Goal: Task Accomplishment & Management: Use online tool/utility

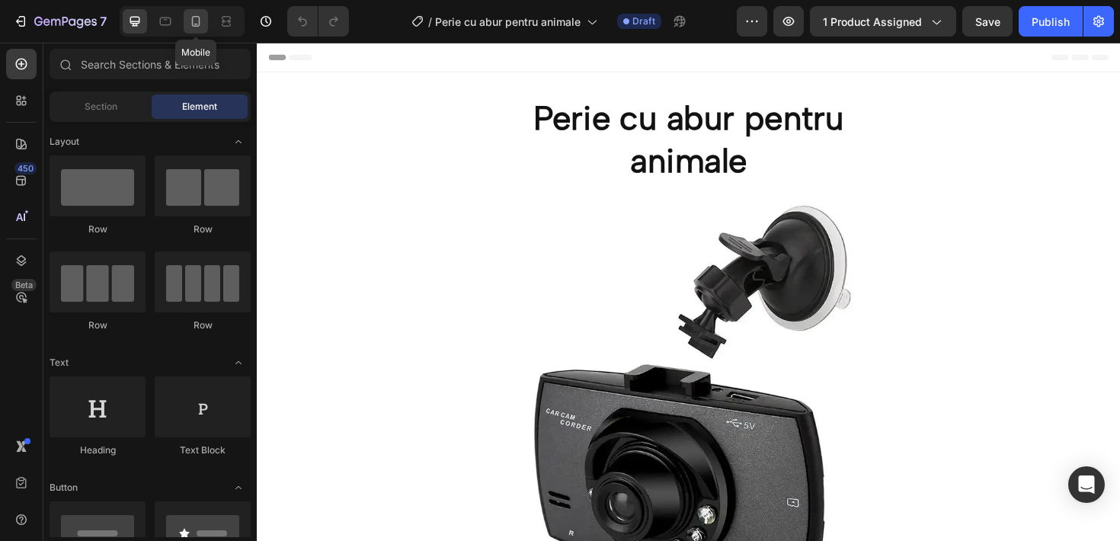
click at [187, 18] on div at bounding box center [196, 21] width 24 height 24
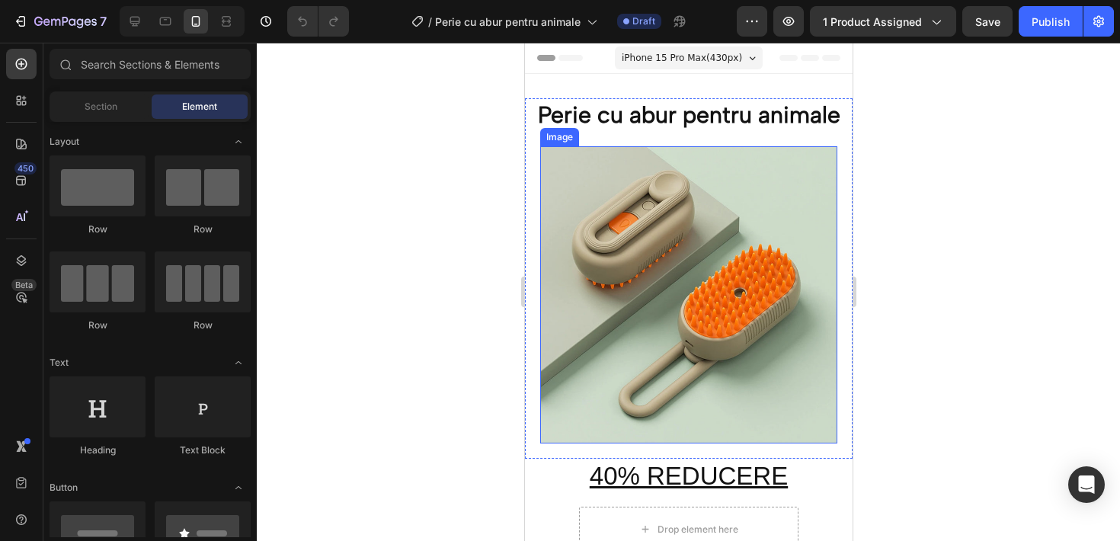
click at [784, 238] on img at bounding box center [687, 294] width 297 height 297
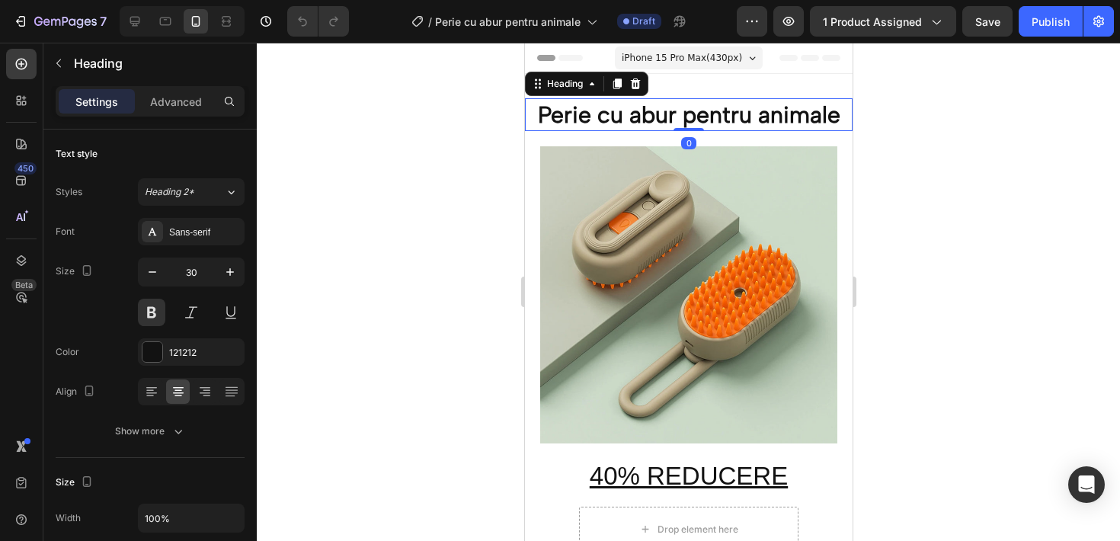
click at [688, 112] on h2 "Perie cu abur pentru animale" at bounding box center [688, 114] width 328 height 33
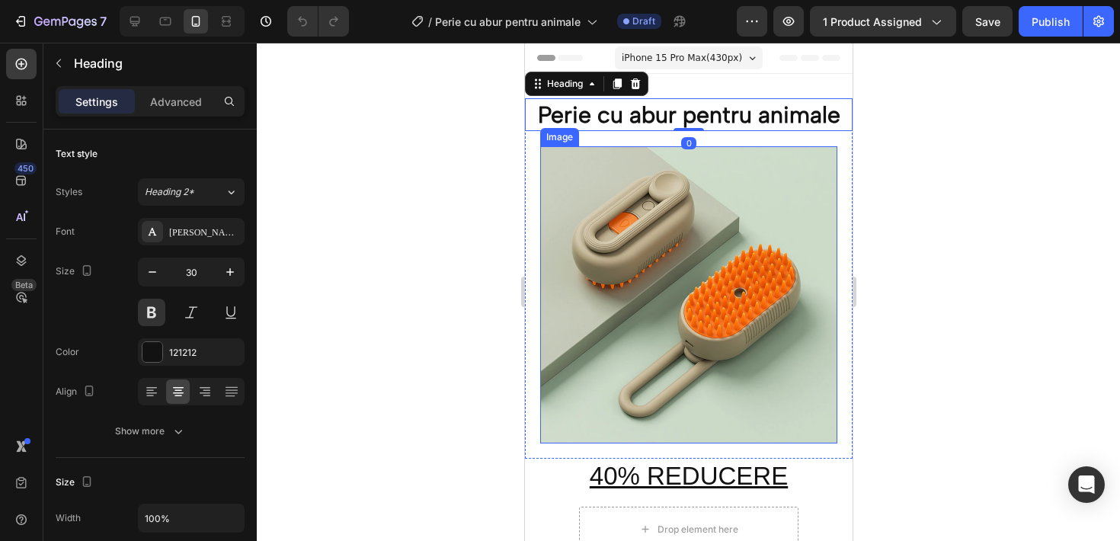
click at [671, 312] on img at bounding box center [687, 294] width 297 height 297
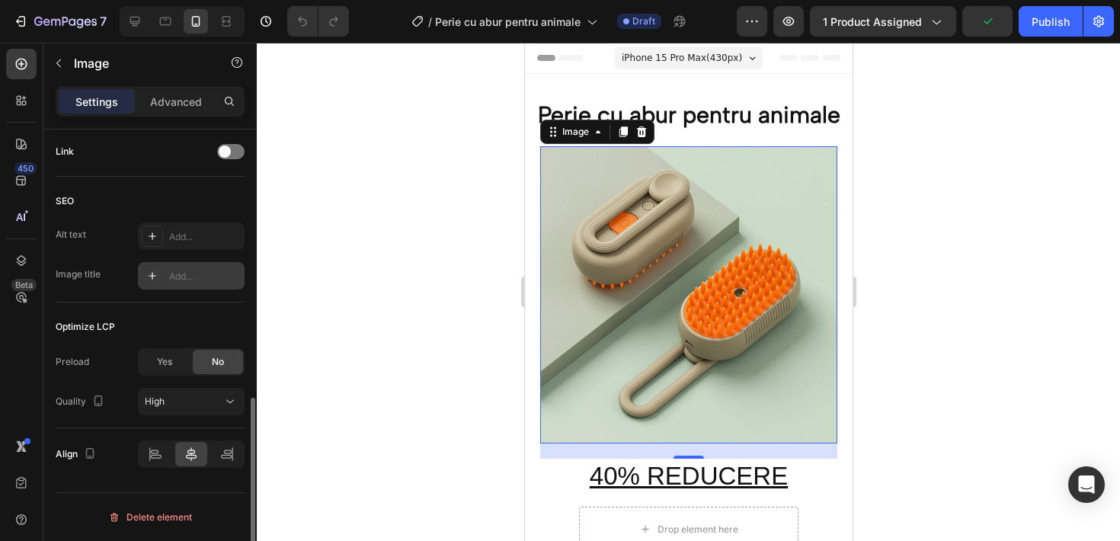
scroll to position [558, 0]
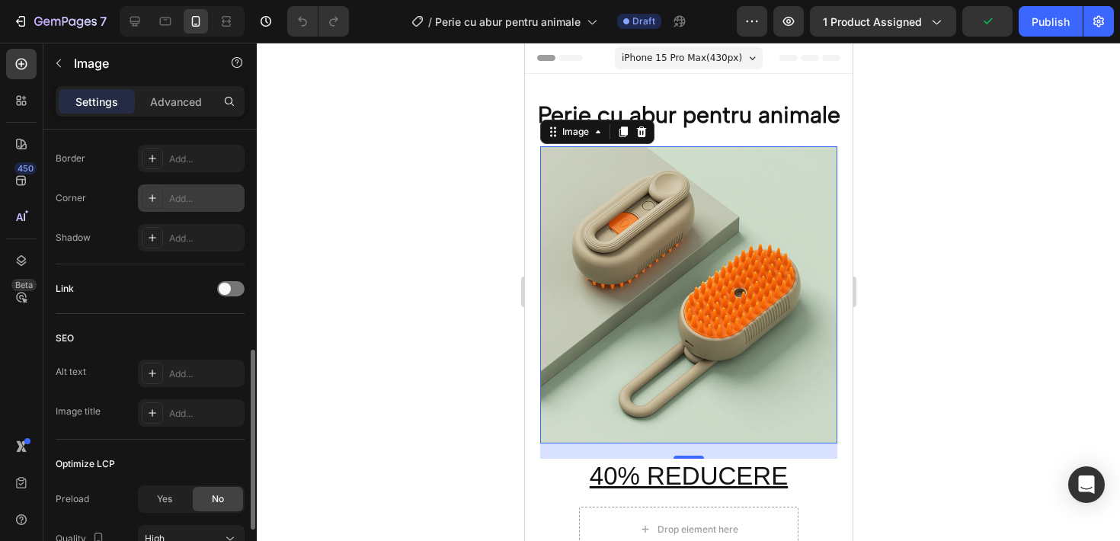
click at [217, 197] on div "Add..." at bounding box center [205, 199] width 72 height 14
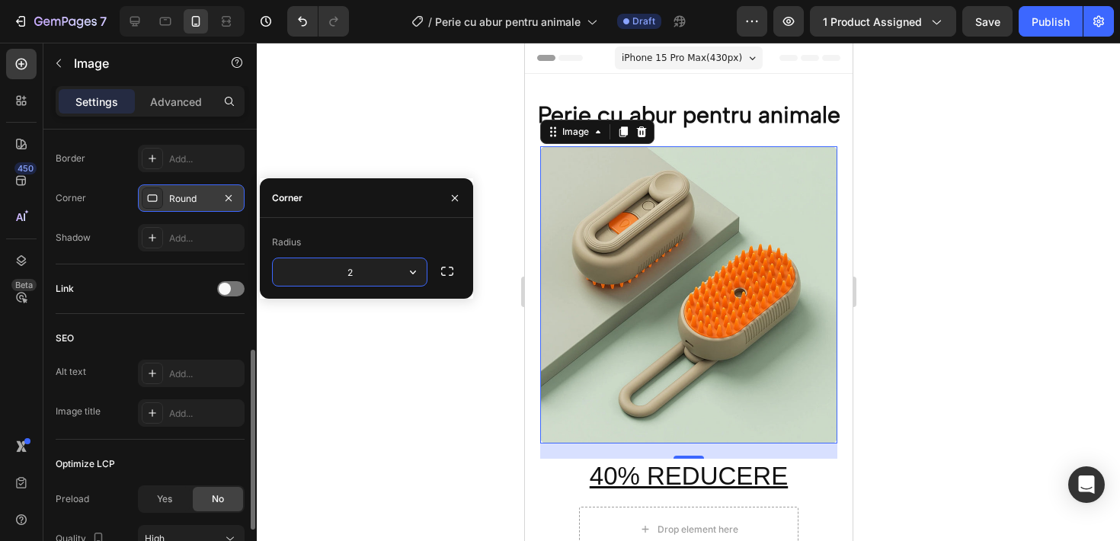
type input "20"
click at [308, 330] on div at bounding box center [688, 292] width 863 height 498
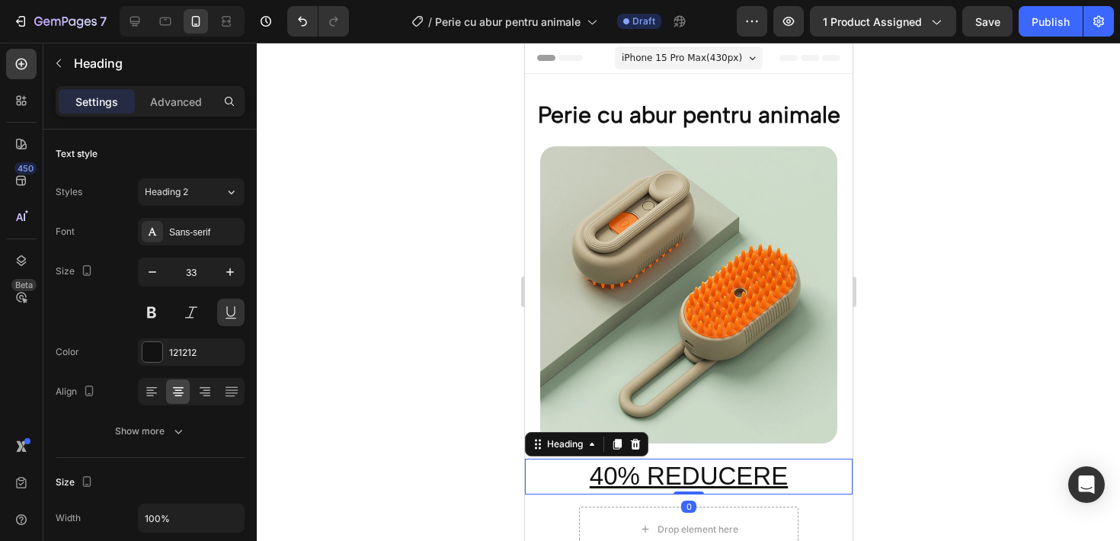
click at [650, 486] on h2 "40% REDUCERE" at bounding box center [688, 477] width 328 height 36
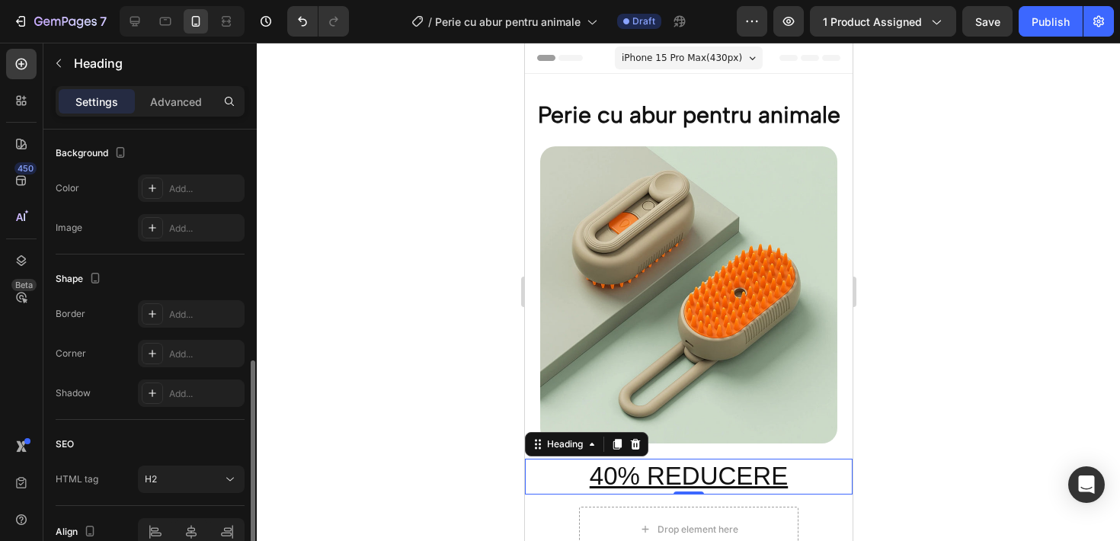
scroll to position [534, 0]
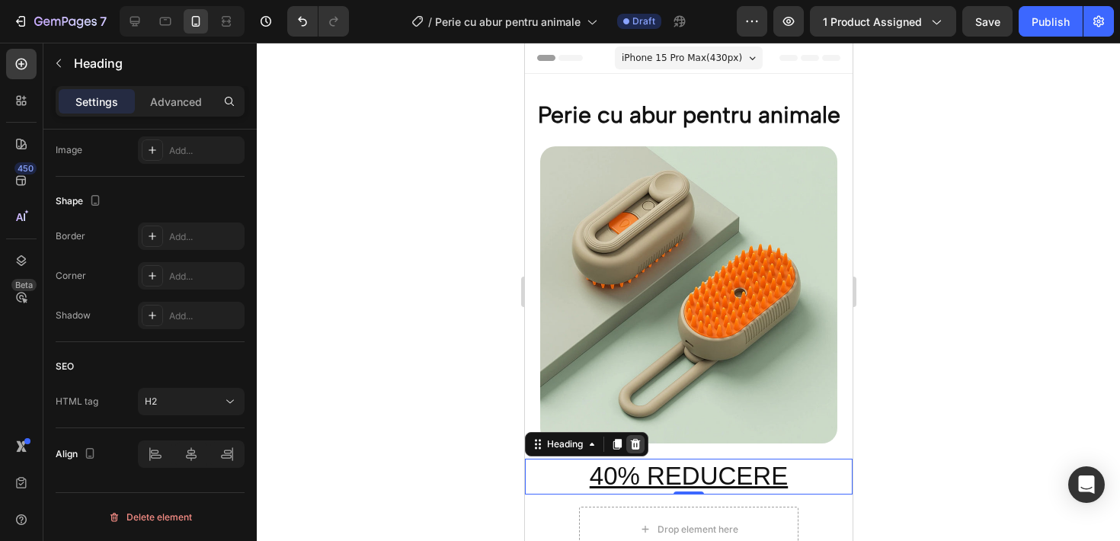
click at [637, 441] on icon at bounding box center [635, 444] width 10 height 11
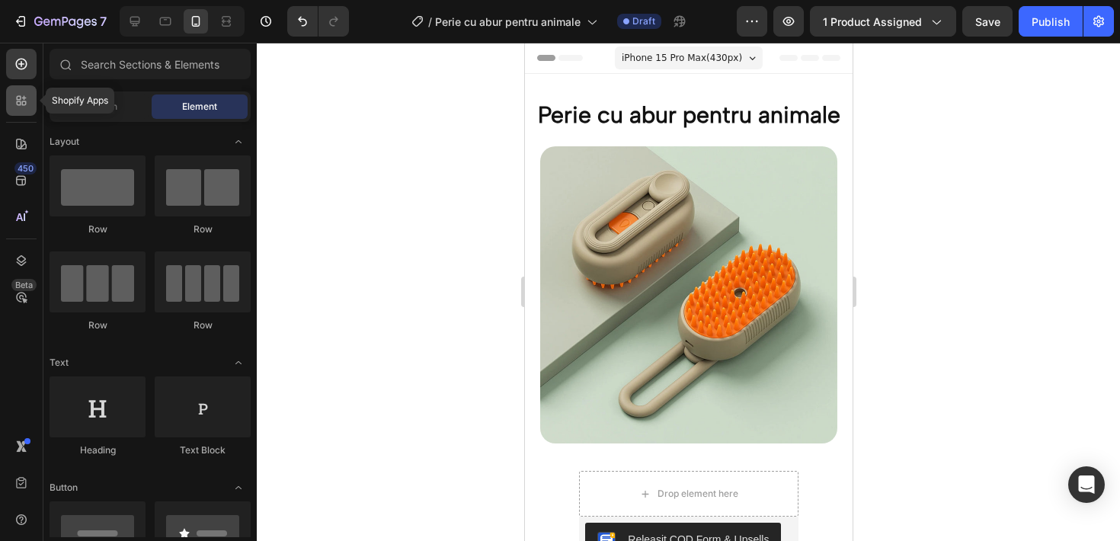
click at [11, 98] on div at bounding box center [21, 100] width 30 height 30
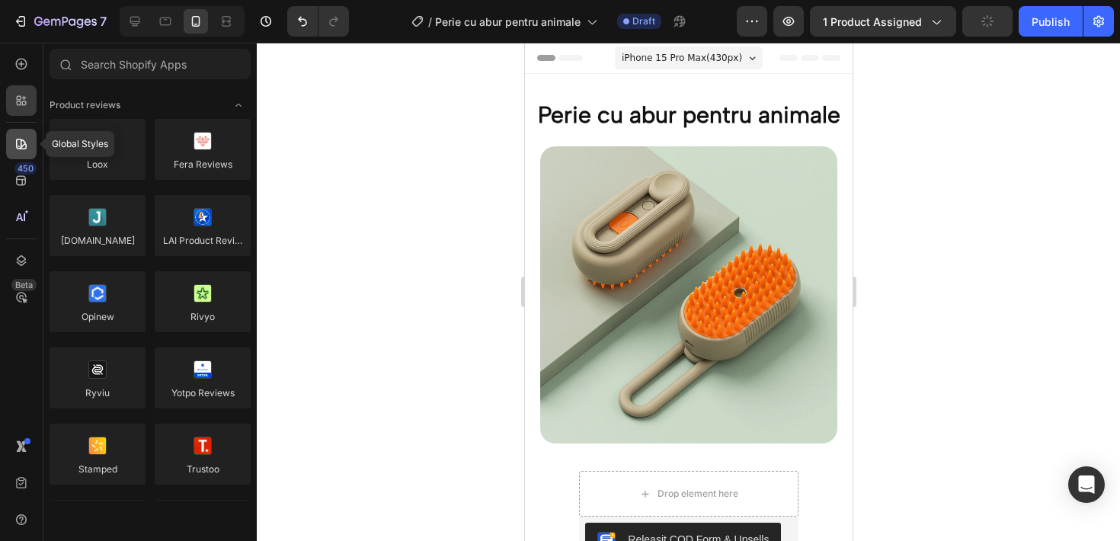
click at [19, 138] on icon at bounding box center [21, 143] width 15 height 15
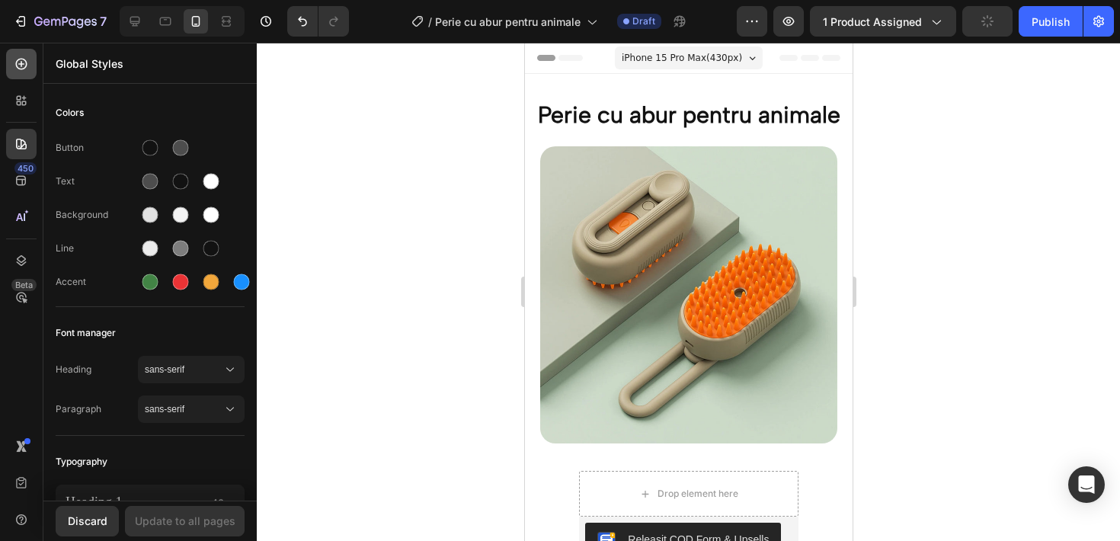
click at [16, 75] on div at bounding box center [21, 64] width 30 height 30
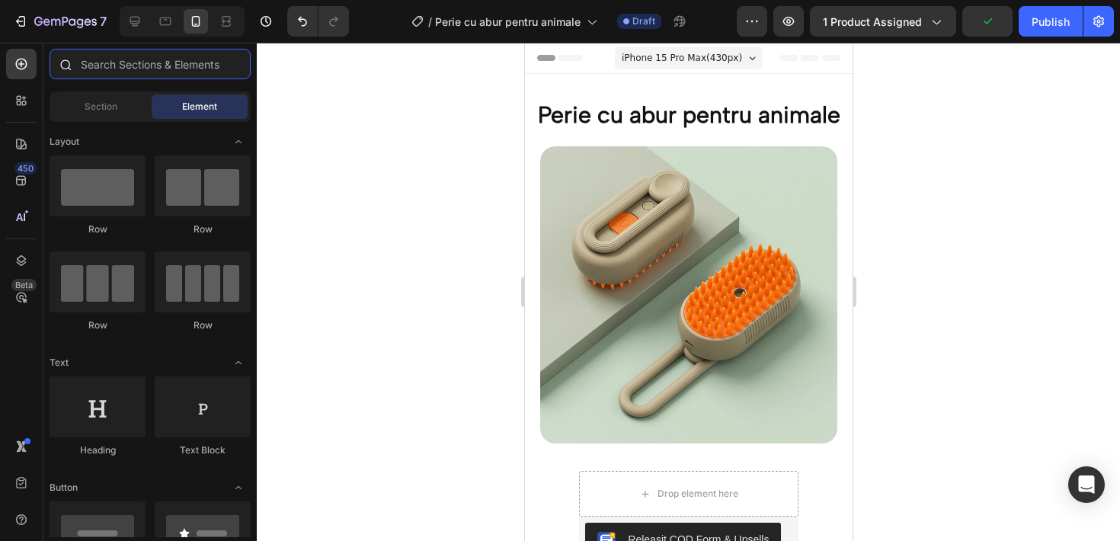
click at [97, 66] on input "text" at bounding box center [150, 64] width 201 height 30
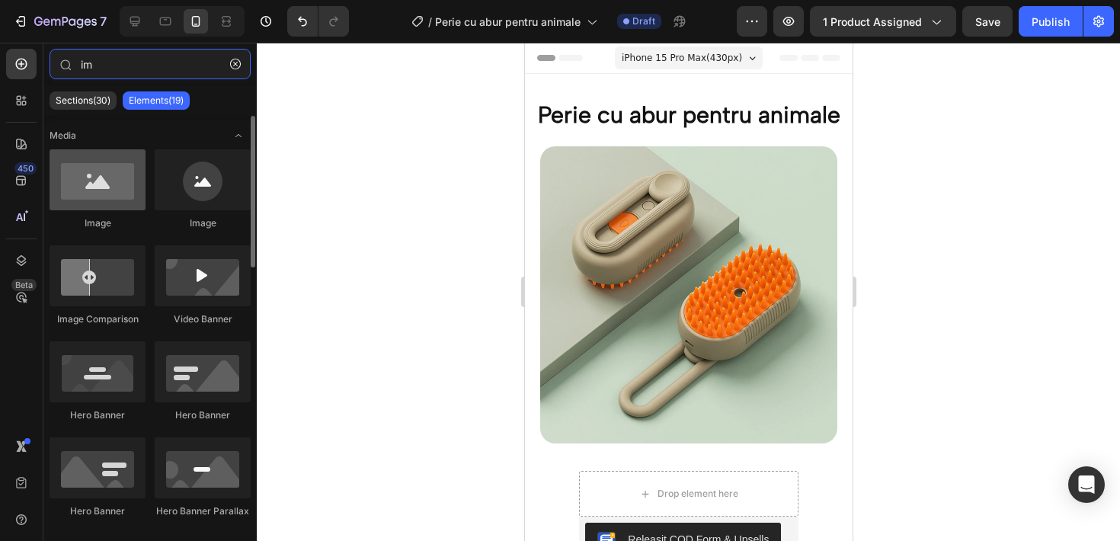
type input "im"
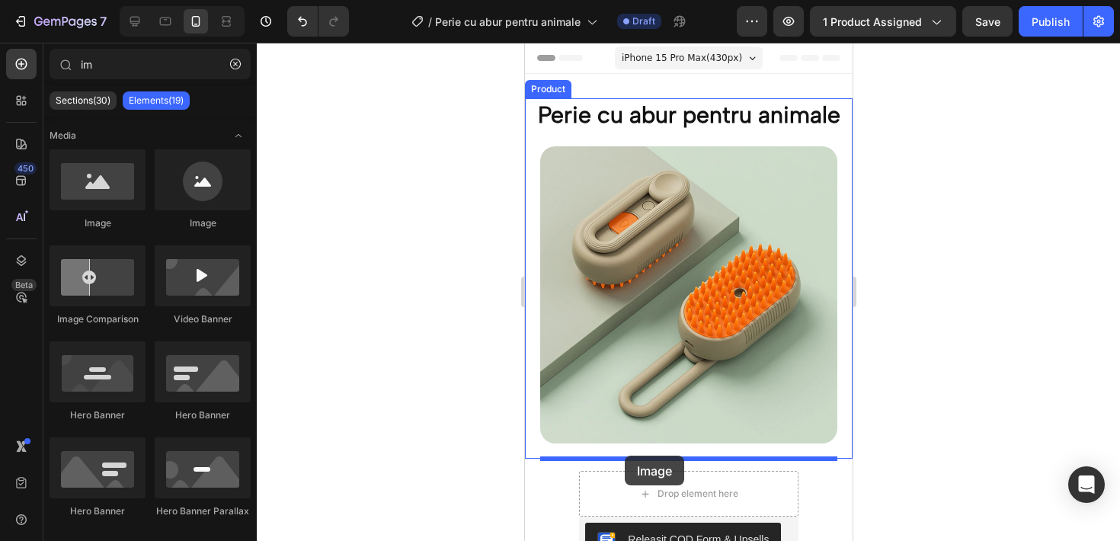
drag, startPoint x: 620, startPoint y: 212, endPoint x: 624, endPoint y: 455, distance: 243.8
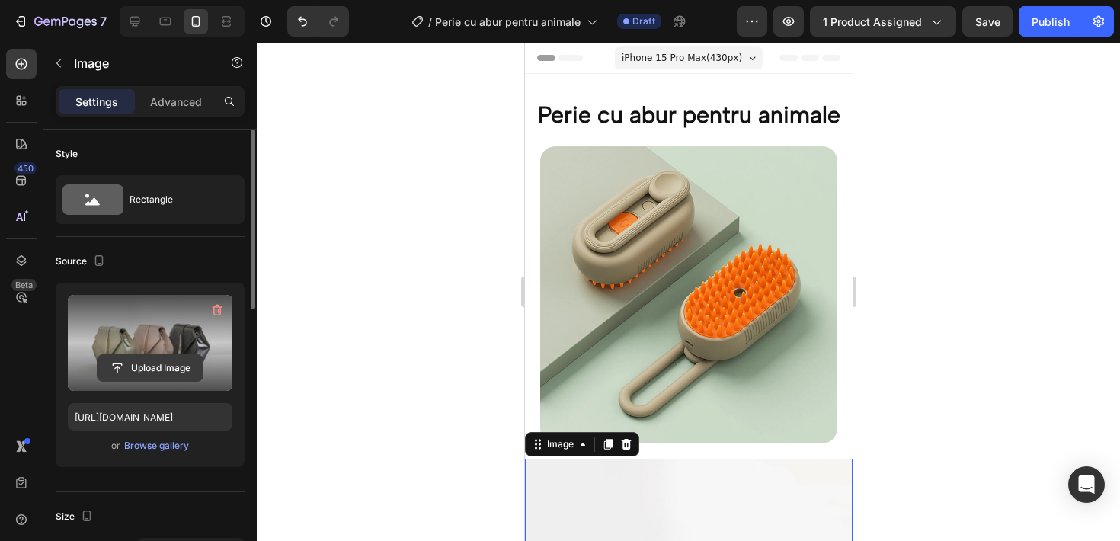
click at [122, 361] on input "file" at bounding box center [149, 368] width 105 height 26
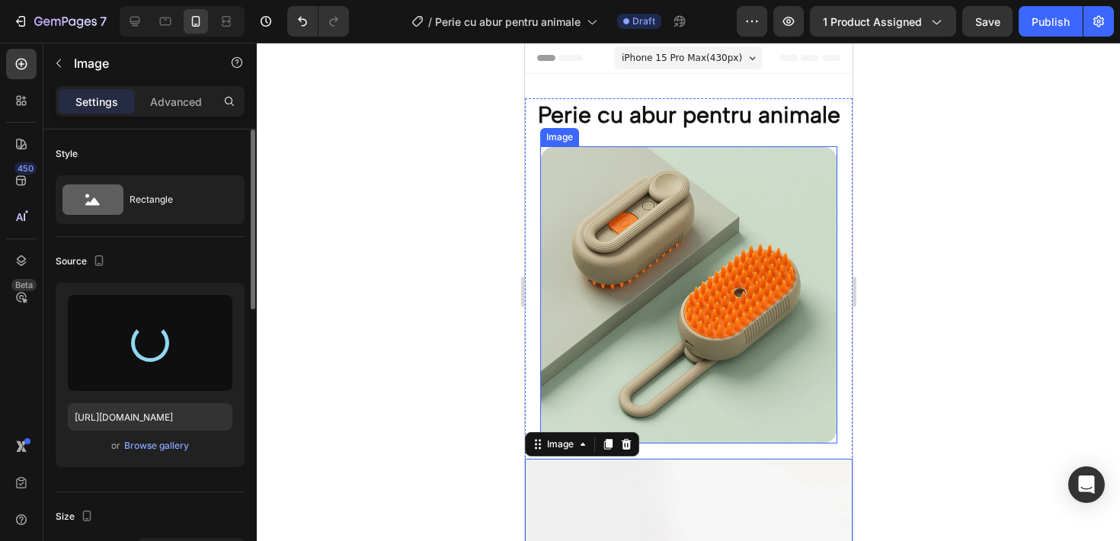
type input "[URL][DOMAIN_NAME]"
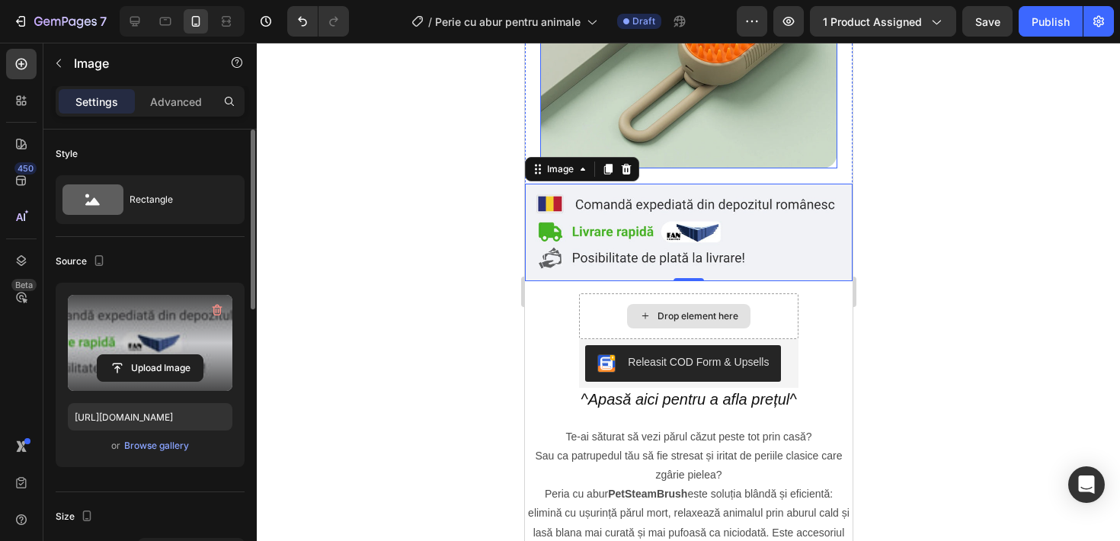
scroll to position [302, 0]
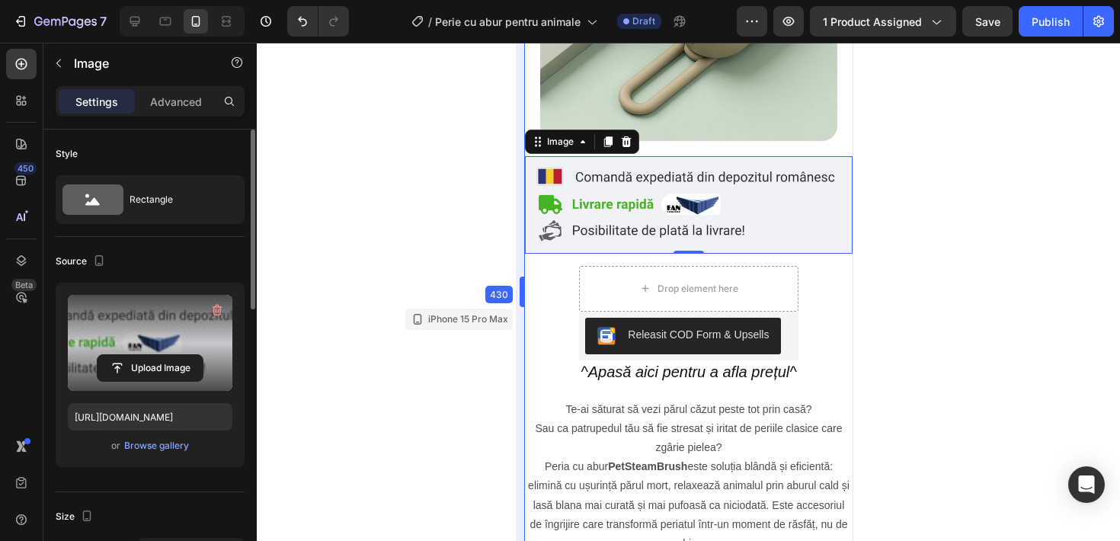
drag, startPoint x: 523, startPoint y: 377, endPoint x: 79, endPoint y: 335, distance: 446.0
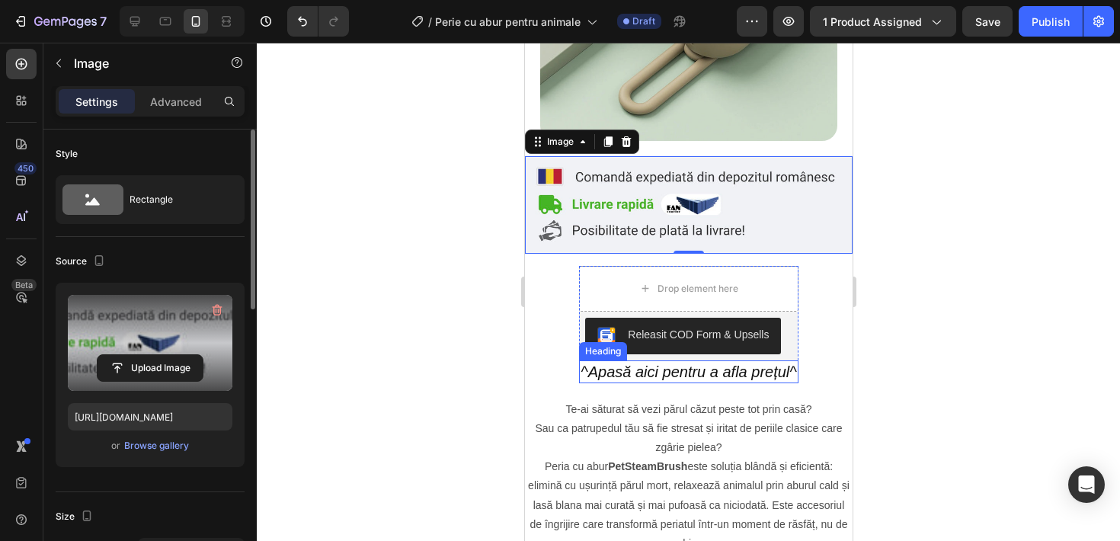
click at [657, 376] on h2 "^Apasă aici pentru a afla prețul^" at bounding box center [687, 371] width 219 height 23
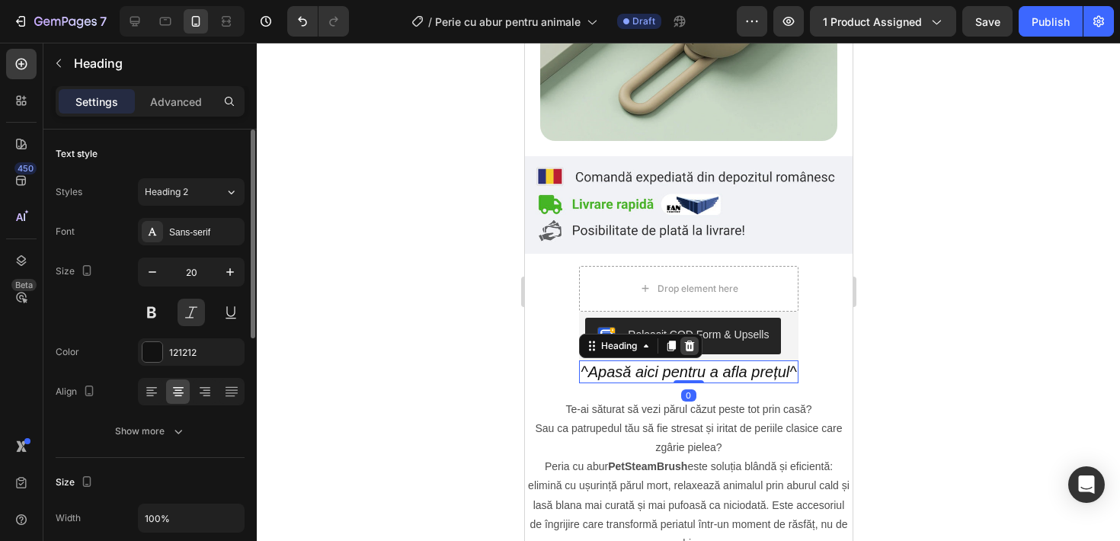
click at [686, 349] on icon at bounding box center [689, 345] width 10 height 11
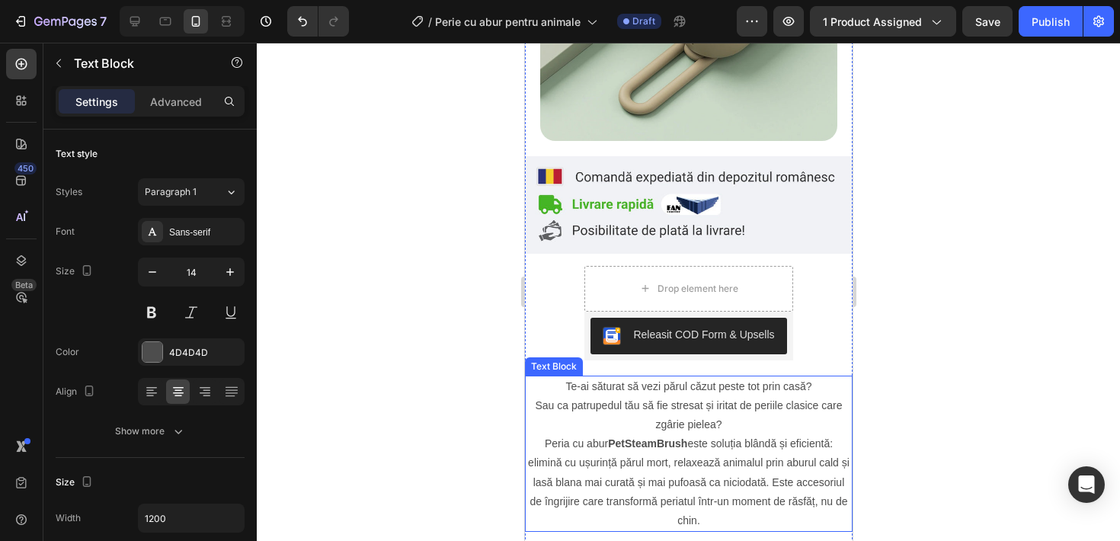
click at [674, 397] on p "Sau ca patrupedul tău să fie stresat și iritat de periile clasice care zgârie p…" at bounding box center [688, 415] width 324 height 38
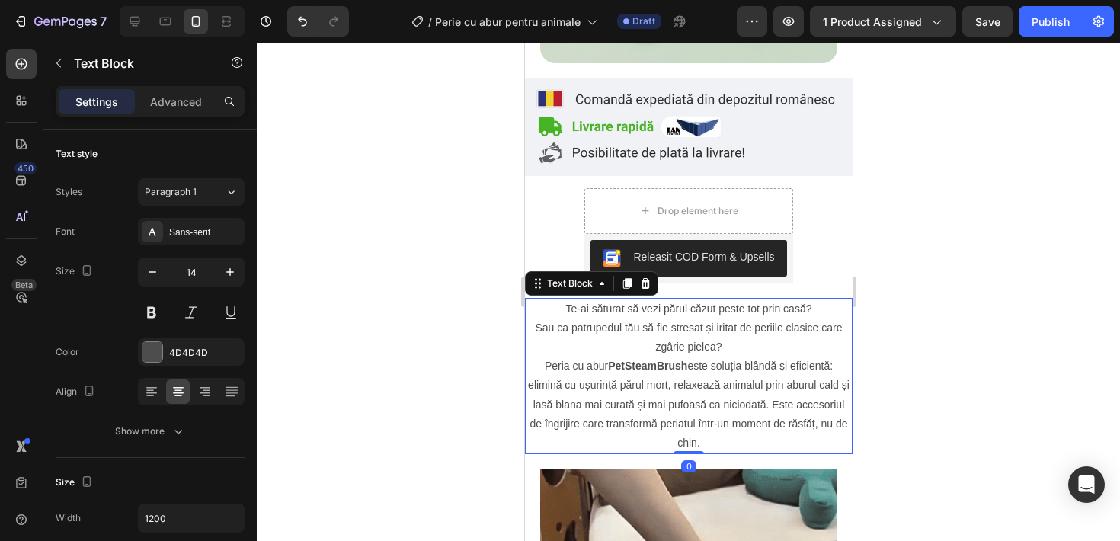
scroll to position [379, 0]
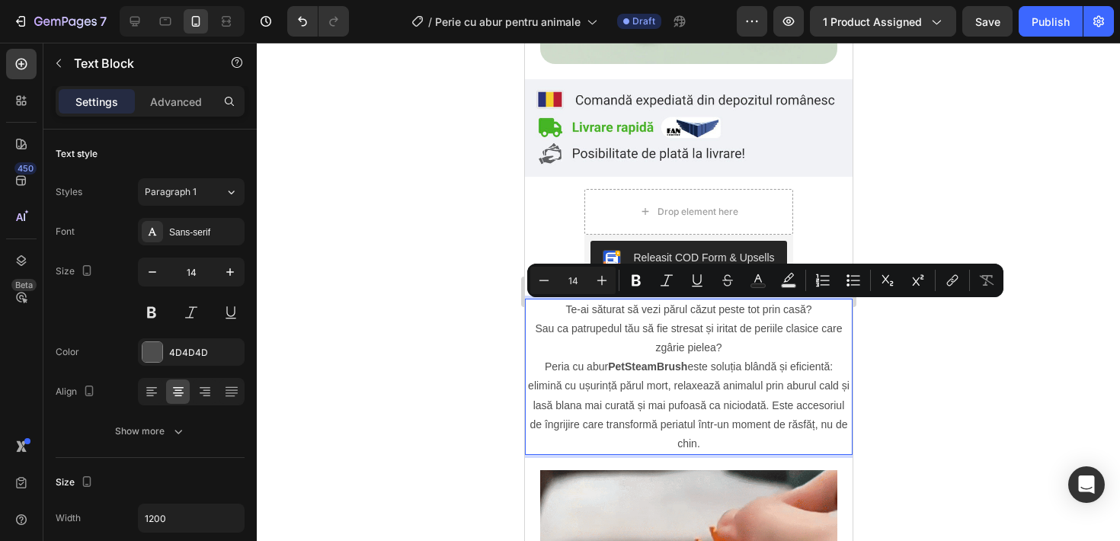
click at [563, 303] on p "Te-ai săturat să vezi părul căzut peste tot prin casă?" at bounding box center [688, 309] width 324 height 19
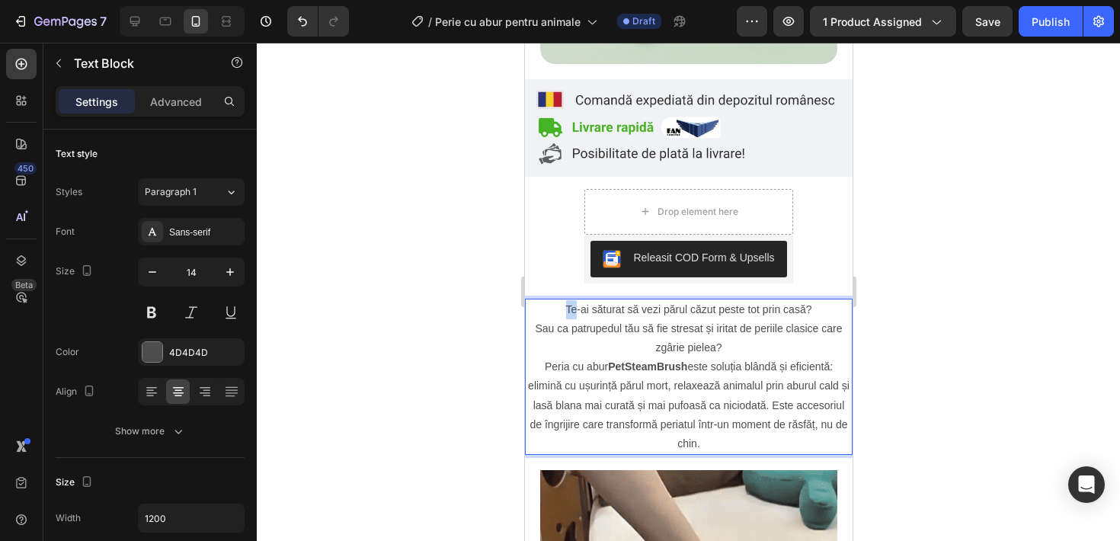
click at [563, 303] on p "Te-ai săturat să vezi părul căzut peste tot prin casă?" at bounding box center [688, 309] width 324 height 19
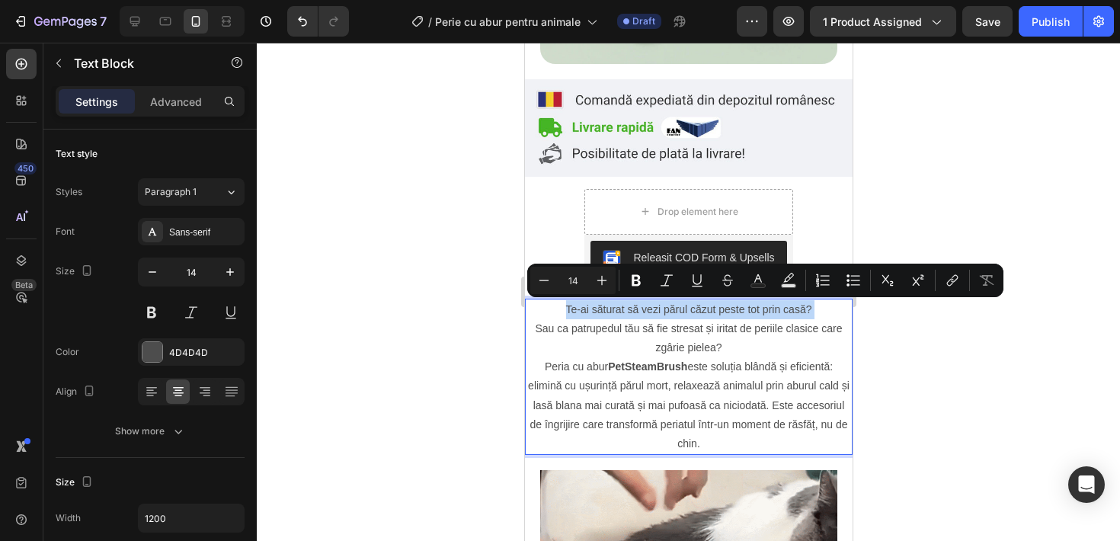
click at [563, 303] on p "Te-ai săturat să vezi părul căzut peste tot prin casă?" at bounding box center [688, 309] width 324 height 19
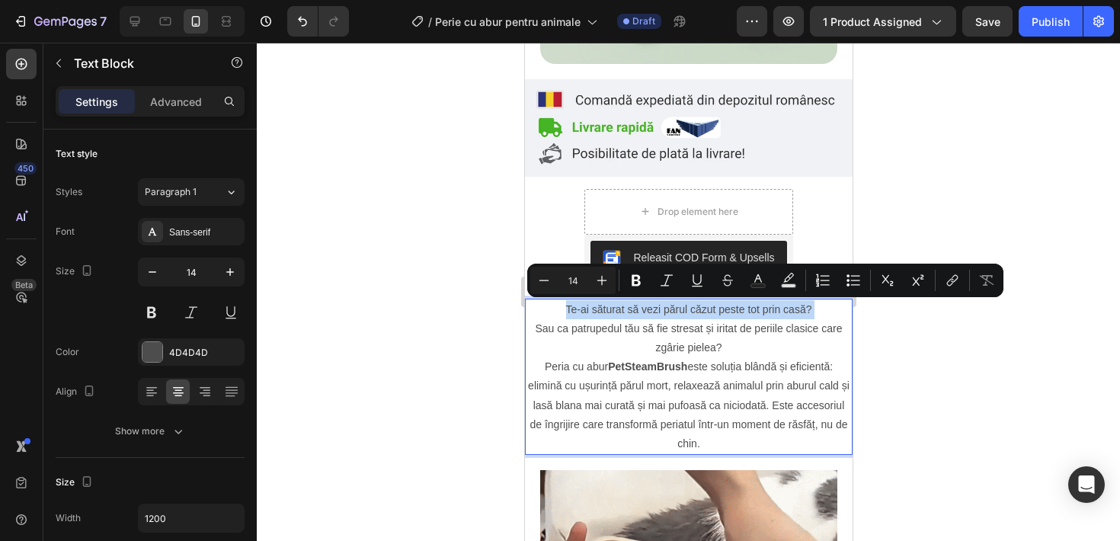
click at [563, 303] on p "Te-ai săturat să vezi părul căzut peste tot prin casă?" at bounding box center [688, 309] width 324 height 19
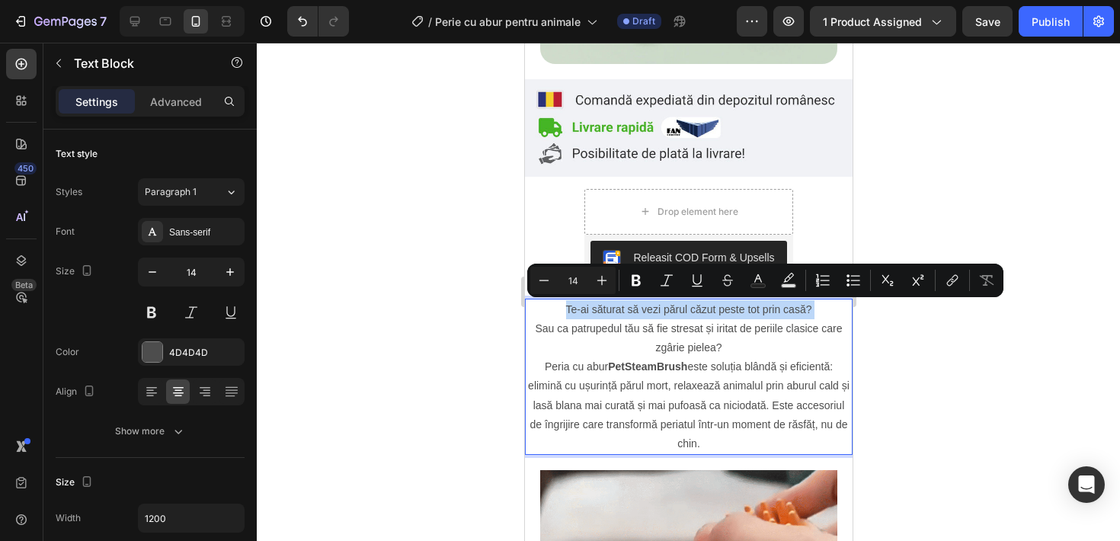
click at [563, 303] on p "Te-ai săturat să vezi părul căzut peste tot prin casă?" at bounding box center [688, 309] width 324 height 19
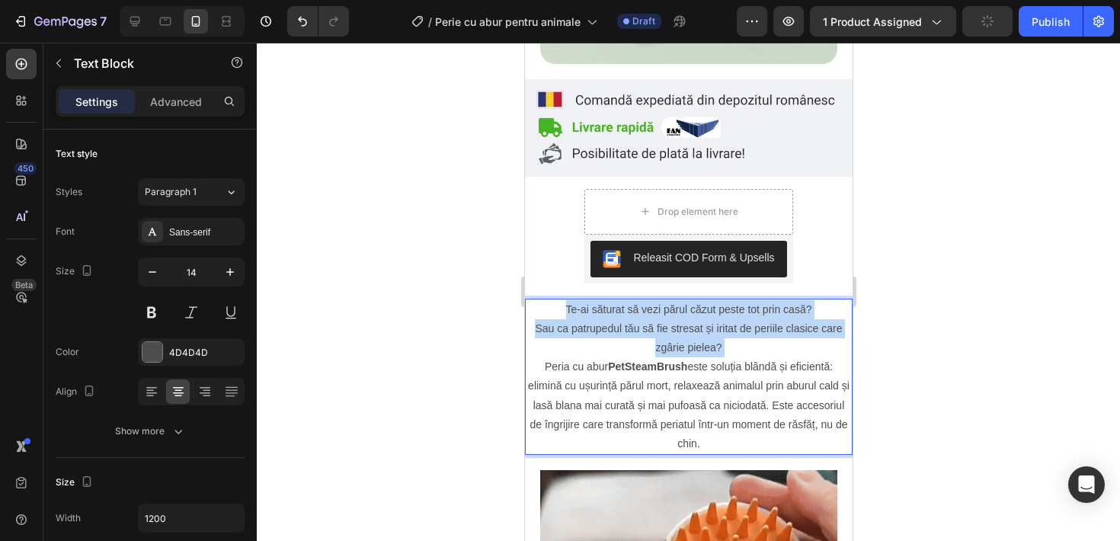
drag, startPoint x: 563, startPoint y: 303, endPoint x: 748, endPoint y: 353, distance: 191.6
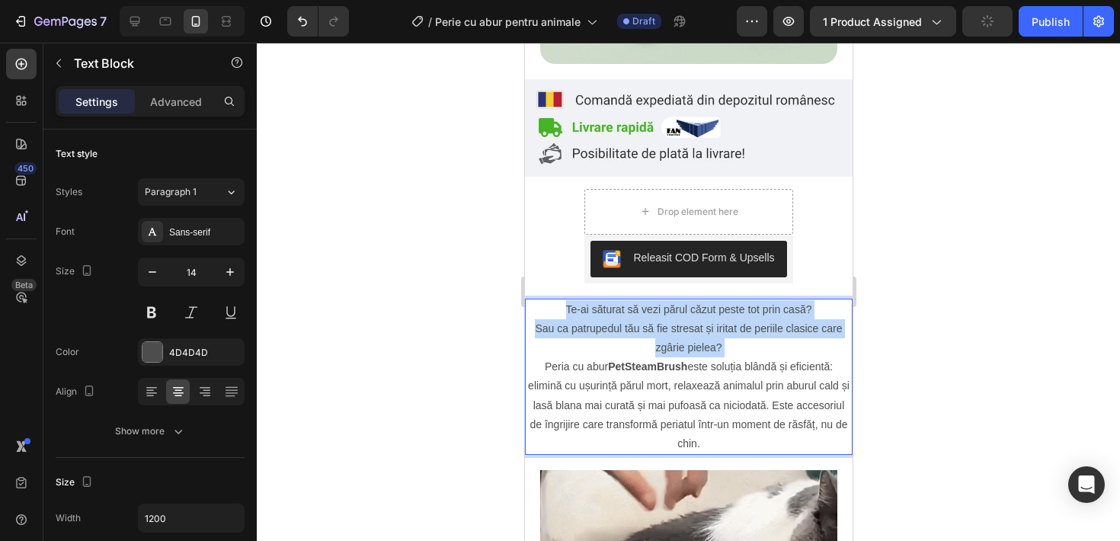
click at [749, 353] on div "Te-ai săturat să vezi părul căzut peste tot prin casă? Sau ca patrupedul tău să…" at bounding box center [688, 377] width 328 height 157
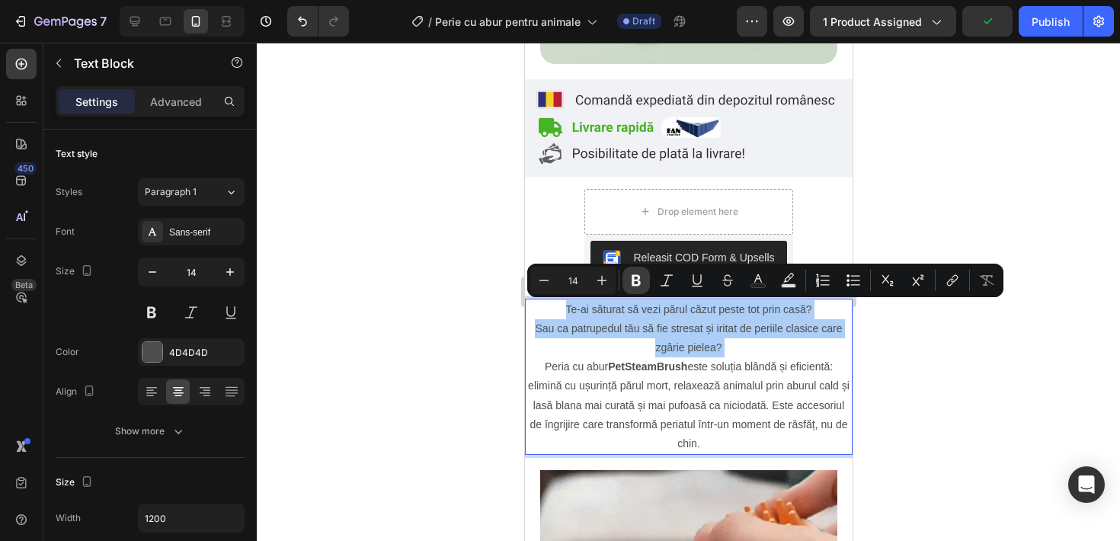
click at [639, 282] on icon "Editor contextual toolbar" at bounding box center [635, 280] width 9 height 11
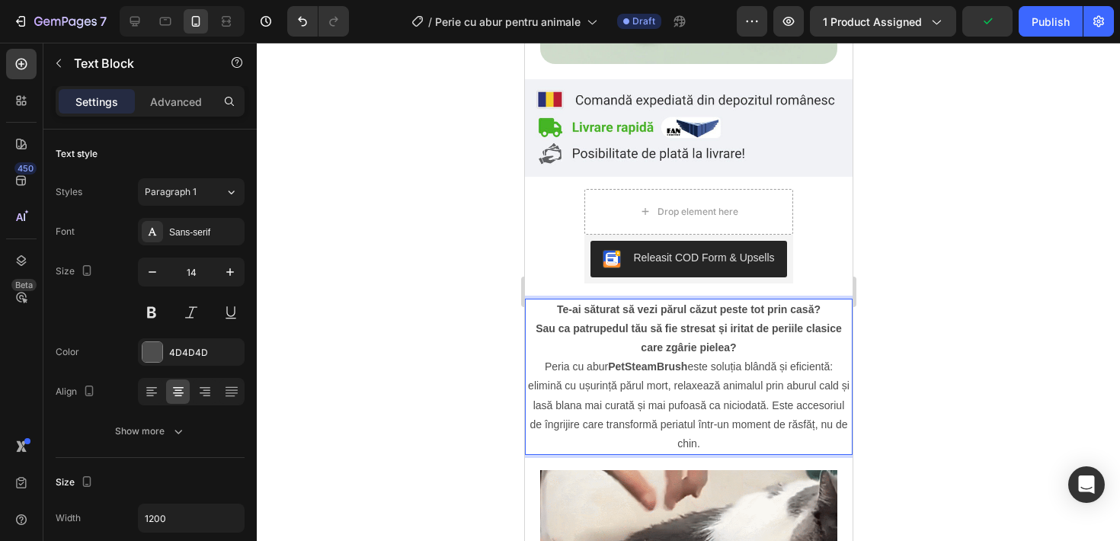
click at [541, 365] on p "Peria cu abur PetSteamBrush este soluția blândă și eficientă: elimină cu ușurin…" at bounding box center [688, 405] width 324 height 96
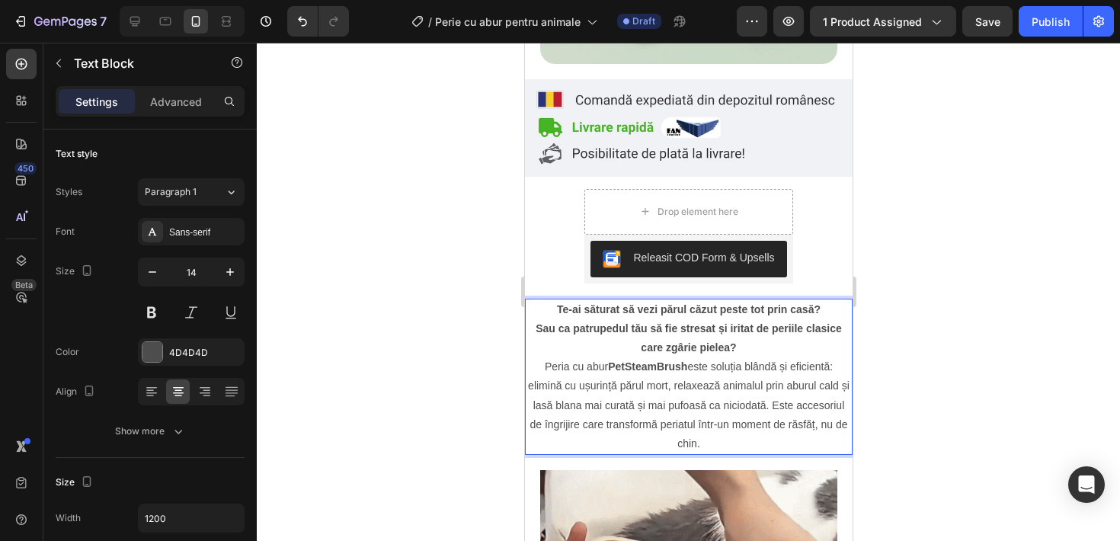
drag, startPoint x: 535, startPoint y: 365, endPoint x: 731, endPoint y: 449, distance: 212.9
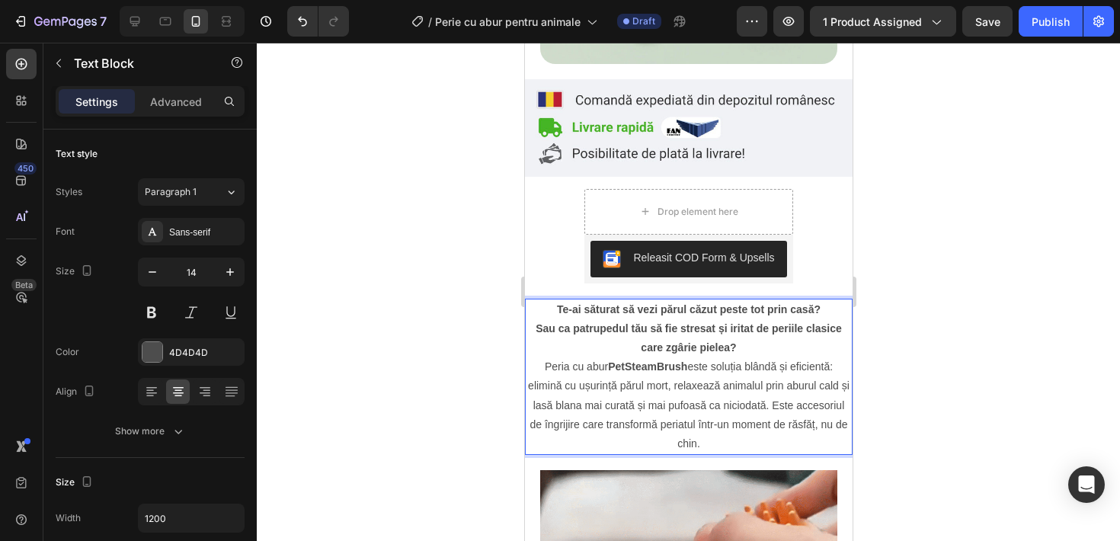
click at [731, 449] on p "Peria cu abur PetSteamBrush este soluția blândă și eficientă: elimină cu ușurin…" at bounding box center [688, 405] width 324 height 96
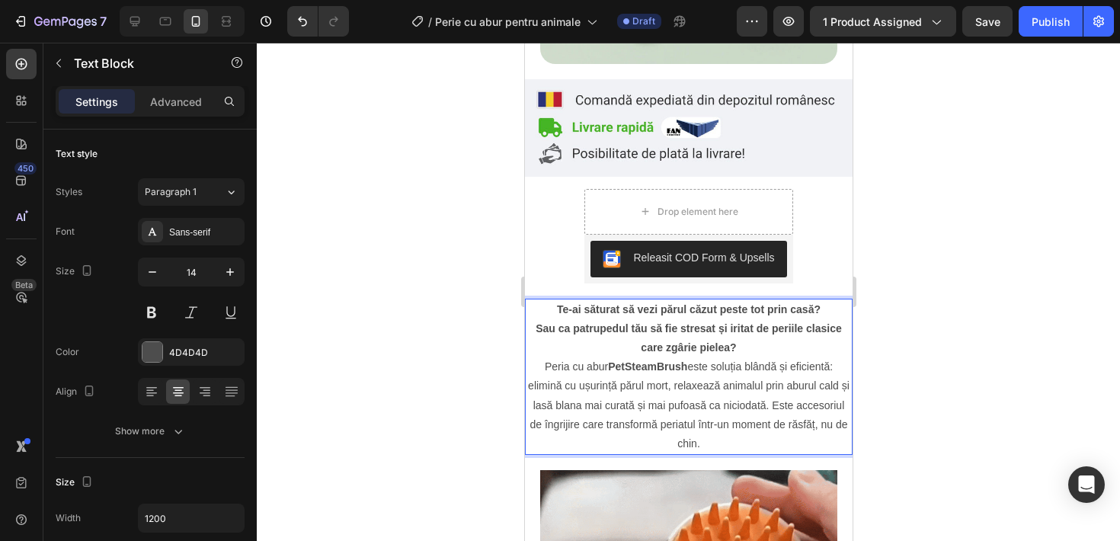
click at [679, 395] on p "Peria cu abur PetSteamBrush este soluția blândă și eficientă: elimină cu ușurin…" at bounding box center [688, 405] width 324 height 96
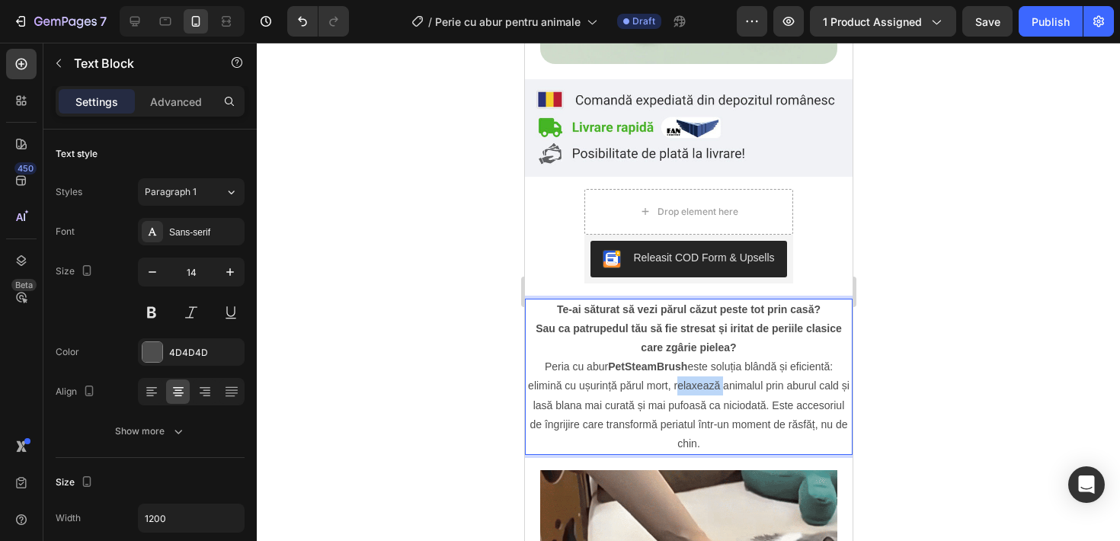
click at [679, 395] on p "Peria cu abur PetSteamBrush este soluția blândă și eficientă: elimină cu ușurin…" at bounding box center [688, 405] width 324 height 96
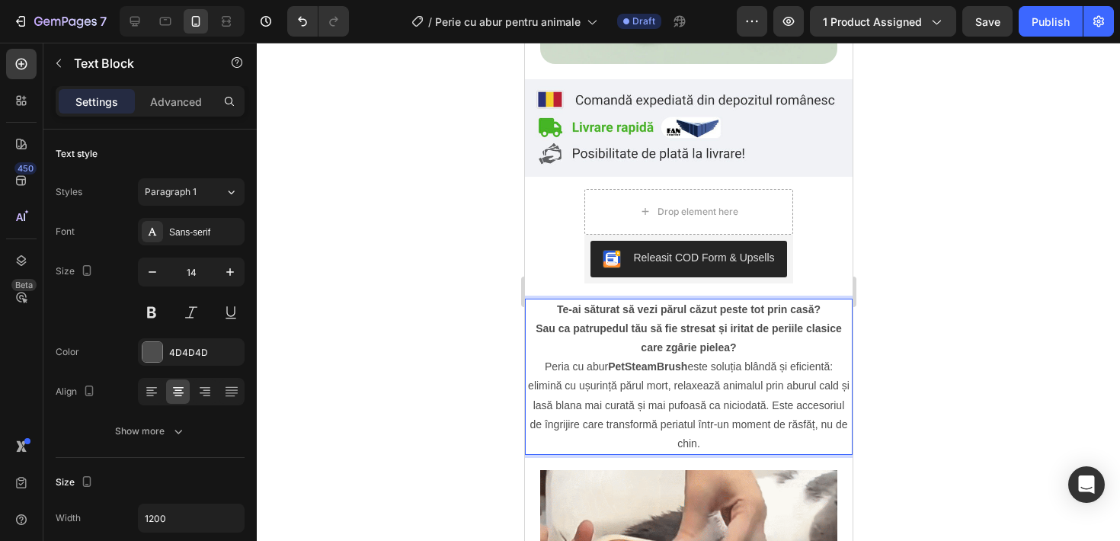
click at [668, 393] on p "Peria cu abur PetSteamBrush este soluția blândă și eficientă: elimină cu ușurin…" at bounding box center [688, 405] width 324 height 96
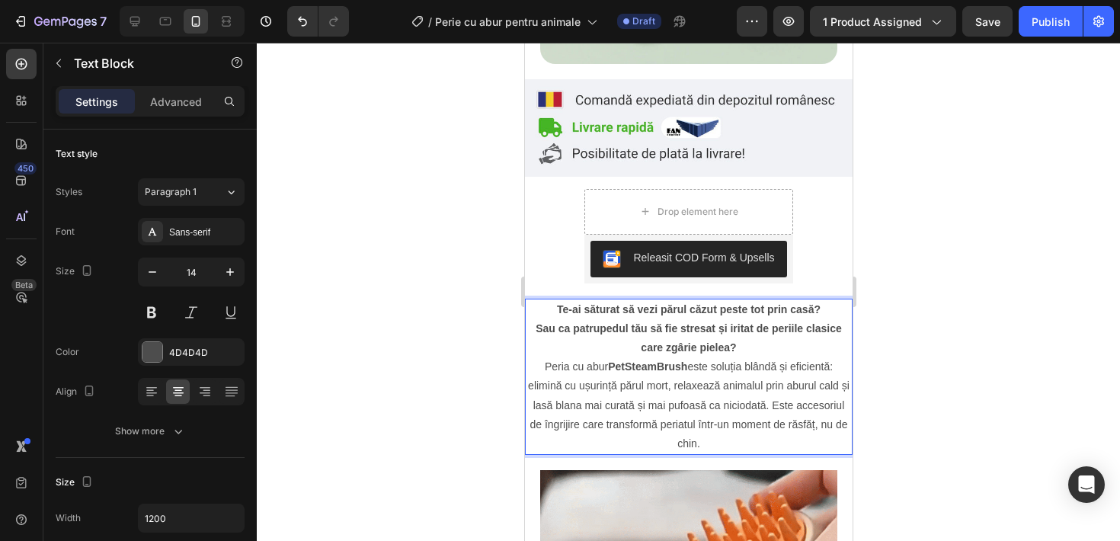
drag, startPoint x: 768, startPoint y: 403, endPoint x: 782, endPoint y: 440, distance: 40.0
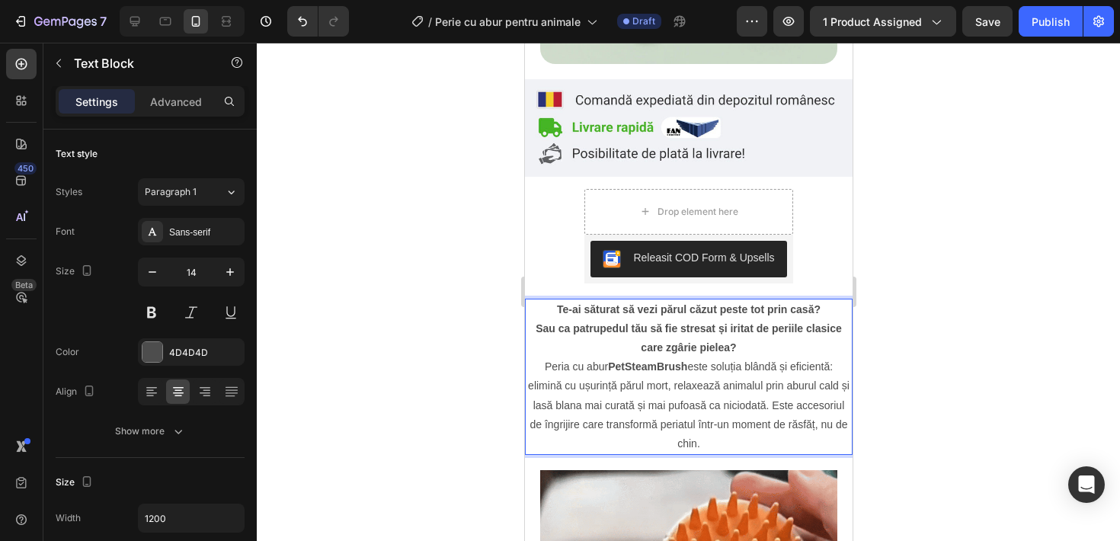
click at [782, 440] on p "Peria cu abur PetSteamBrush este soluția blândă și eficientă: elimină cu ușurin…" at bounding box center [688, 405] width 324 height 96
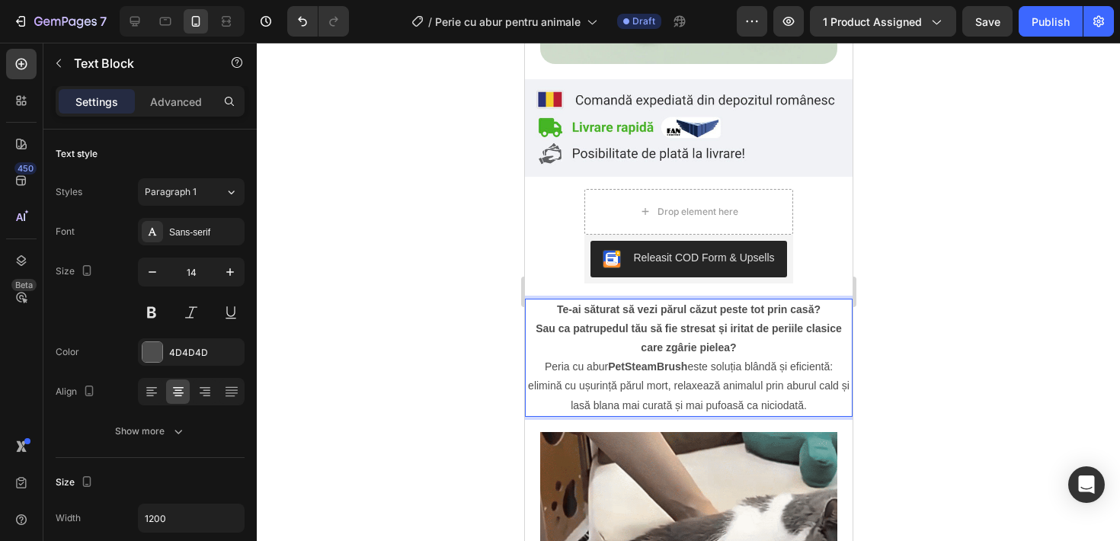
click at [512, 290] on div at bounding box center [688, 292] width 863 height 498
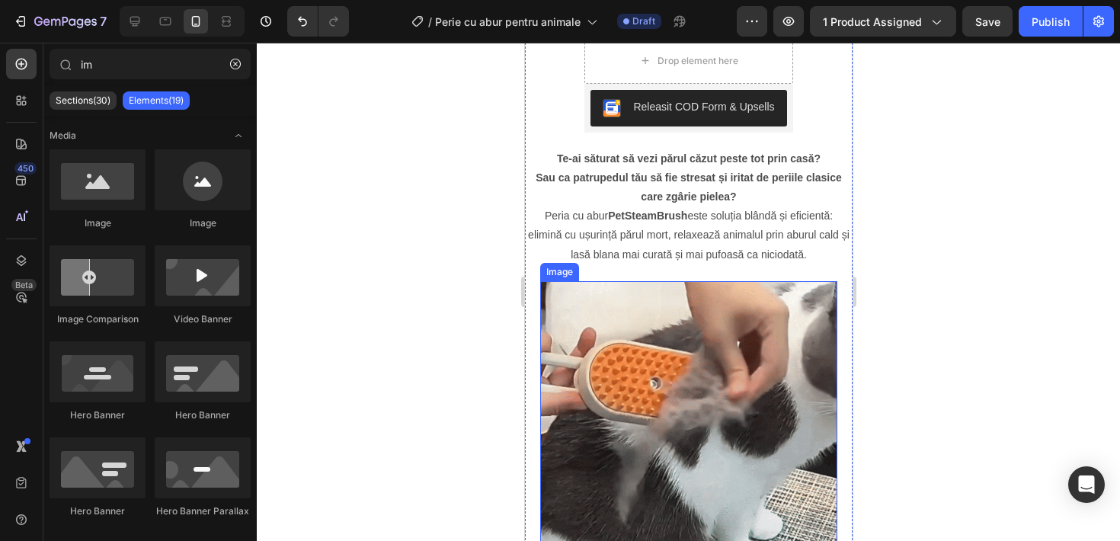
scroll to position [694, 0]
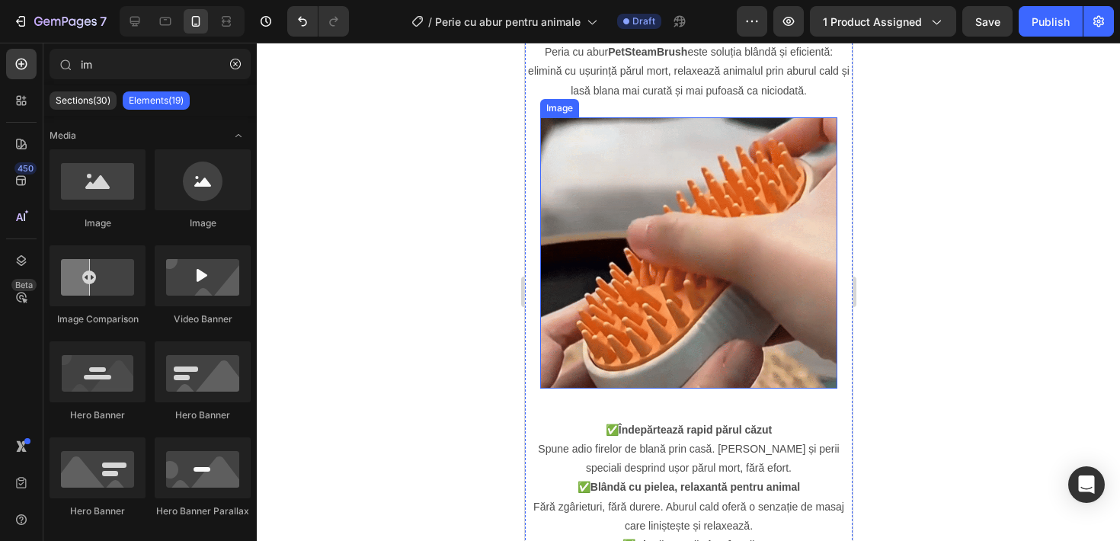
click at [705, 308] on img at bounding box center [687, 252] width 297 height 271
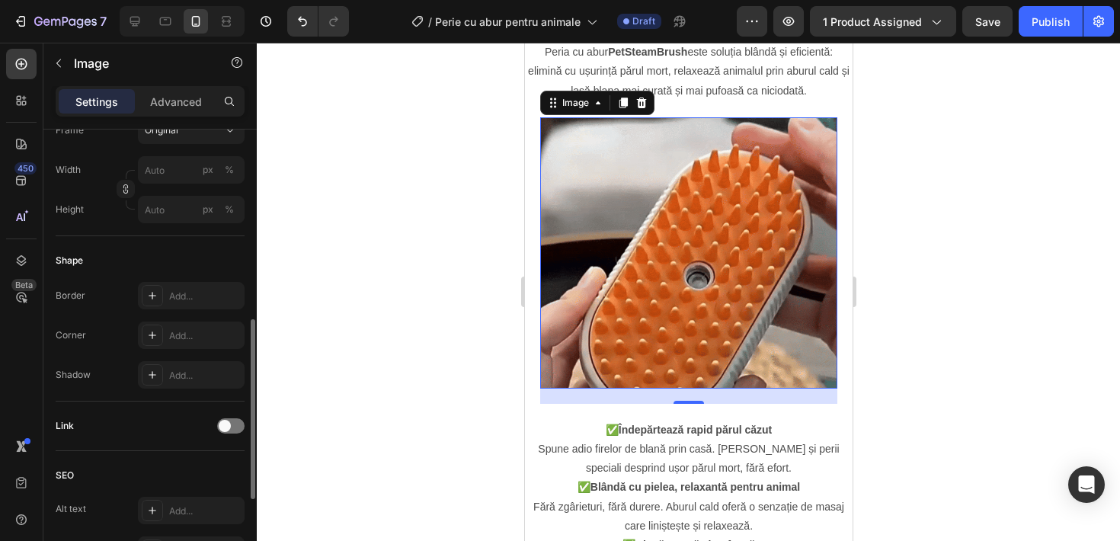
scroll to position [415, 0]
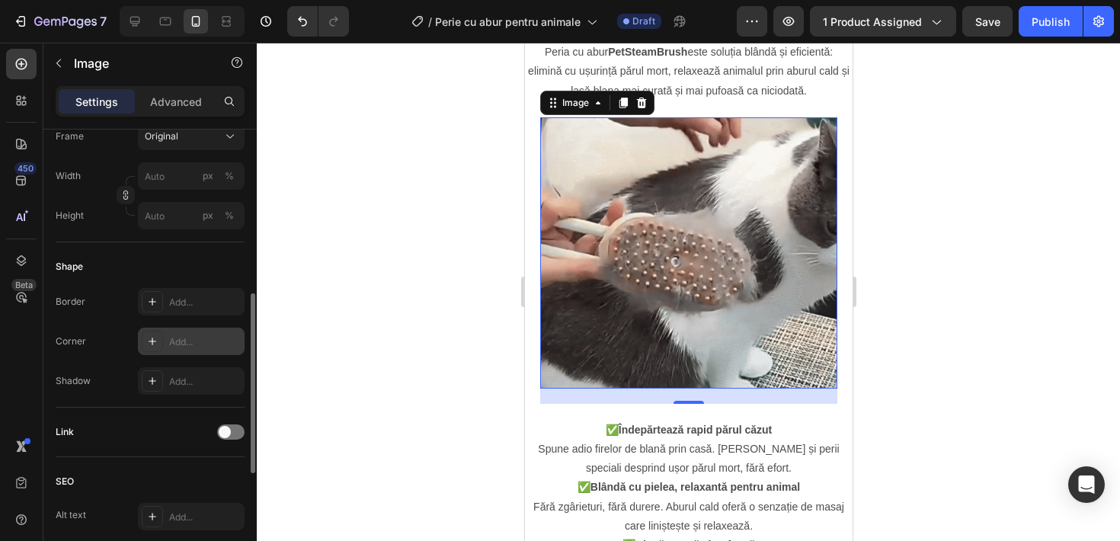
click at [184, 344] on div "Add..." at bounding box center [205, 342] width 72 height 14
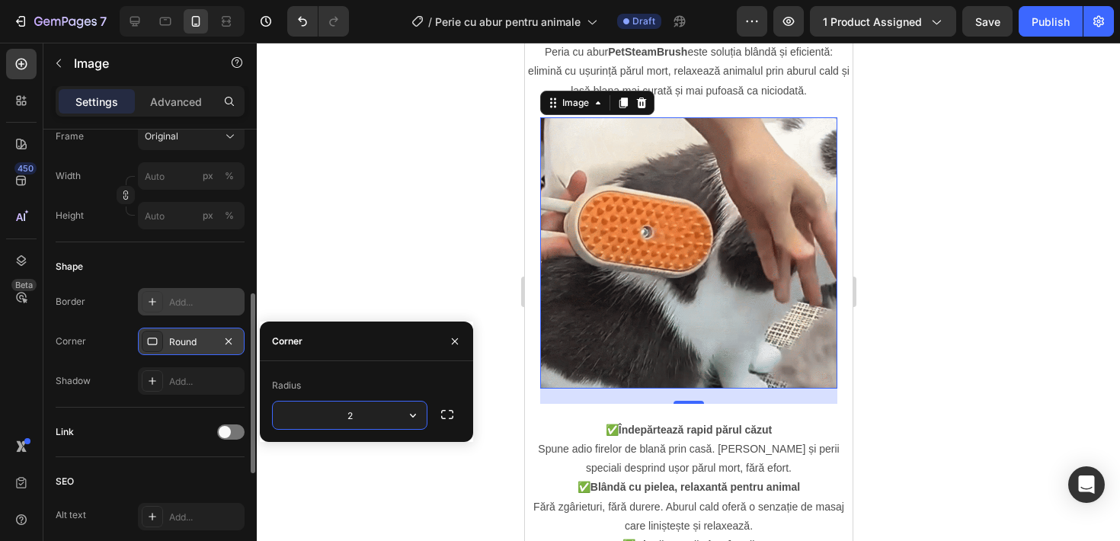
type input "20"
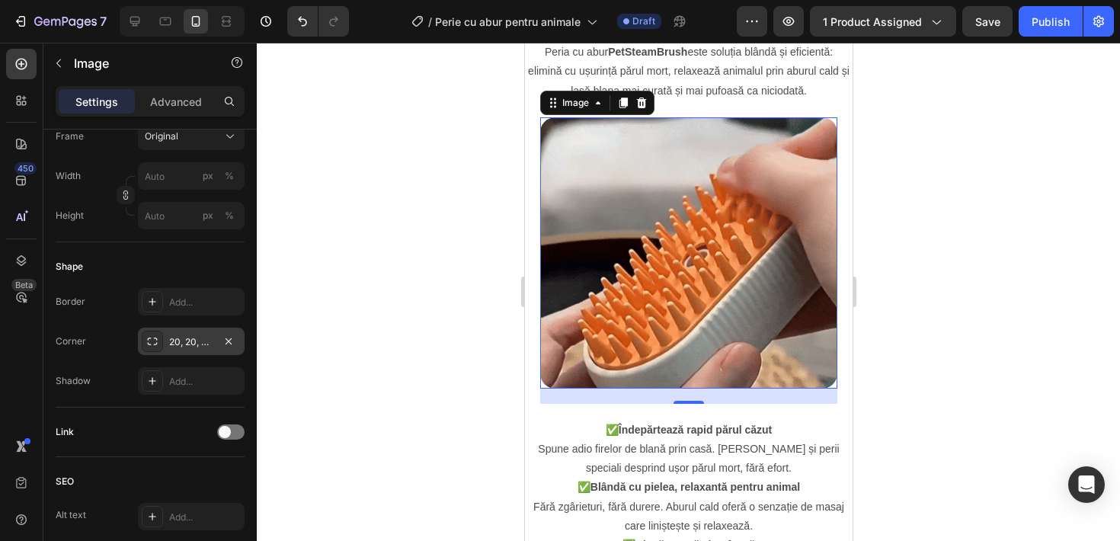
click at [284, 285] on div at bounding box center [688, 292] width 863 height 498
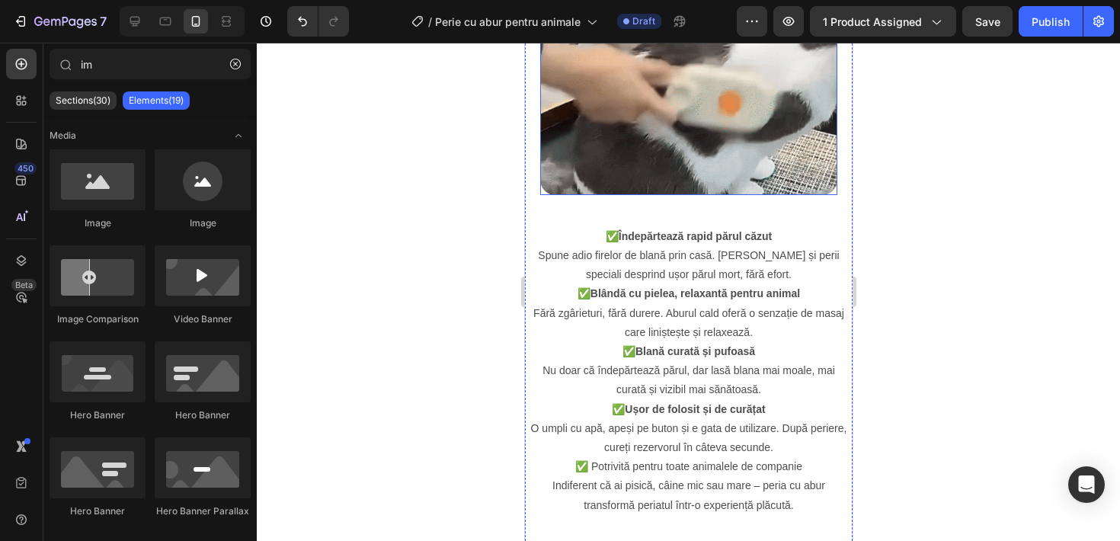
scroll to position [887, 0]
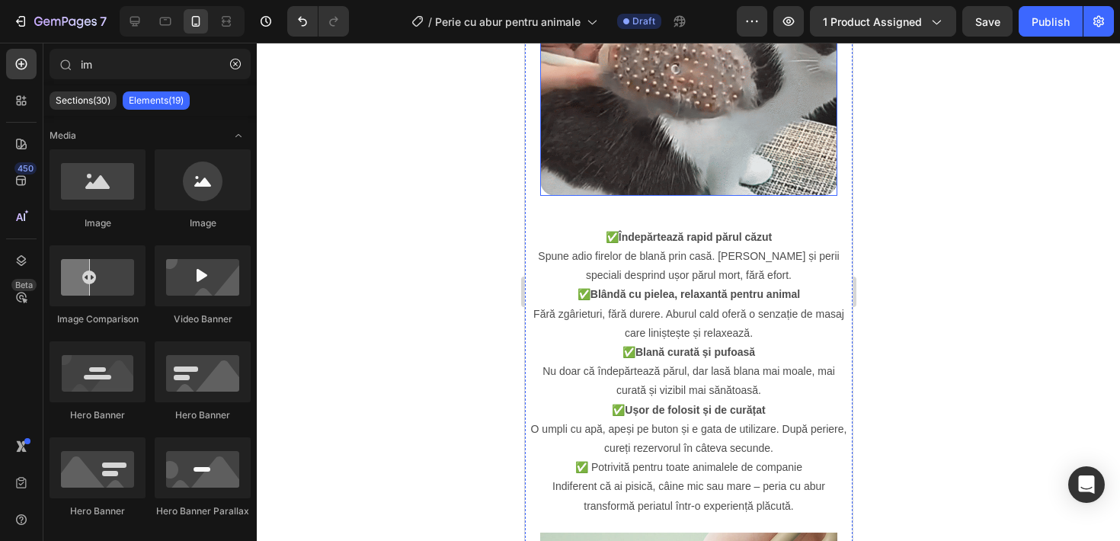
click at [676, 303] on p "✅ Blândă cu pielea, relaxantă pentru animal Fără zgârieturi, fără durere. Aburu…" at bounding box center [688, 314] width 324 height 58
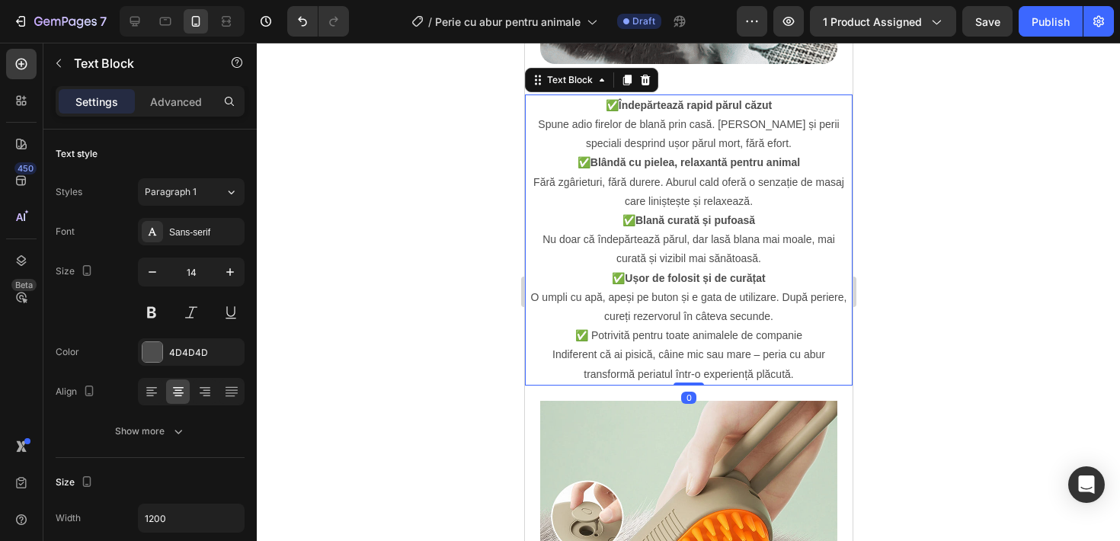
scroll to position [1019, 0]
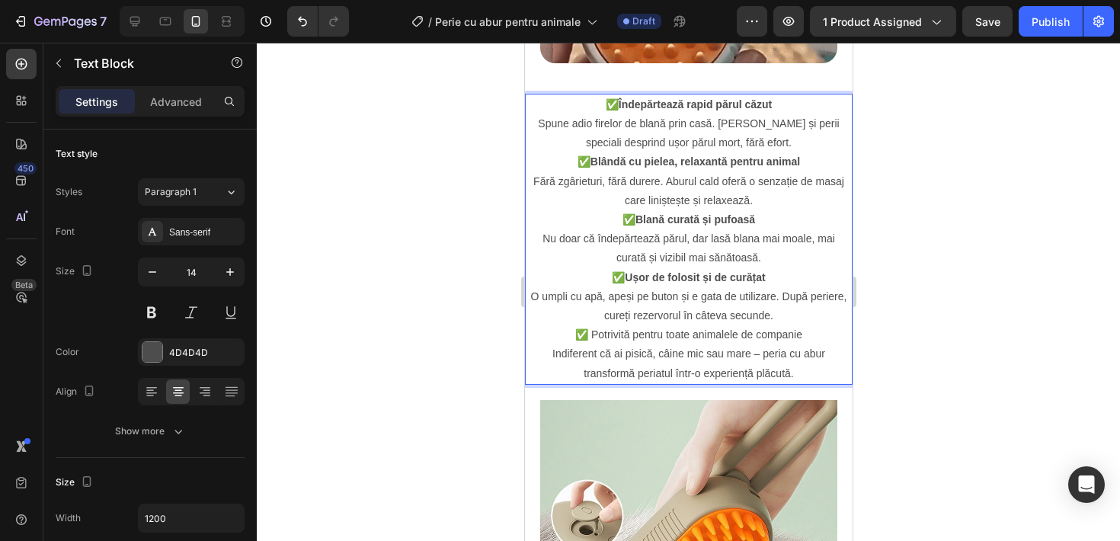
click at [532, 296] on p "✅ Ușor de folosit și de curățat O umpli cu apă, apeși pe buton și e gata de uti…" at bounding box center [688, 297] width 324 height 58
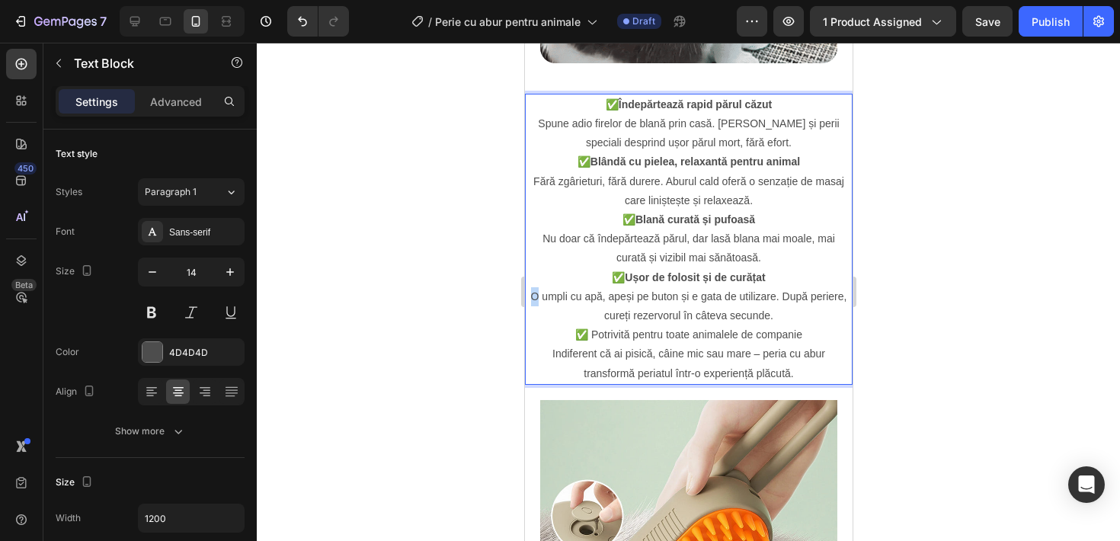
click at [532, 296] on p "✅ Ușor de folosit și de curățat O umpli cu apă, apeși pe buton și e gata de uti…" at bounding box center [688, 297] width 324 height 58
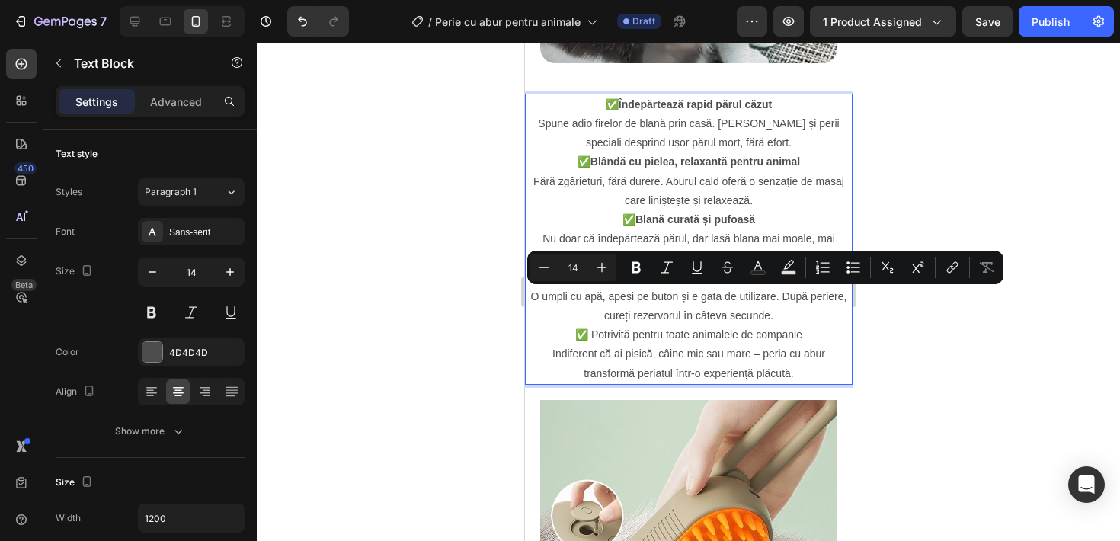
click at [564, 330] on p "✅ Potrivită pentru toate animalele de companie Indiferent că ai pisică, câine m…" at bounding box center [688, 354] width 324 height 58
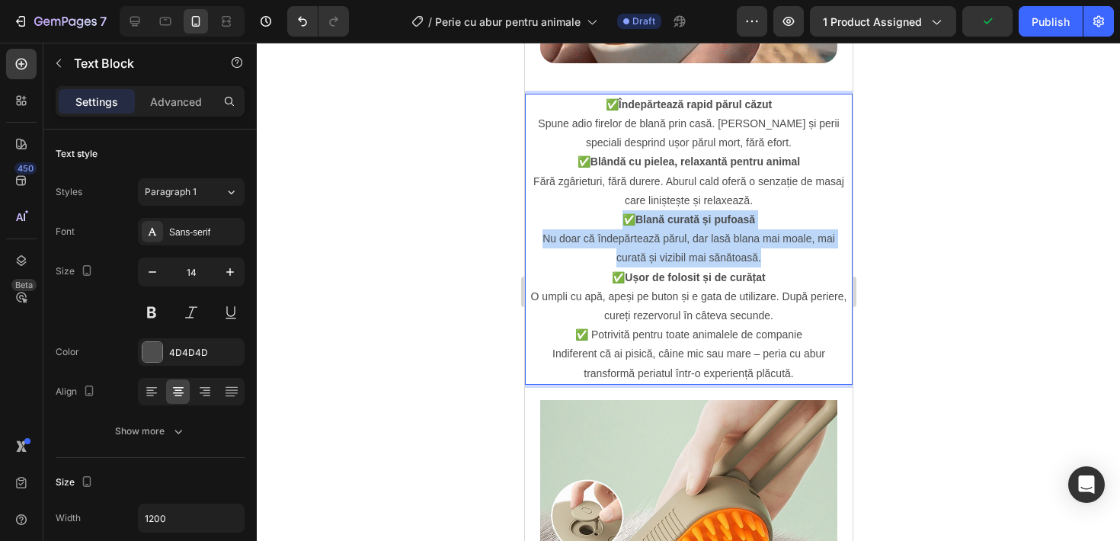
drag, startPoint x: 606, startPoint y: 217, endPoint x: 781, endPoint y: 264, distance: 181.4
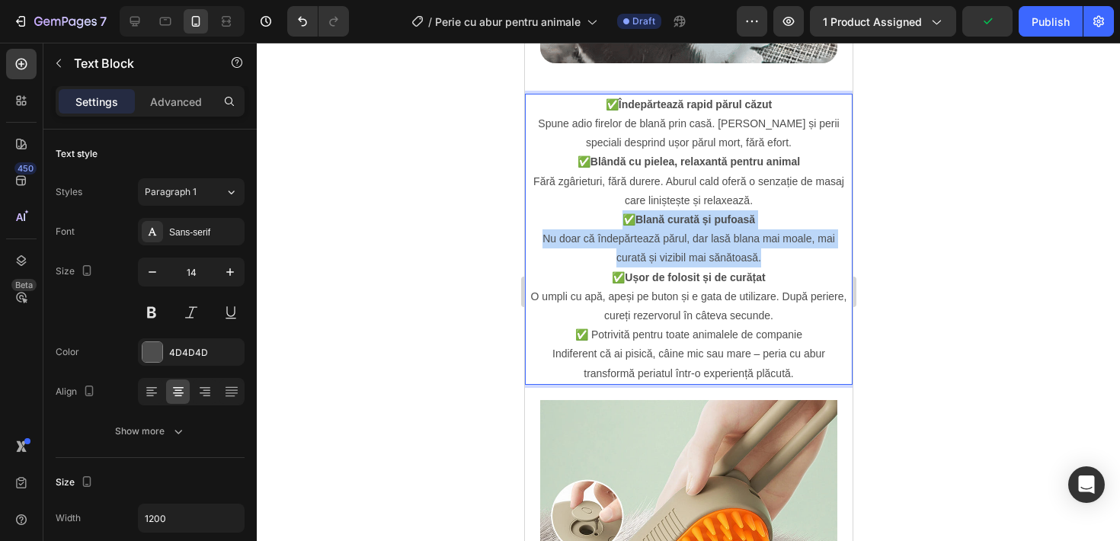
click at [781, 264] on p "✅ Blană curată și pufoasă Nu doar că îndepărtează părul, dar lasă blana mai moa…" at bounding box center [688, 239] width 324 height 58
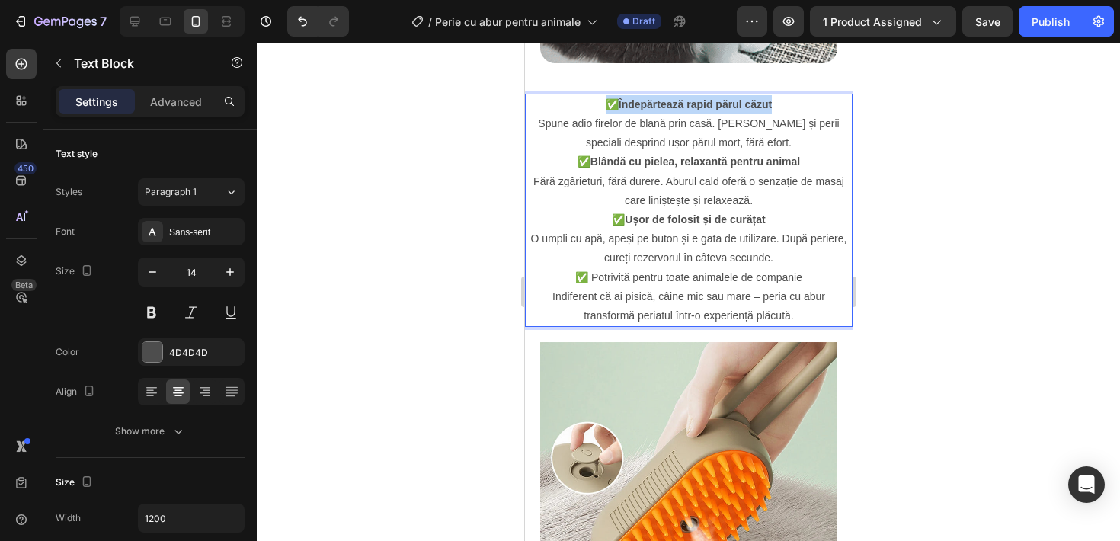
drag, startPoint x: 594, startPoint y: 106, endPoint x: 781, endPoint y: 107, distance: 187.4
click at [782, 106] on p "✅ Îndepărtează rapid părul căzut Spune adio firelor de blană prin casă. [PERSON…" at bounding box center [688, 124] width 324 height 58
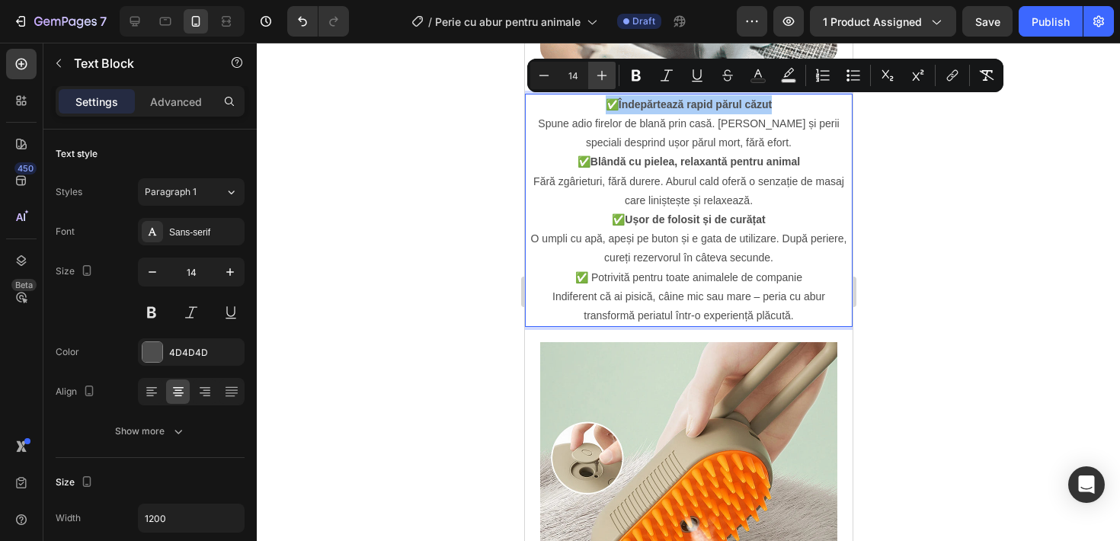
click at [606, 71] on icon "Editor contextual toolbar" at bounding box center [601, 75] width 15 height 15
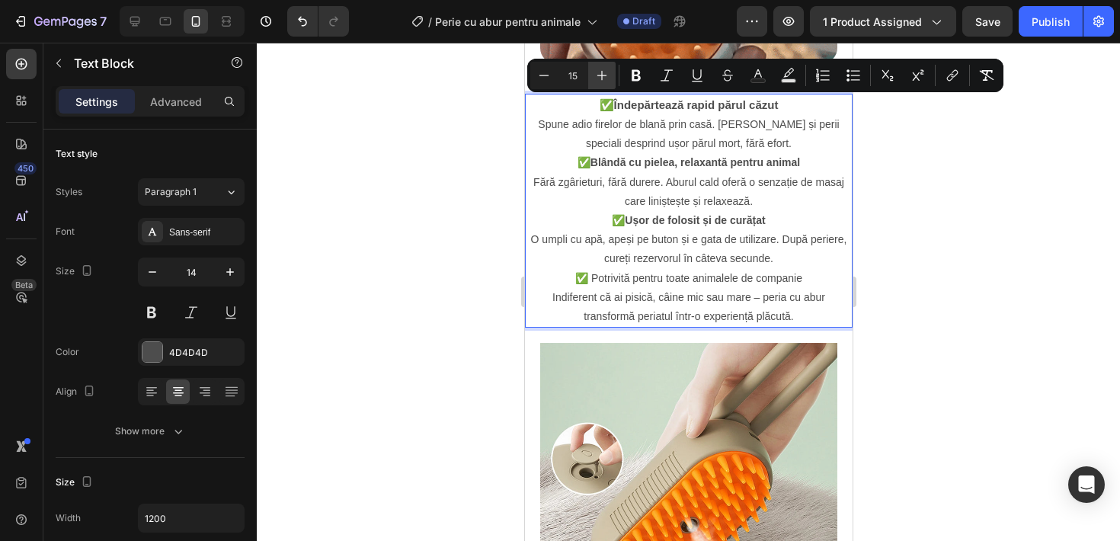
click at [606, 71] on icon "Editor contextual toolbar" at bounding box center [601, 75] width 15 height 15
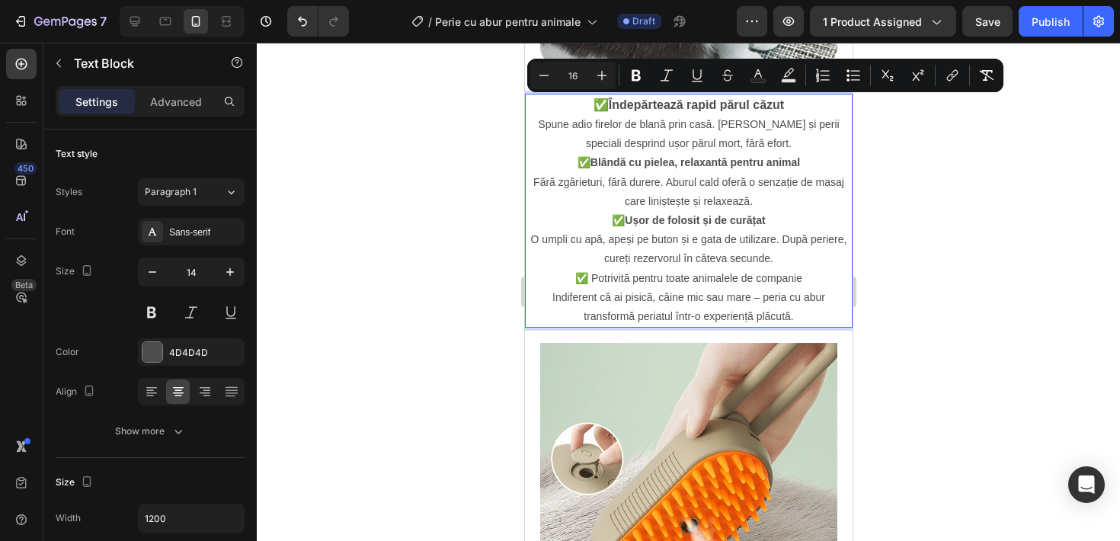
type input "14"
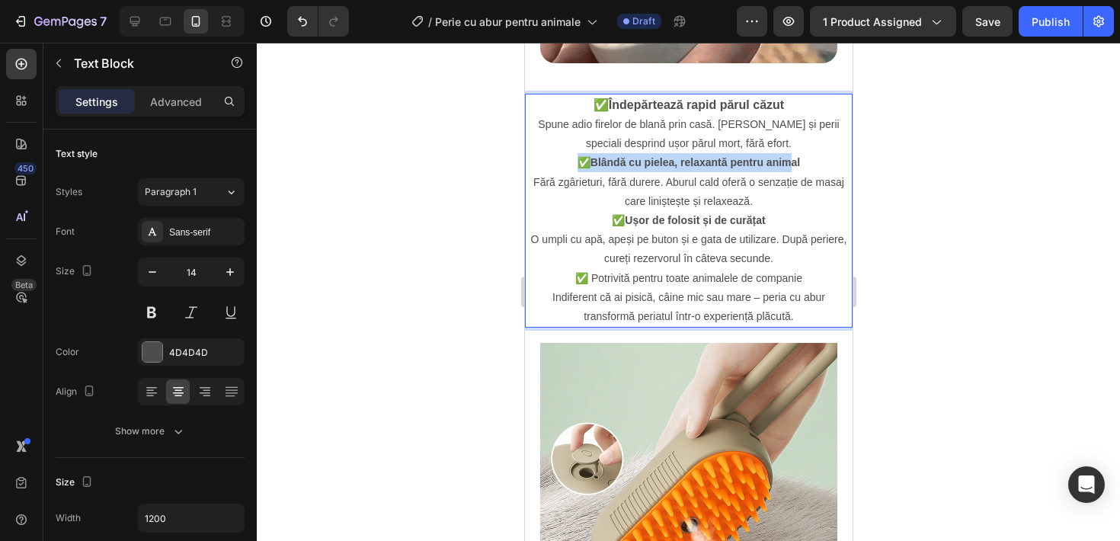
drag, startPoint x: 568, startPoint y: 158, endPoint x: 809, endPoint y: 168, distance: 240.9
click at [801, 164] on p "✅ Blândă cu pielea, relaxantă pentru animal Fără zgârieturi, fără durere. Aburu…" at bounding box center [688, 182] width 324 height 58
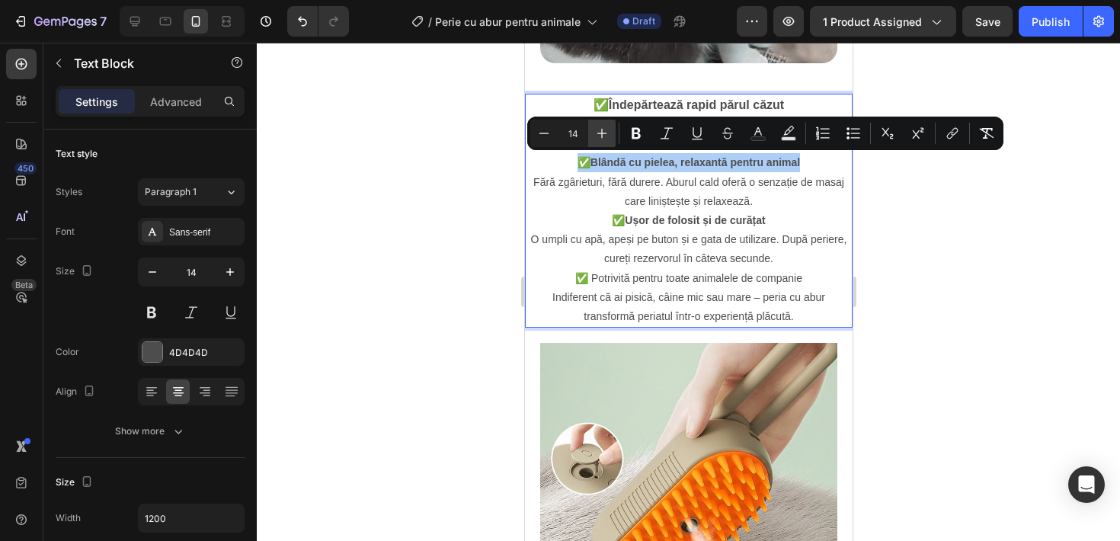
click at [599, 126] on icon "Editor contextual toolbar" at bounding box center [601, 133] width 15 height 15
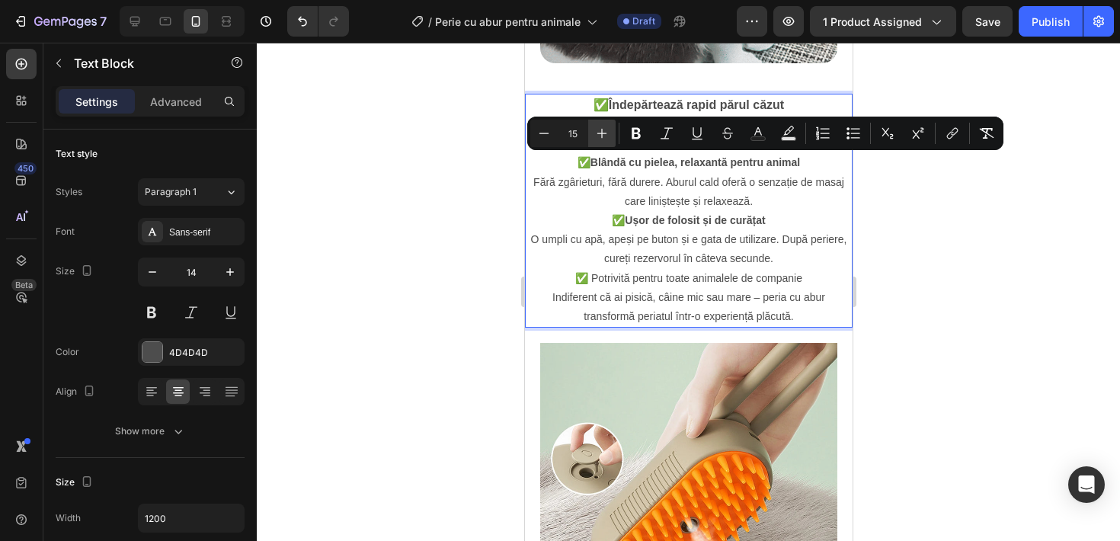
click at [599, 126] on icon "Editor contextual toolbar" at bounding box center [601, 133] width 15 height 15
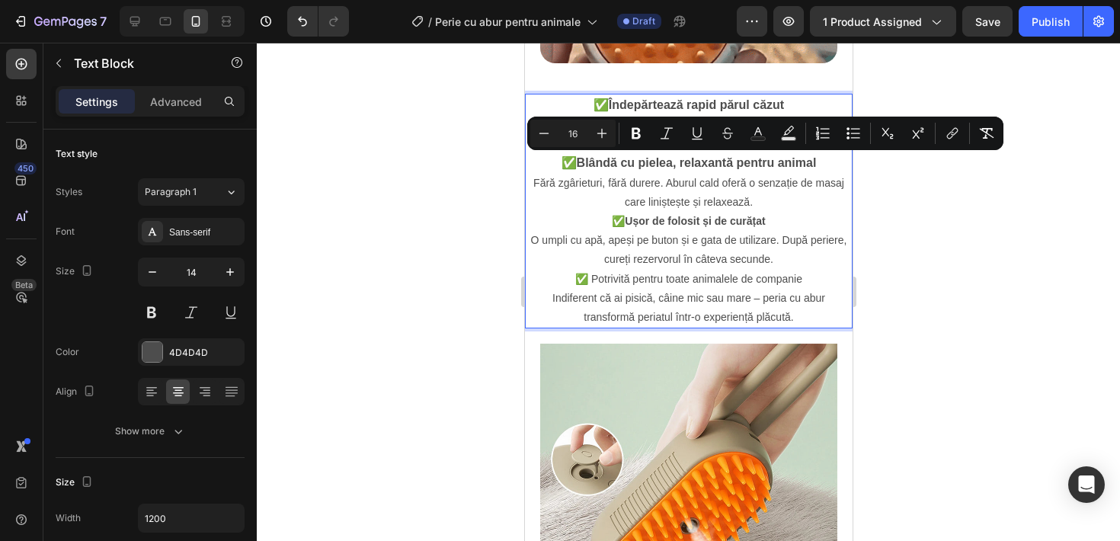
type input "14"
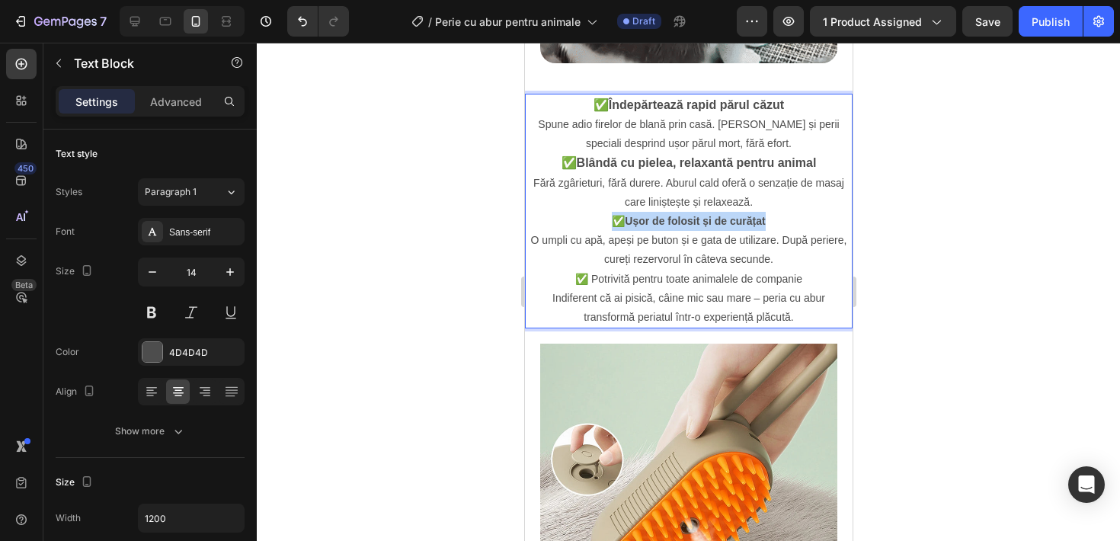
drag, startPoint x: 603, startPoint y: 213, endPoint x: 771, endPoint y: 217, distance: 167.6
click at [771, 217] on p "✅ Ușor de folosit și de curățat O umpli cu apă, apeși pe buton și e gata de uti…" at bounding box center [688, 241] width 324 height 58
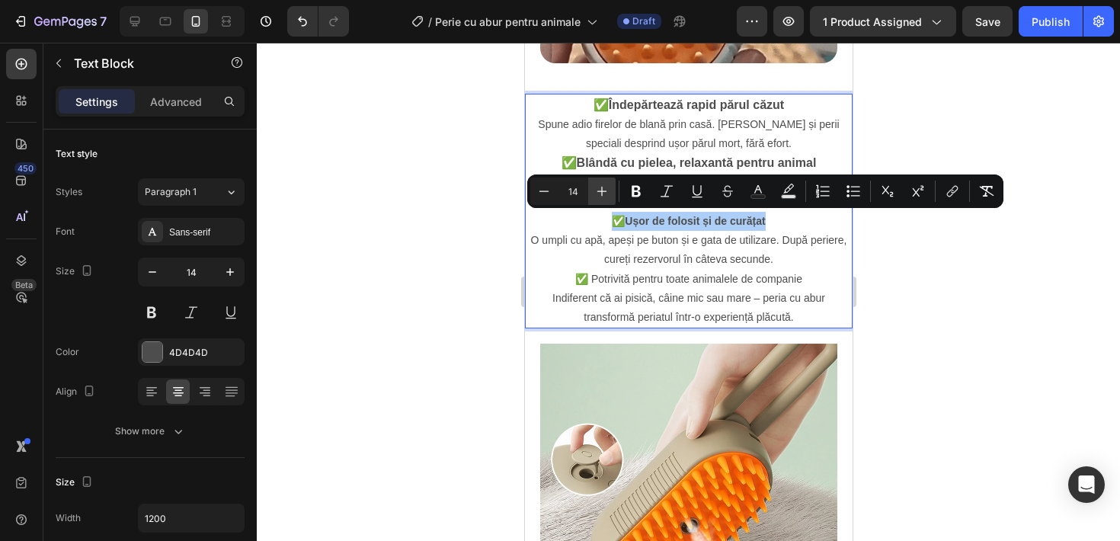
click at [601, 184] on icon "Editor contextual toolbar" at bounding box center [601, 191] width 15 height 15
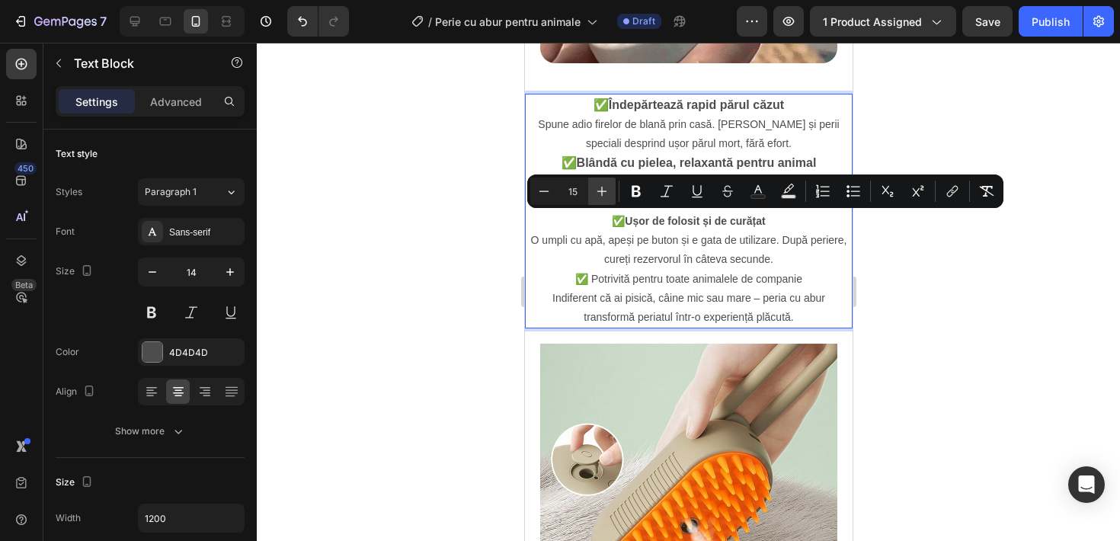
type input "16"
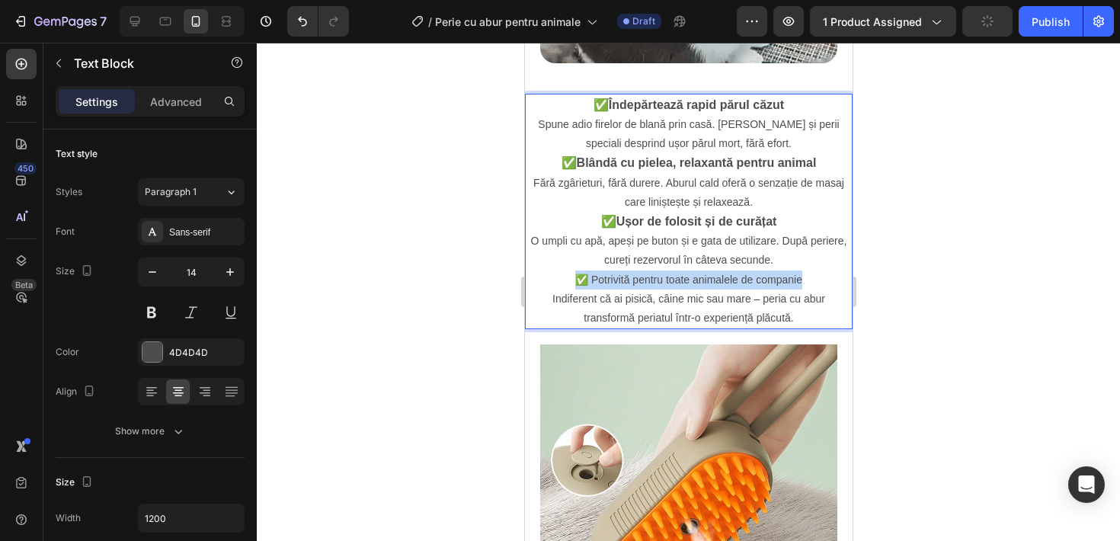
drag, startPoint x: 566, startPoint y: 273, endPoint x: 812, endPoint y: 273, distance: 246.0
click at [812, 273] on p "✅ Potrivită pentru toate animalele de companie Indiferent că ai pisică, câine m…" at bounding box center [688, 299] width 324 height 58
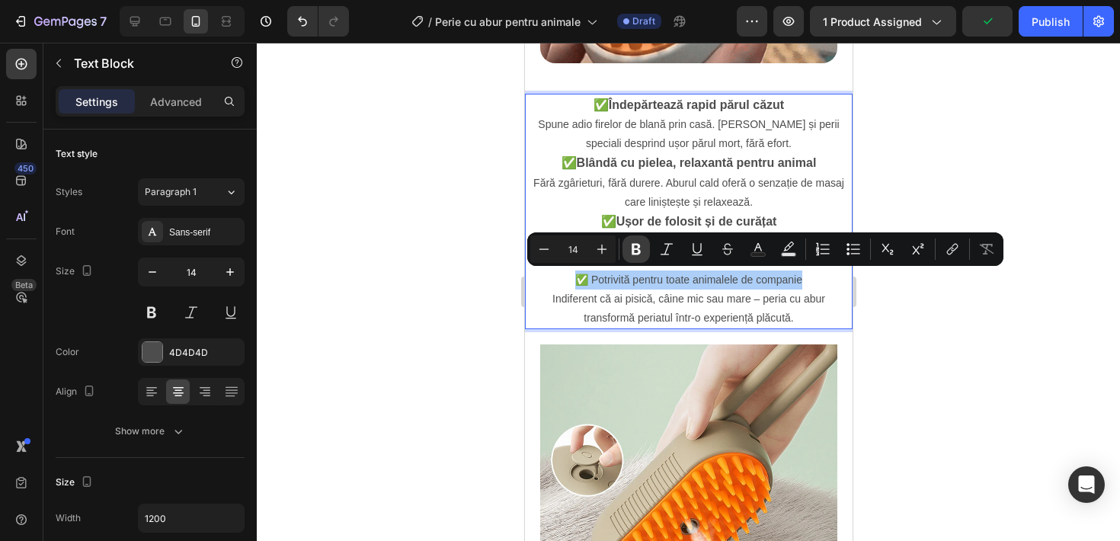
click at [638, 249] on icon "Editor contextual toolbar" at bounding box center [635, 249] width 9 height 11
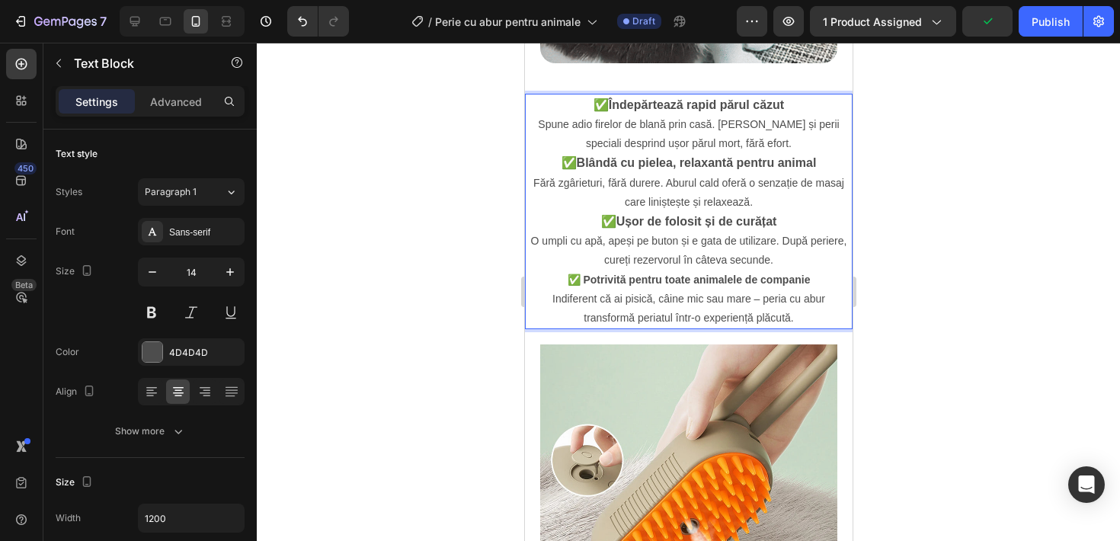
click at [611, 249] on p "✅ Ușor de folosit și de curățat O umpli cu apă, apeși pe buton și e gata de uti…" at bounding box center [688, 241] width 324 height 59
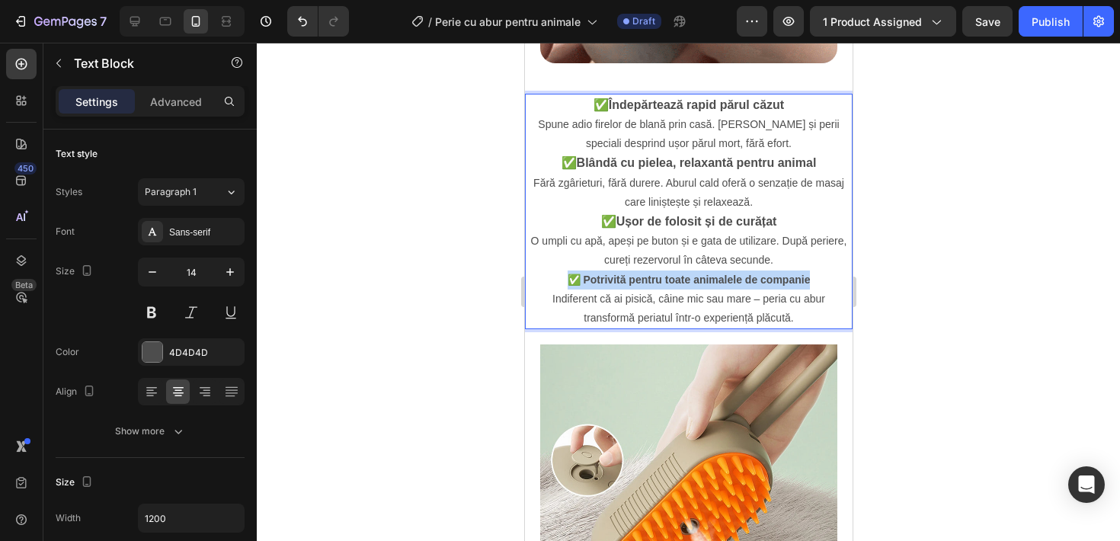
drag, startPoint x: 567, startPoint y: 277, endPoint x: 843, endPoint y: 279, distance: 275.7
click at [588, 273] on strong "✅ Potrivită pentru toate animalele de companie" at bounding box center [688, 279] width 243 height 12
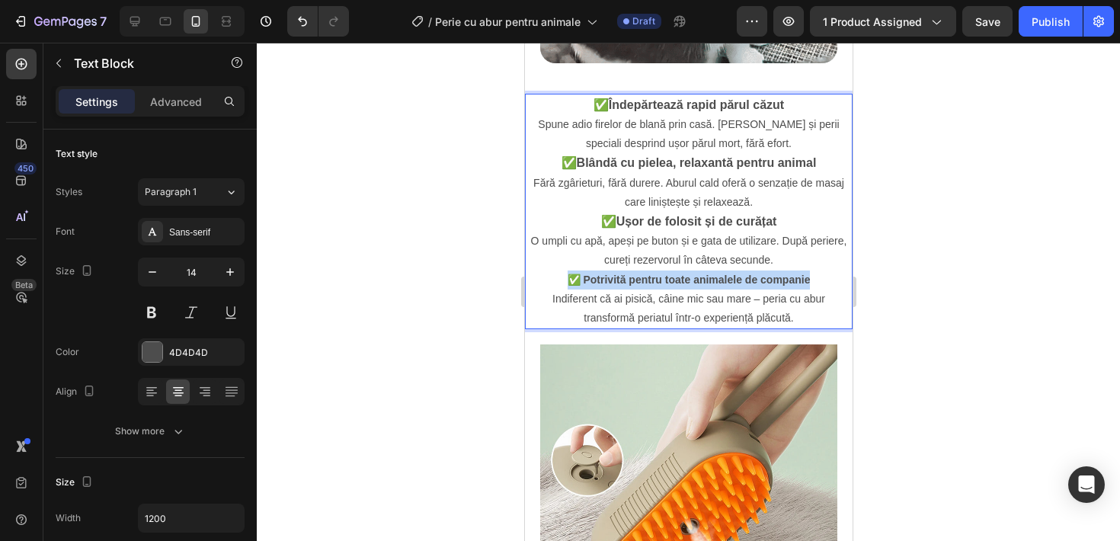
drag, startPoint x: 566, startPoint y: 275, endPoint x: 807, endPoint y: 284, distance: 240.9
click at [807, 284] on p "✅ Potrivită pentru toate animalele de companie Indiferent că ai pisică, câine m…" at bounding box center [688, 299] width 324 height 58
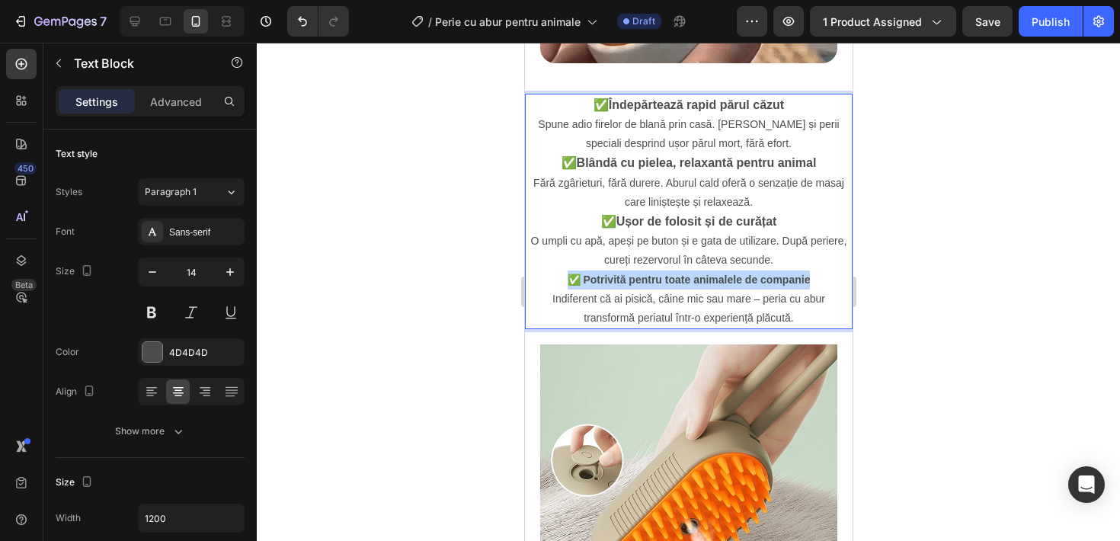
click at [807, 284] on strong "✅ Potrivită pentru toate animalele de companie" at bounding box center [688, 279] width 243 height 12
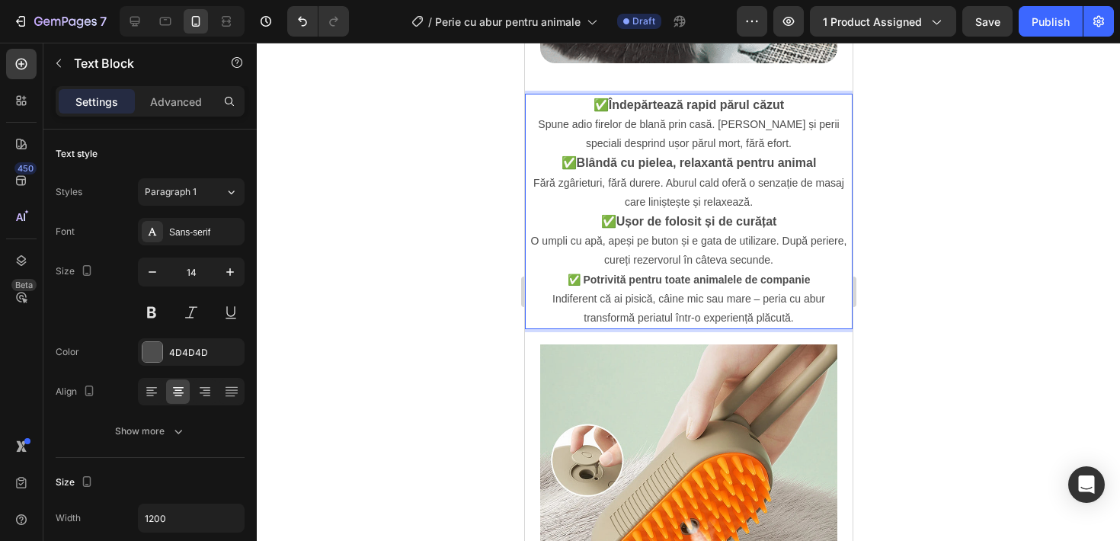
click at [804, 276] on strong "✅ Potrivită pentru toate animalele de companie" at bounding box center [688, 279] width 243 height 12
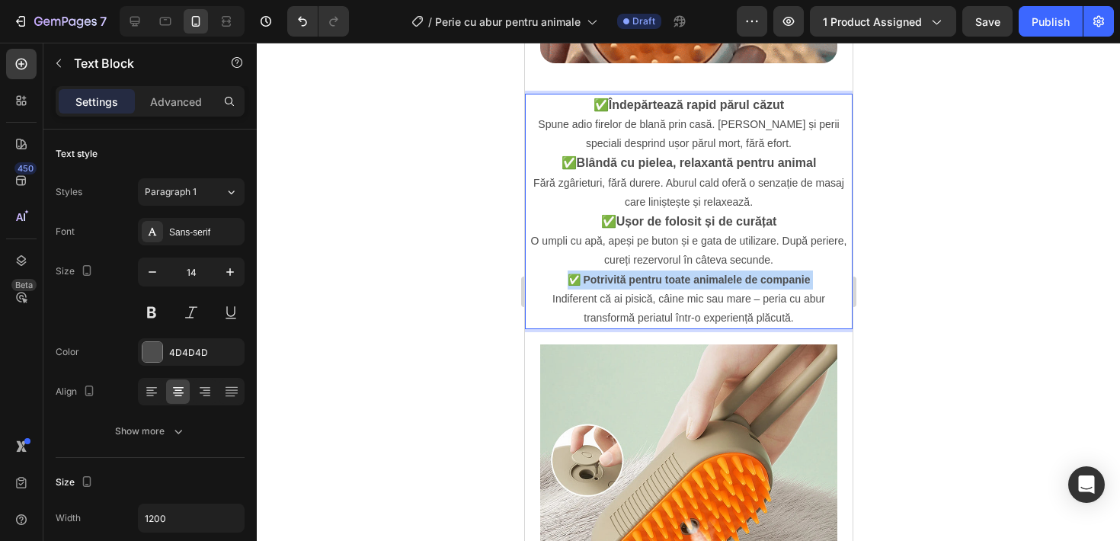
click at [804, 276] on strong "✅ Potrivită pentru toate animalele de companie" at bounding box center [688, 279] width 243 height 12
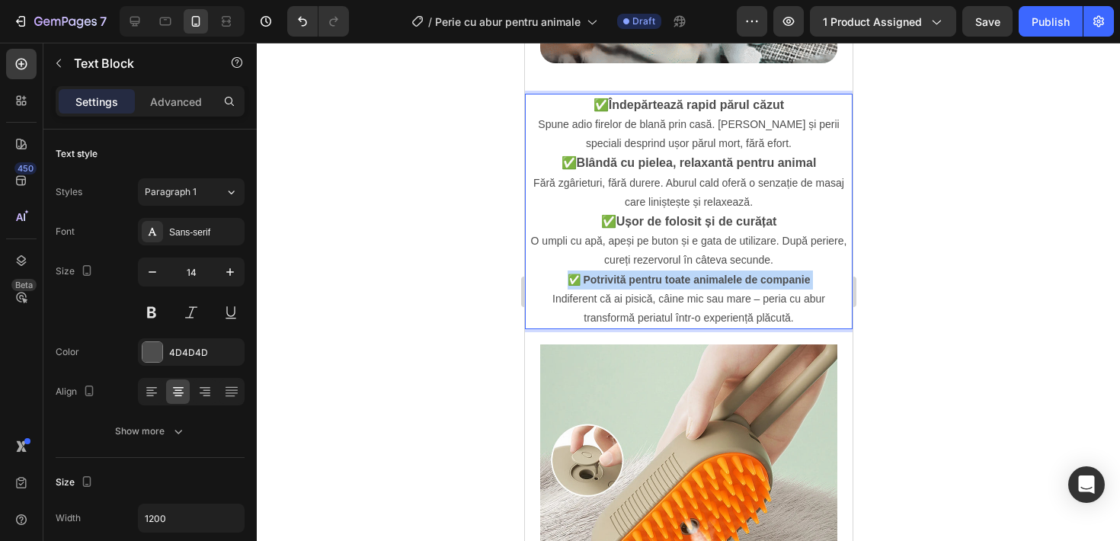
click at [804, 276] on strong "✅ Potrivită pentru toate animalele de companie" at bounding box center [688, 279] width 243 height 12
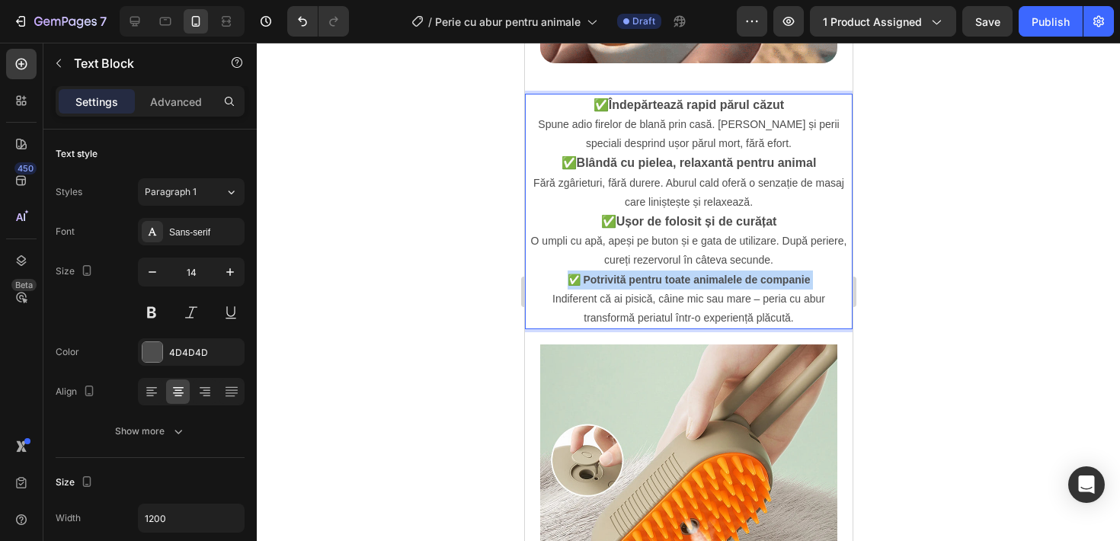
click at [562, 282] on p "✅ Potrivită pentru toate animalele de companie Indiferent că ai pisică, câine m…" at bounding box center [688, 299] width 324 height 58
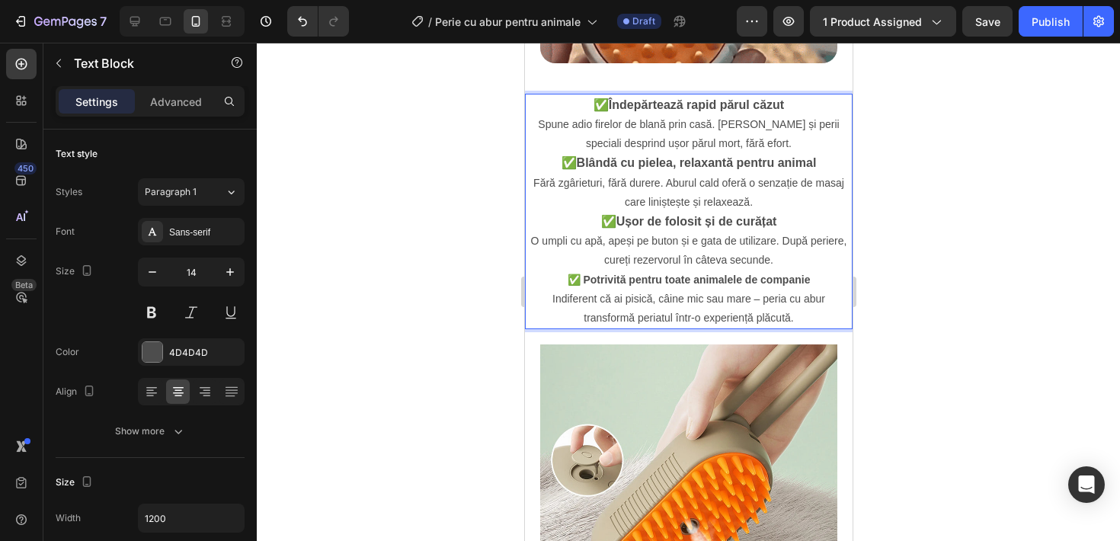
click at [584, 215] on p "✅ Ușor de folosit și de curățat O umpli cu apă, apeși pe buton și e gata de uti…" at bounding box center [688, 241] width 324 height 59
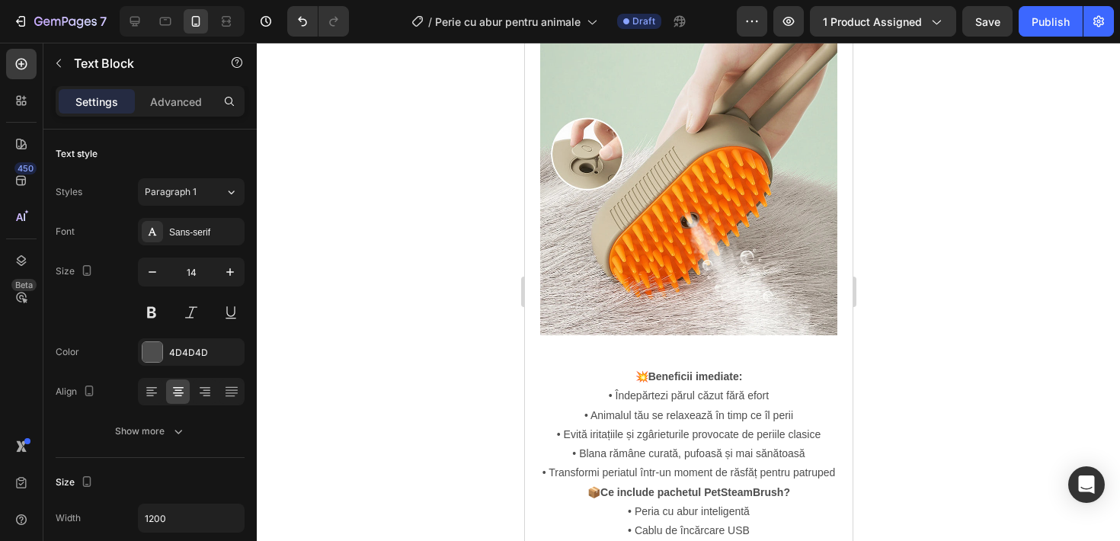
scroll to position [1351, 0]
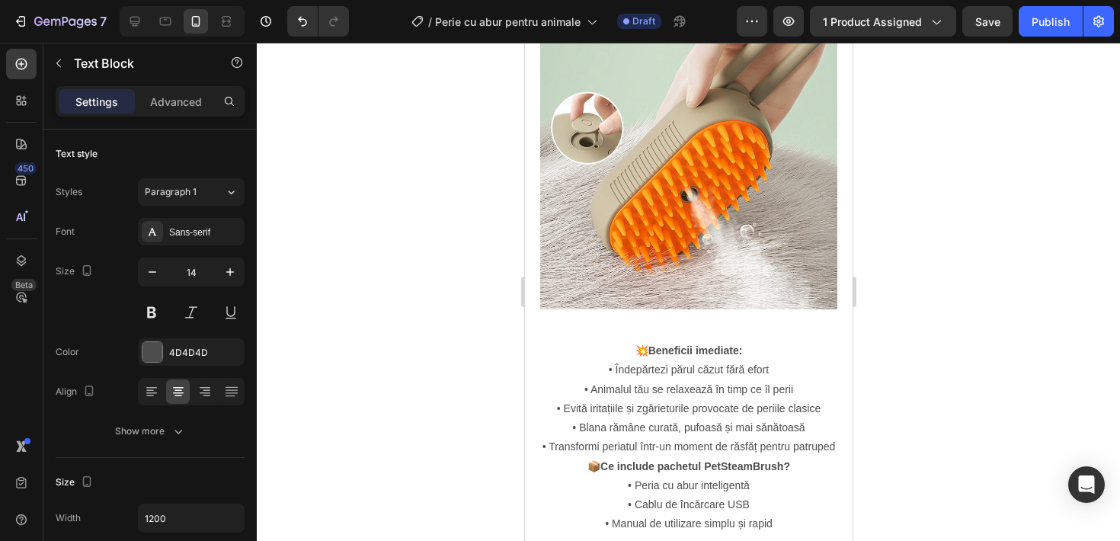
click at [657, 238] on img at bounding box center [687, 160] width 297 height 297
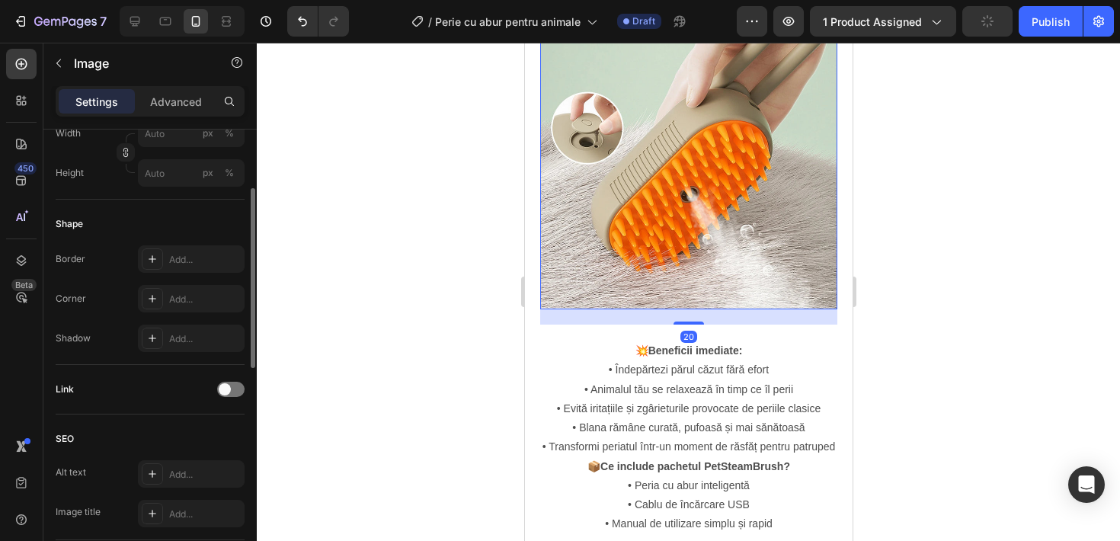
scroll to position [468, 0]
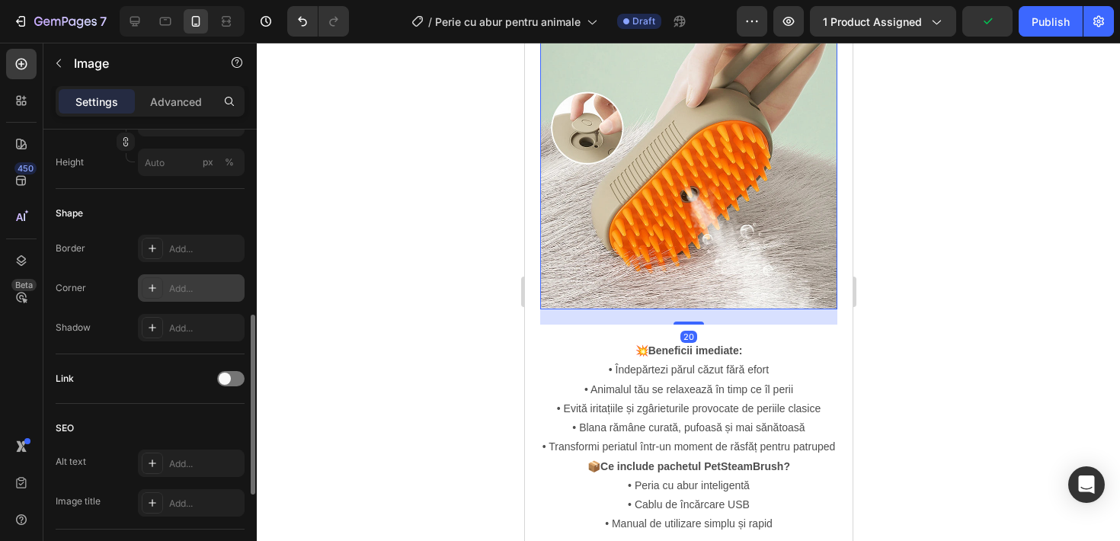
click at [202, 276] on div "Add..." at bounding box center [191, 287] width 107 height 27
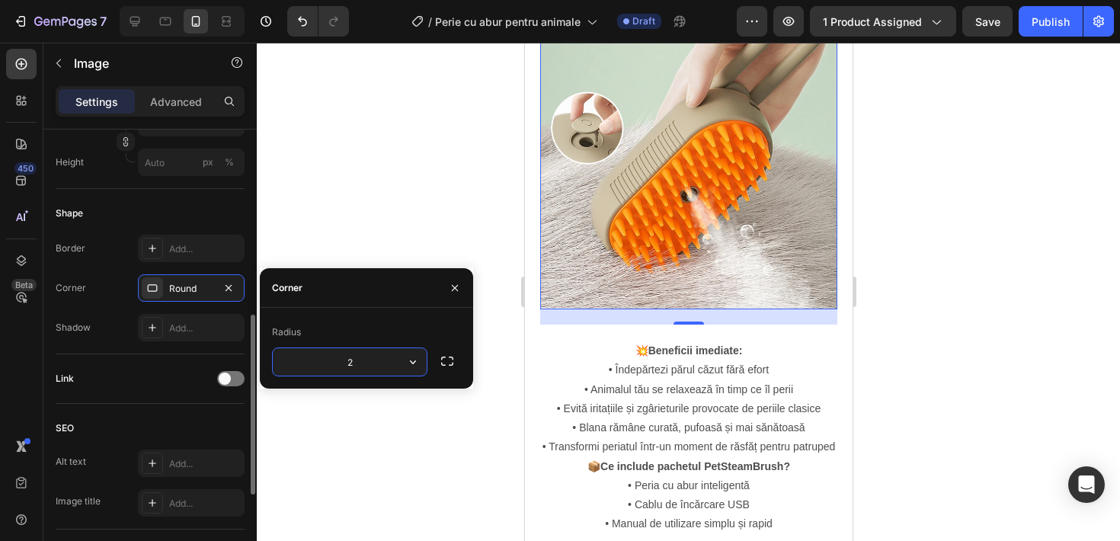
type input "20"
click at [392, 183] on div at bounding box center [688, 292] width 863 height 498
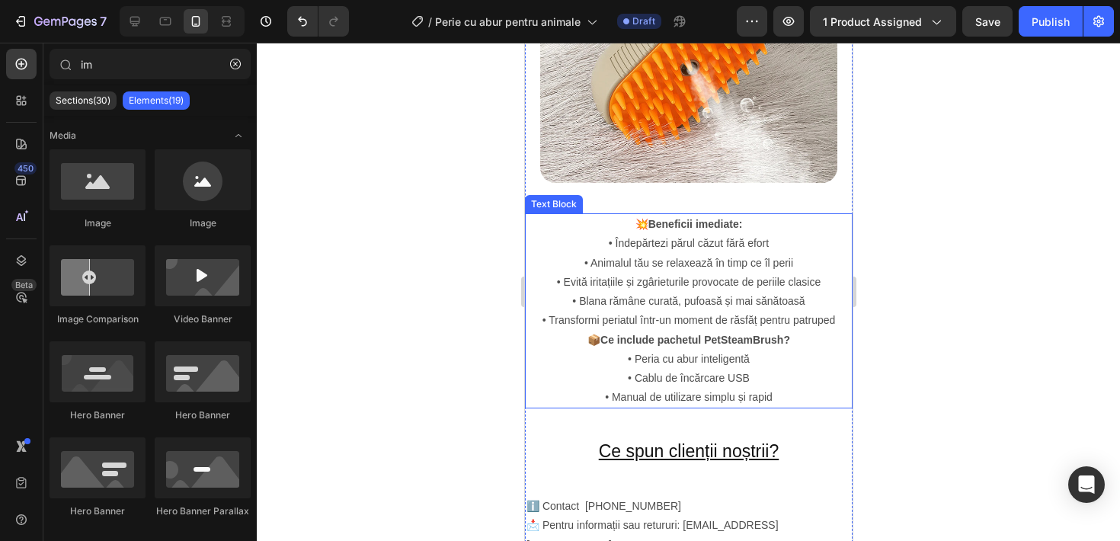
scroll to position [1479, 0]
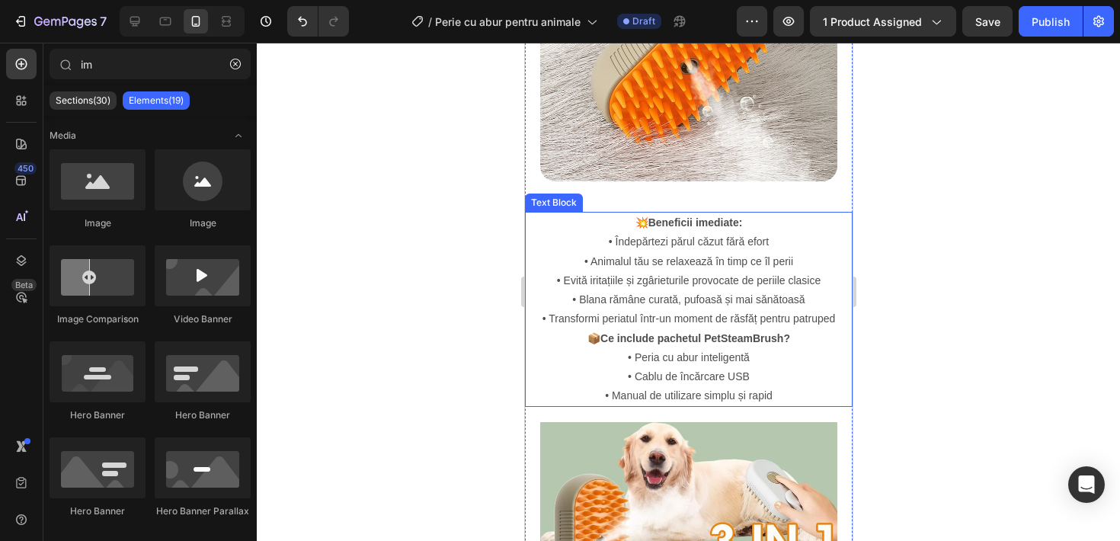
click at [679, 261] on p "• Îndepărtezi părul căzut fără efort • Animalul tău se relaxează în timp ce îl …" at bounding box center [688, 280] width 324 height 96
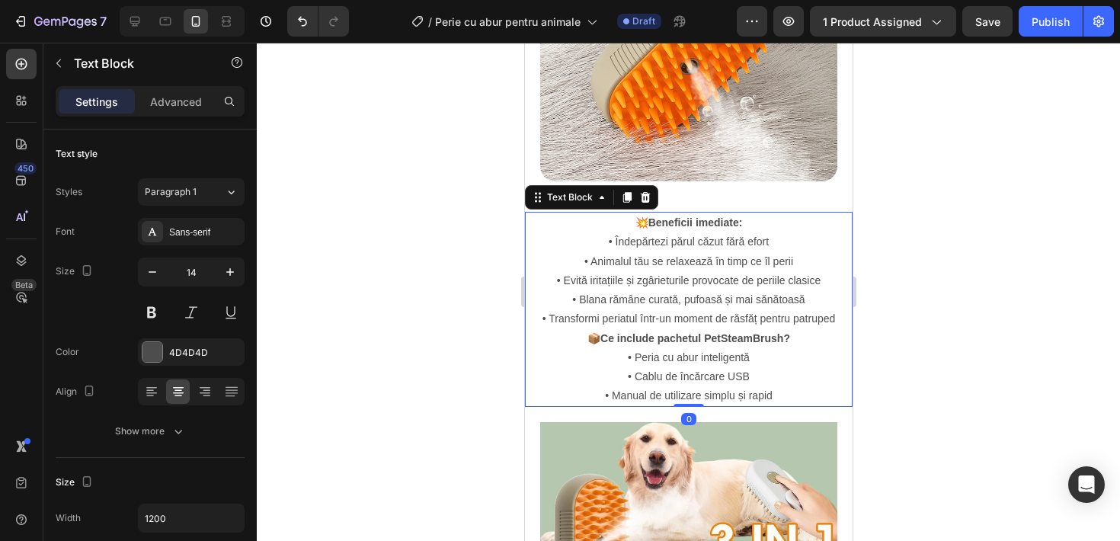
click at [654, 235] on p "• Îndepărtezi părul căzut fără efort • Animalul tău se relaxează în timp ce îl …" at bounding box center [688, 280] width 324 height 96
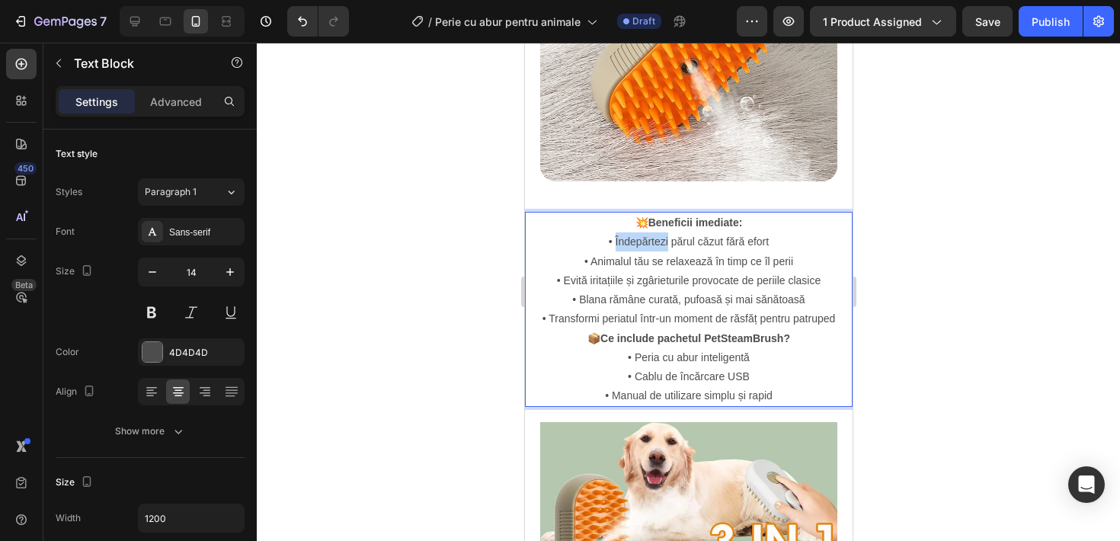
click at [654, 235] on p "• Îndepărtezi părul căzut fără efort • Animalul tău se relaxează în timp ce îl …" at bounding box center [688, 280] width 324 height 96
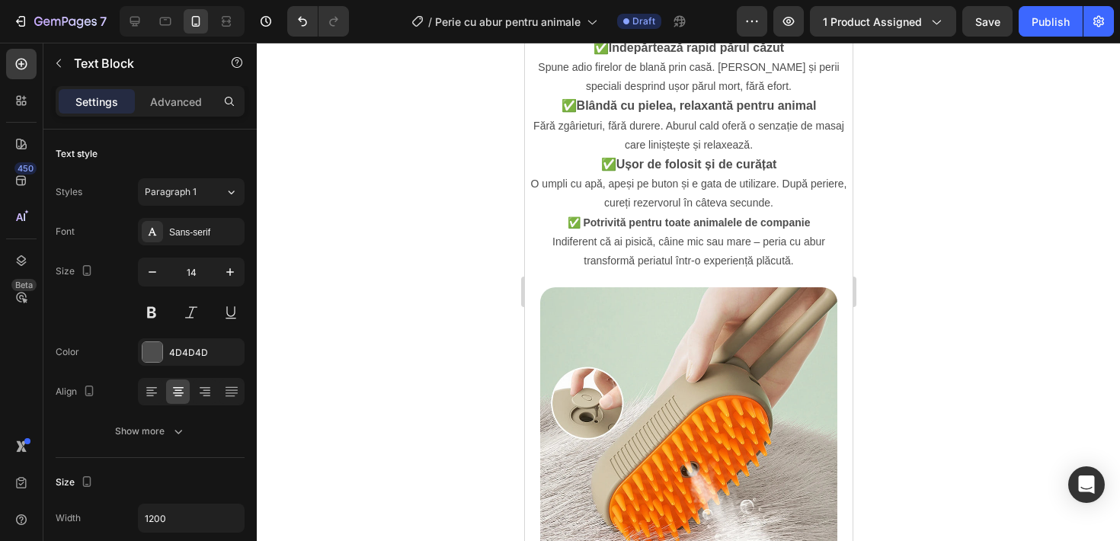
scroll to position [1061, 0]
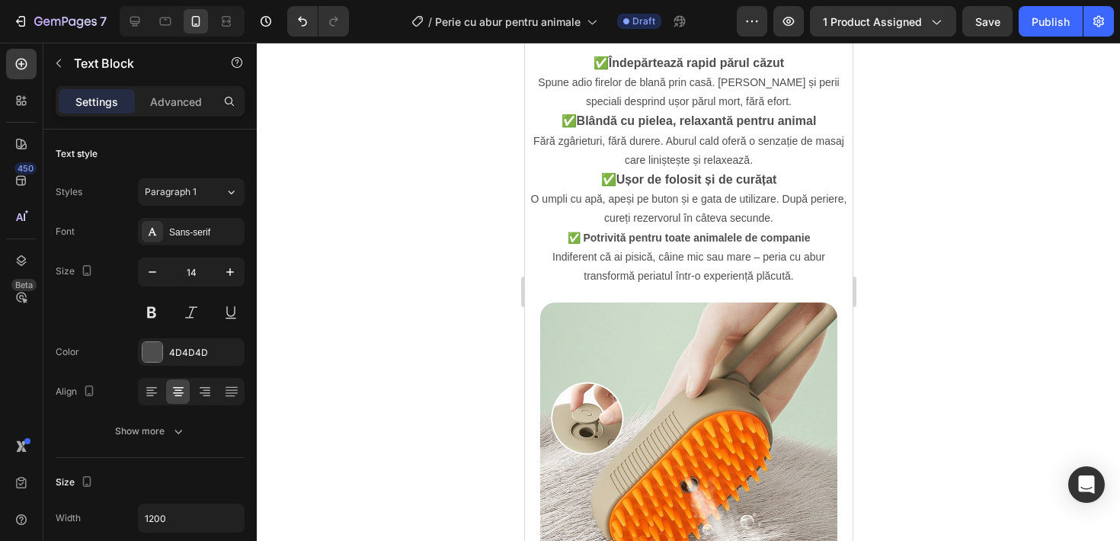
click at [615, 254] on p "✅ Potrivită pentru toate animalele de companie Indiferent că ai pisică, câine m…" at bounding box center [688, 258] width 324 height 58
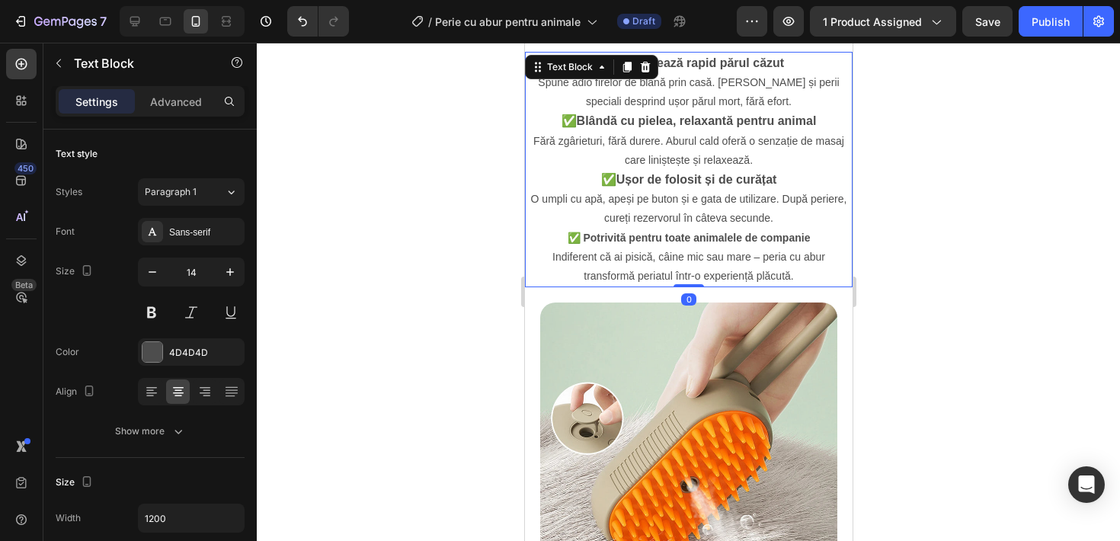
scroll to position [448, 0]
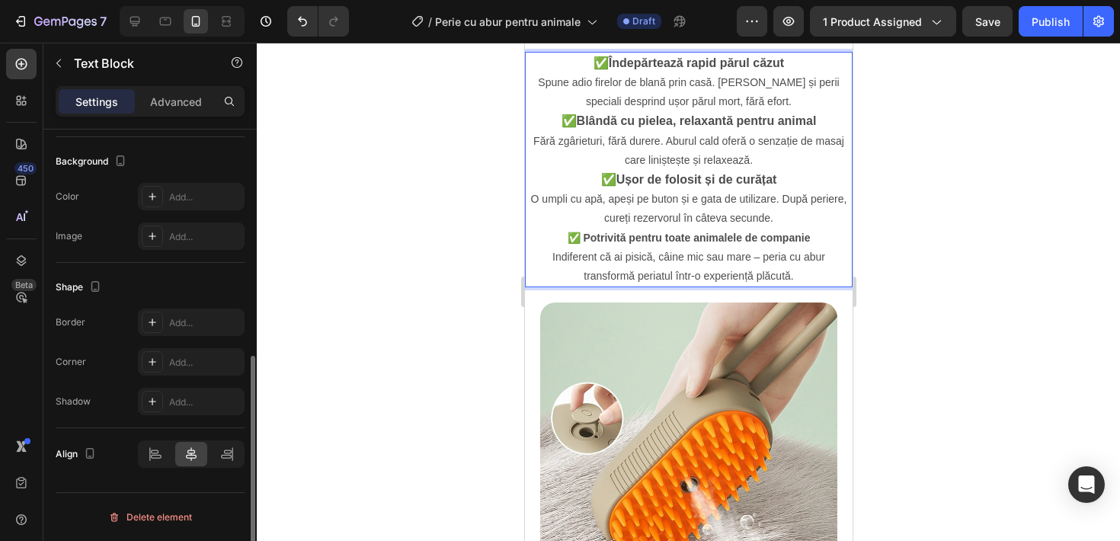
click at [606, 241] on strong "✅ Potrivită pentru toate animalele de companie" at bounding box center [688, 238] width 243 height 12
click at [556, 236] on p "✅ Potrivită pentru toate animalele de companie Indiferent că ai pisică, câine m…" at bounding box center [688, 258] width 324 height 58
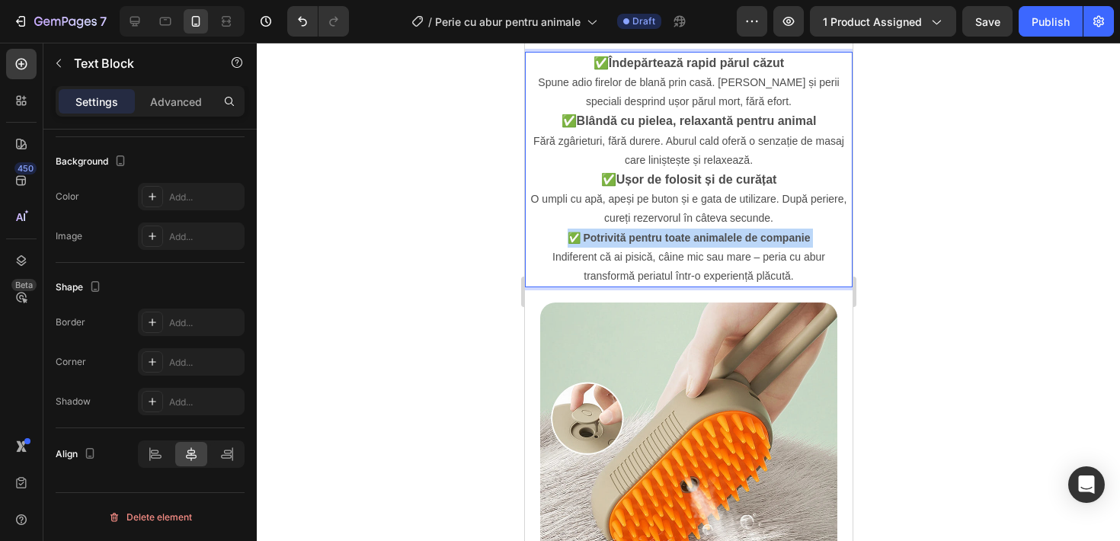
click at [556, 236] on p "✅ Potrivită pentru toate animalele de companie Indiferent că ai pisică, câine m…" at bounding box center [688, 258] width 324 height 58
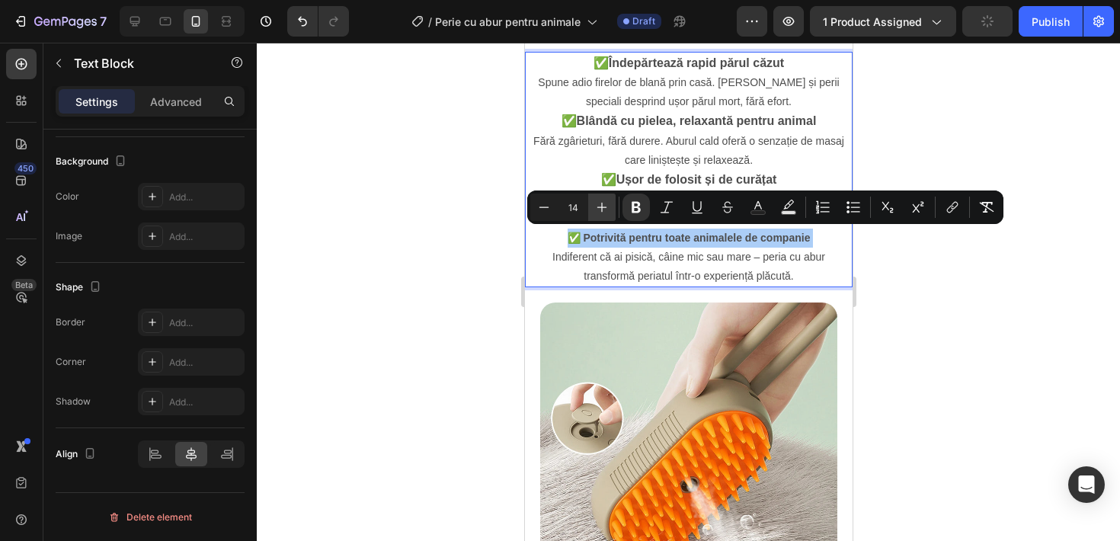
click at [598, 211] on icon "Editor contextual toolbar" at bounding box center [601, 207] width 15 height 15
type input "16"
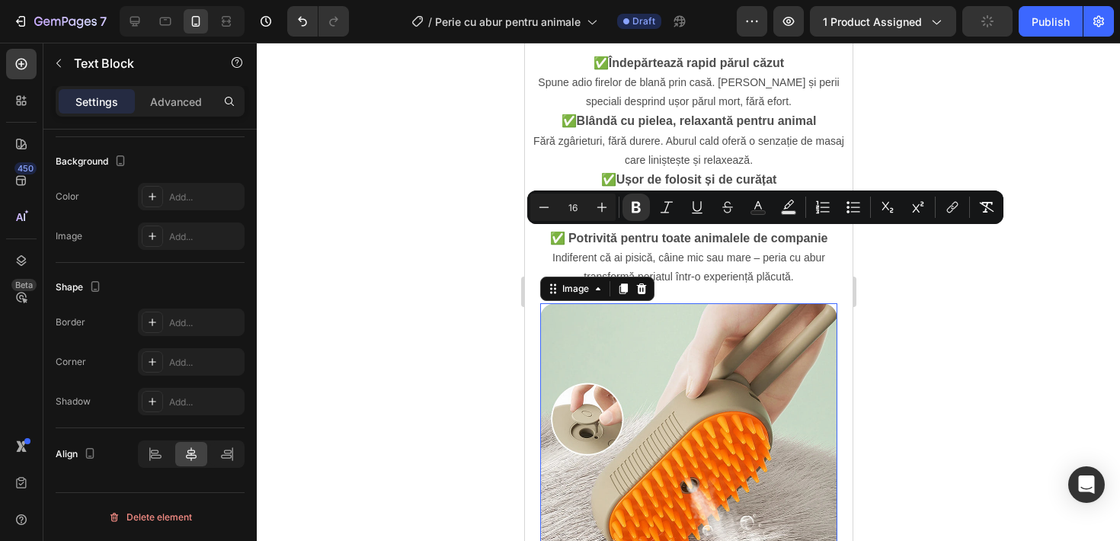
click at [598, 312] on img at bounding box center [687, 451] width 297 height 297
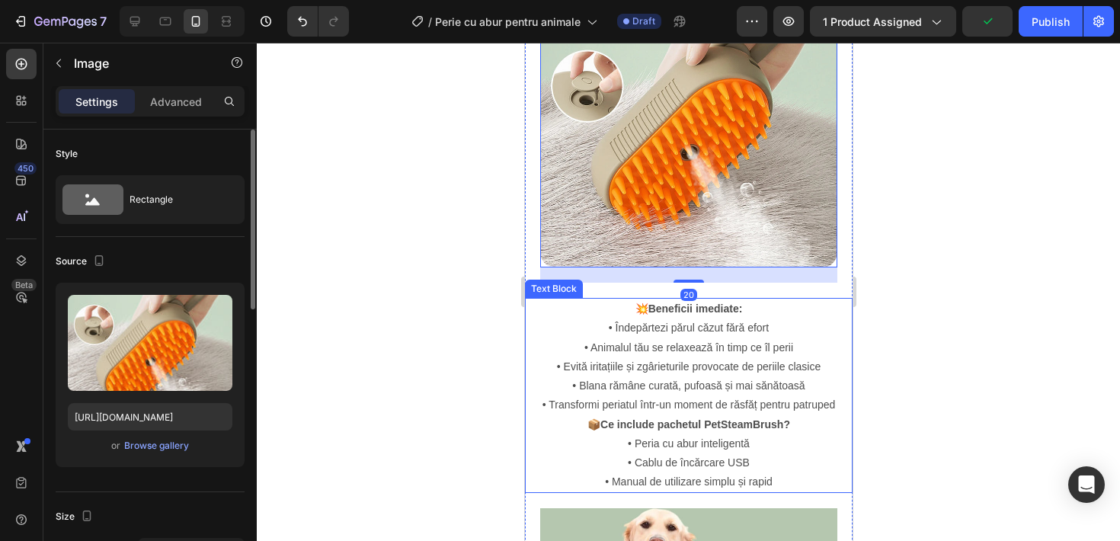
scroll to position [1395, 0]
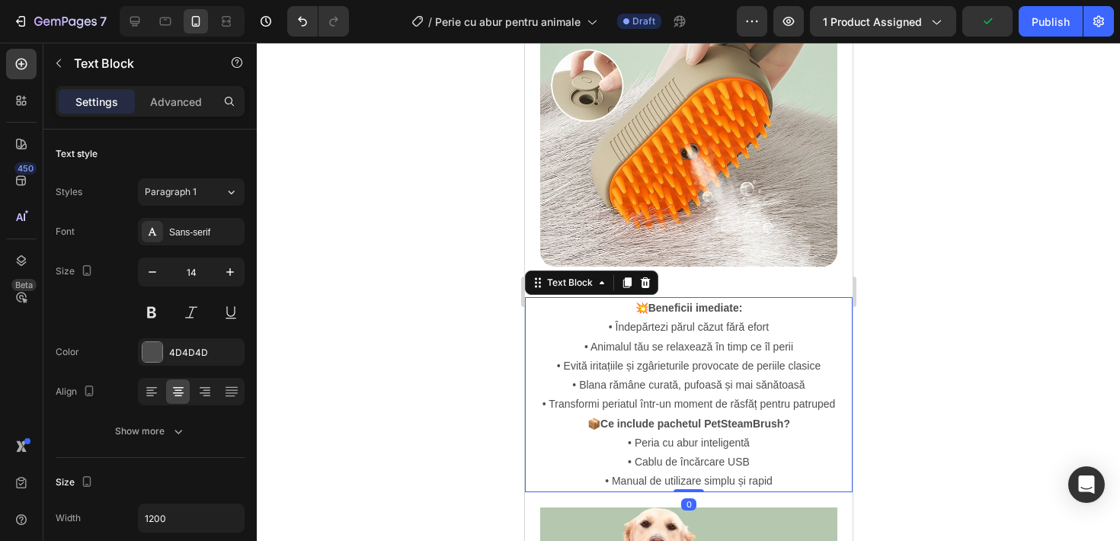
click at [596, 358] on p "• Îndepărtezi părul căzut fără efort • Animalul tău se relaxează în timp ce îl …" at bounding box center [688, 366] width 324 height 96
click at [627, 299] on p "💥 Beneficii imediate:" at bounding box center [688, 308] width 324 height 19
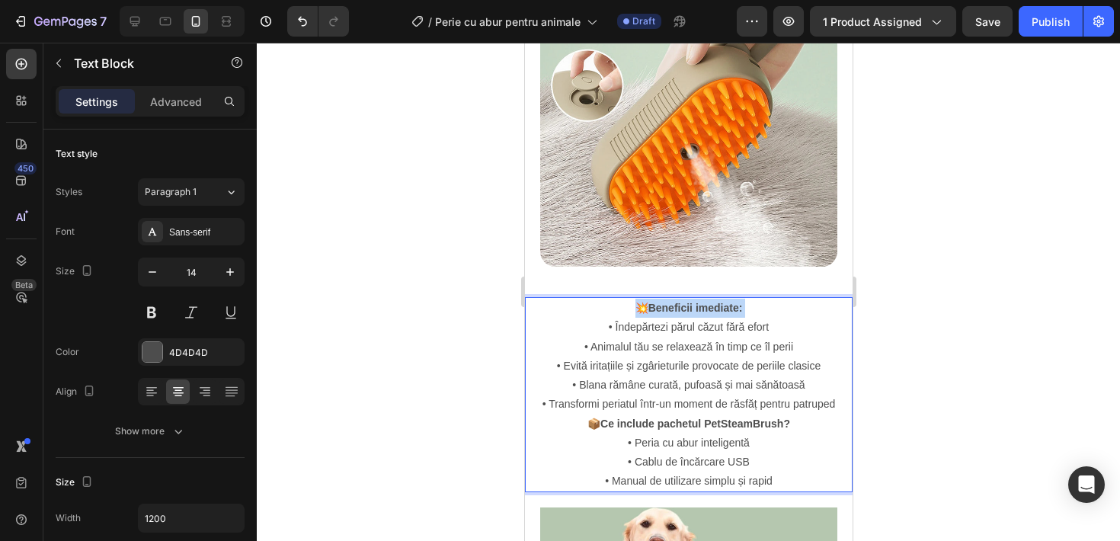
click at [627, 299] on p "💥 Beneficii imediate:" at bounding box center [688, 308] width 324 height 19
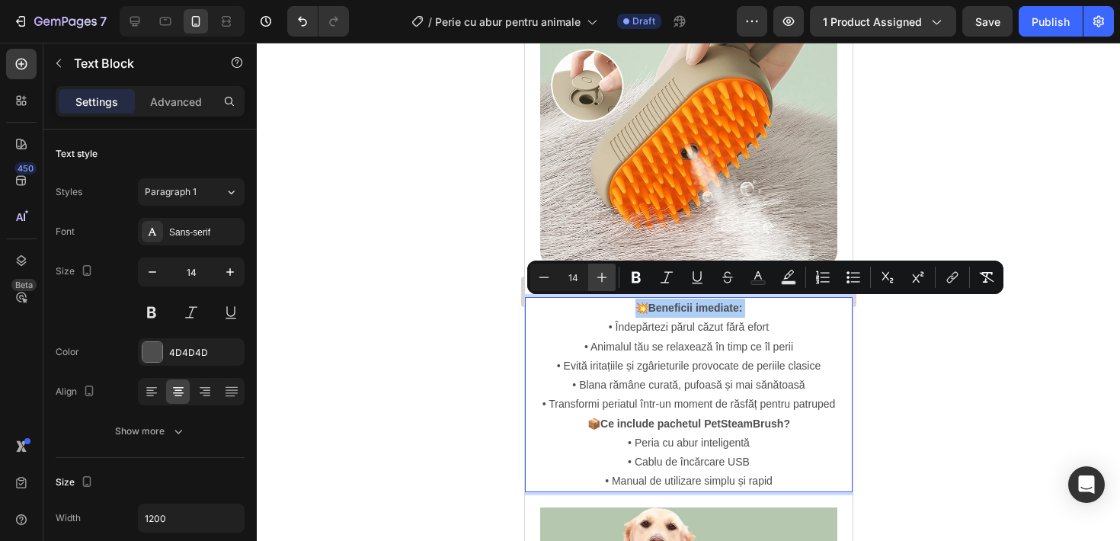
click at [611, 278] on button "Plus" at bounding box center [601, 277] width 27 height 27
click at [602, 328] on p "• Îndepărtezi părul căzut fără efort • Animalul tău se relaxează în timp ce îl …" at bounding box center [688, 366] width 324 height 96
click at [602, 321] on p "• Îndepărtezi părul căzut fără efort • Animalul tău se relaxează în timp ce îl …" at bounding box center [688, 366] width 324 height 96
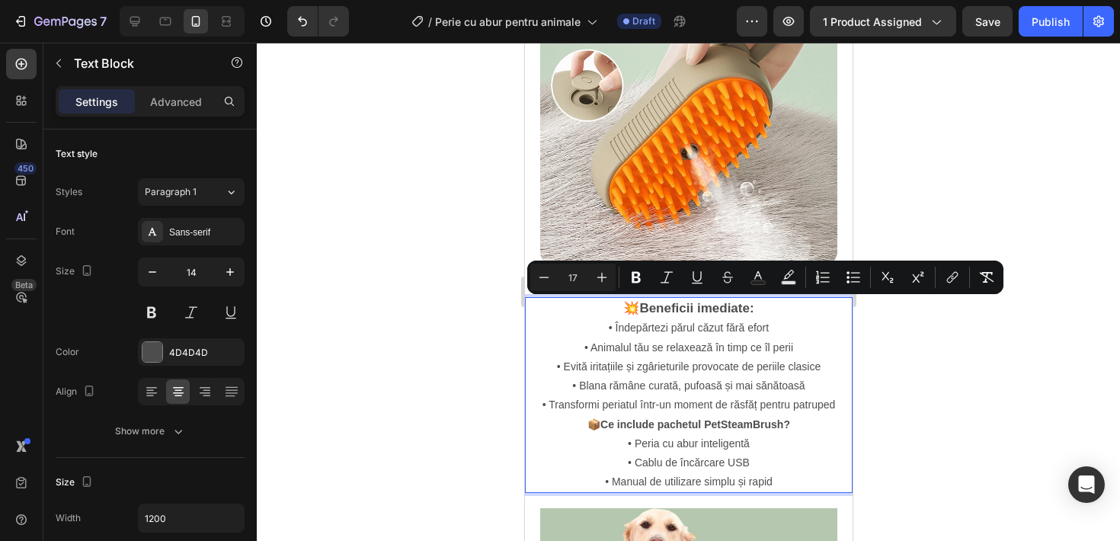
type input "14"
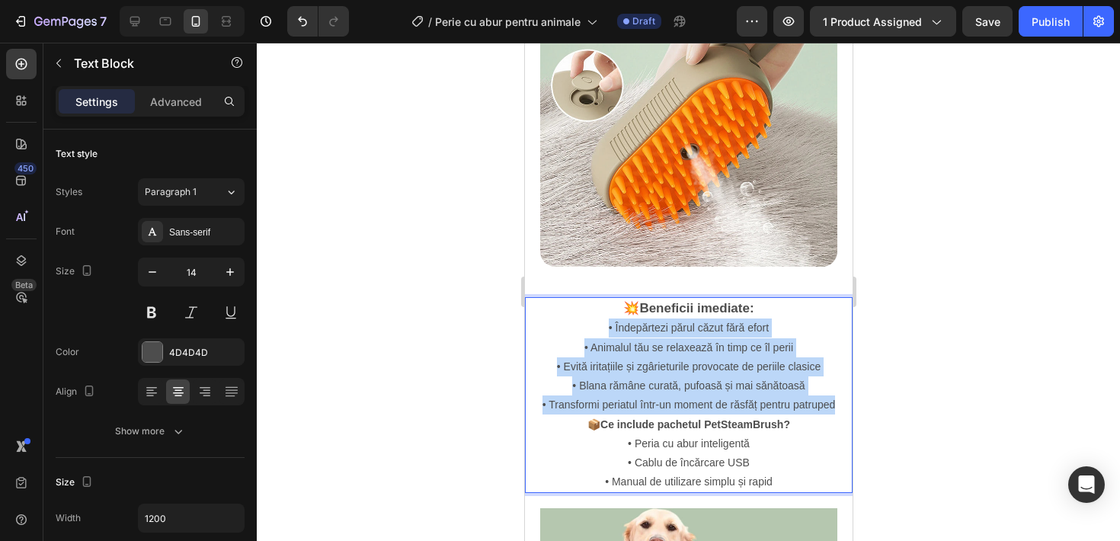
drag, startPoint x: 605, startPoint y: 321, endPoint x: 844, endPoint y: 401, distance: 252.4
click at [844, 401] on p "• Îndepărtezi părul căzut fără efort • Animalul tău se relaxează în timp ce îl …" at bounding box center [688, 366] width 324 height 96
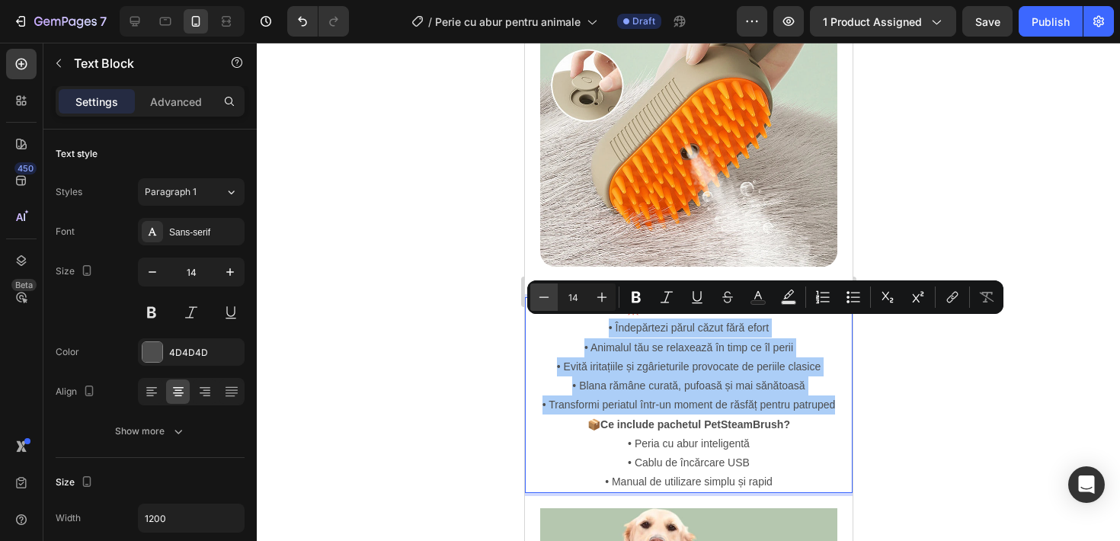
click at [549, 289] on icon "Editor contextual toolbar" at bounding box center [543, 296] width 15 height 15
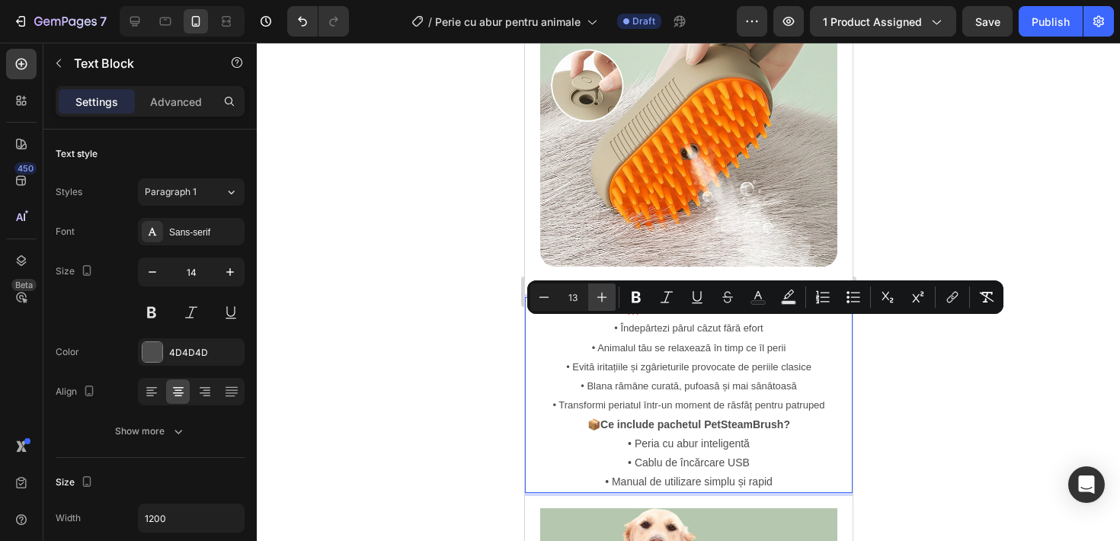
click at [611, 292] on button "Plus" at bounding box center [601, 296] width 27 height 27
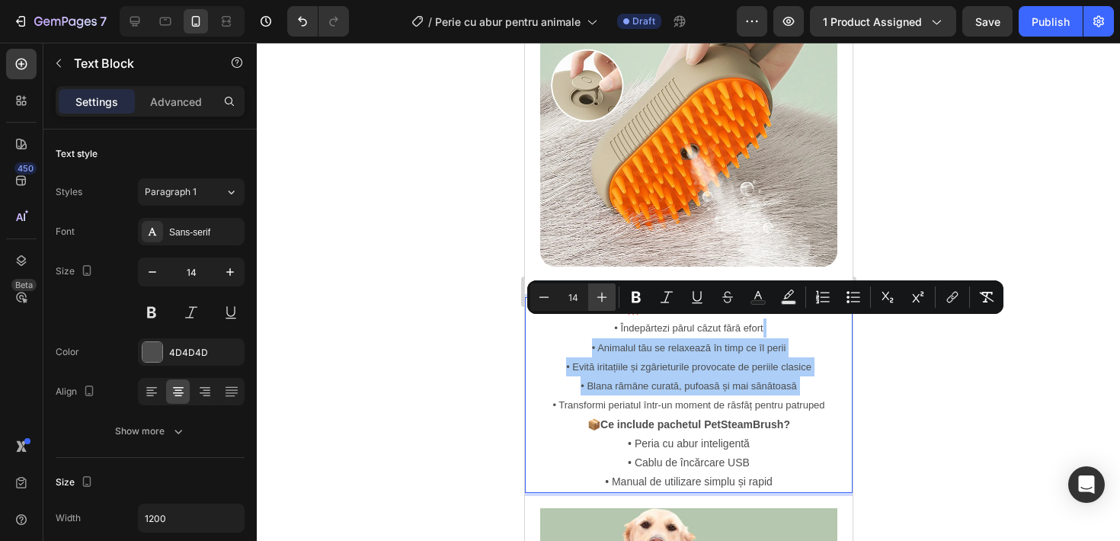
click at [611, 292] on button "Plus" at bounding box center [601, 296] width 27 height 27
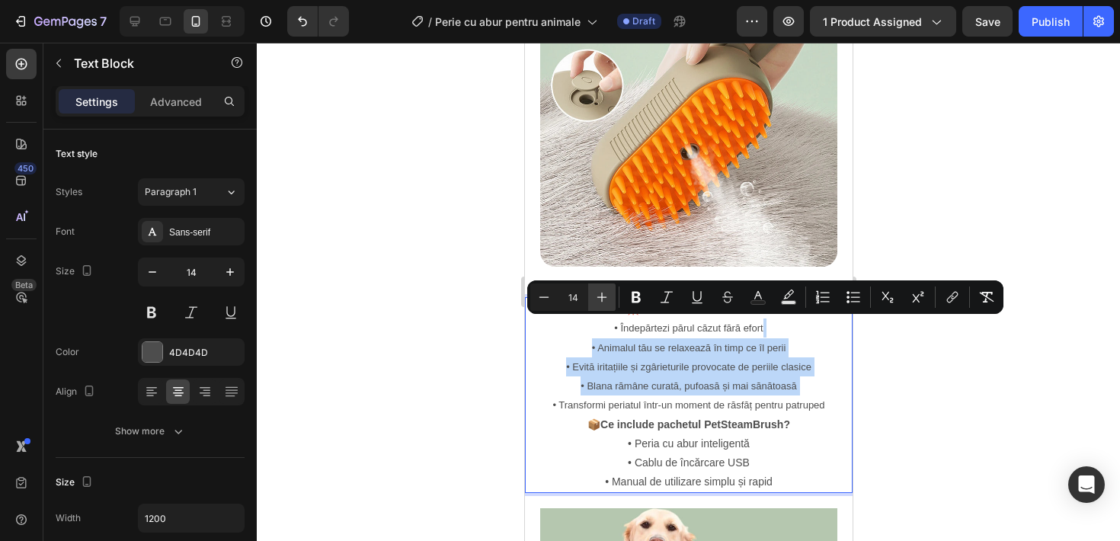
type input "15"
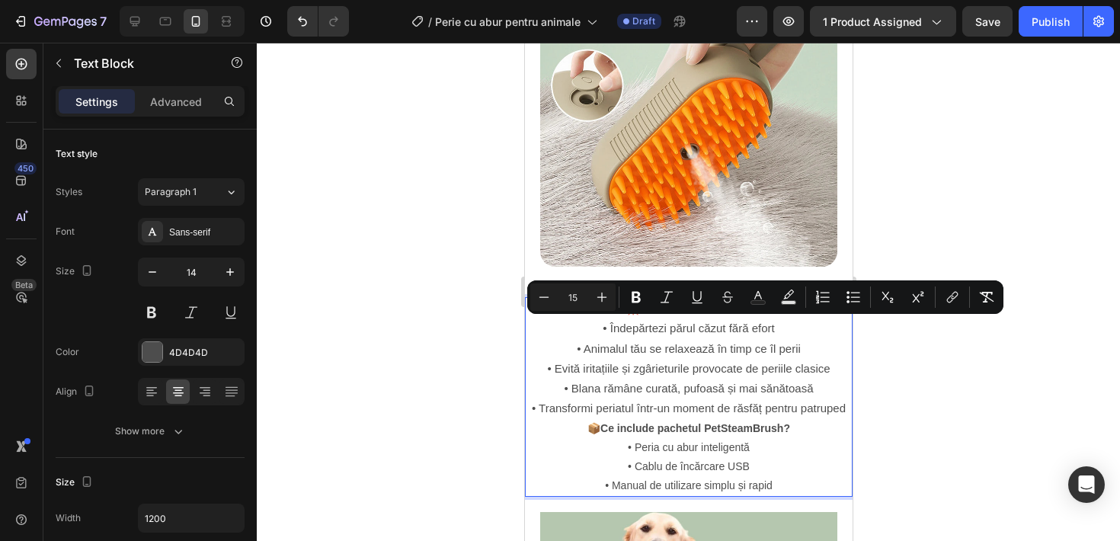
click at [591, 365] on span "• Evită iritațiile și zgârieturile provocate de periile clasice" at bounding box center [687, 368] width 283 height 13
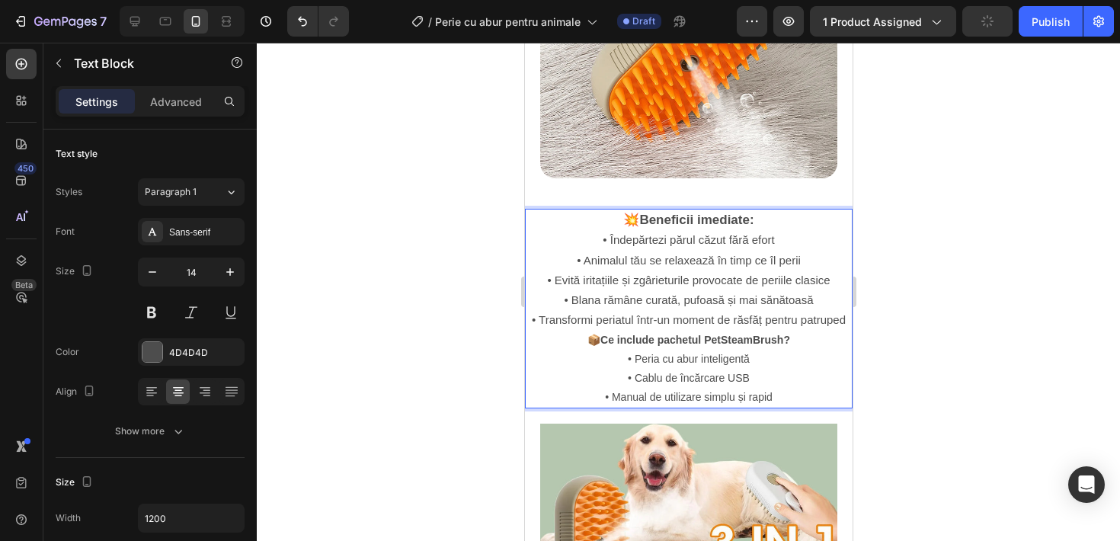
scroll to position [1503, 0]
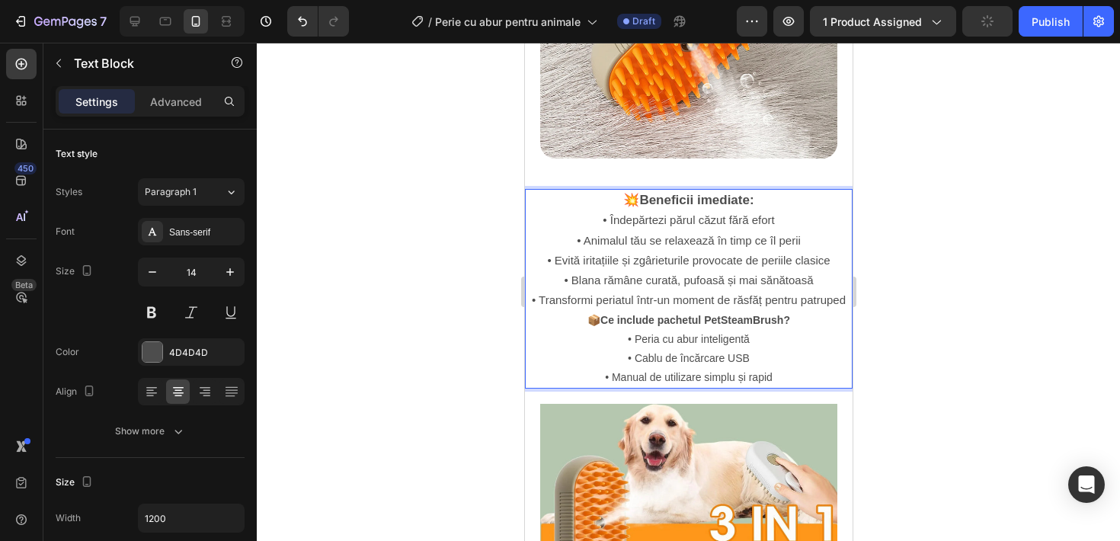
click at [579, 303] on p "• Îndepărtezi părul căzut fără efort • Animalul tău se relaxează în timp ce îl …" at bounding box center [688, 260] width 324 height 100
click at [579, 321] on p "📦 Ce include pachetul PetSteamBrush?" at bounding box center [688, 320] width 324 height 19
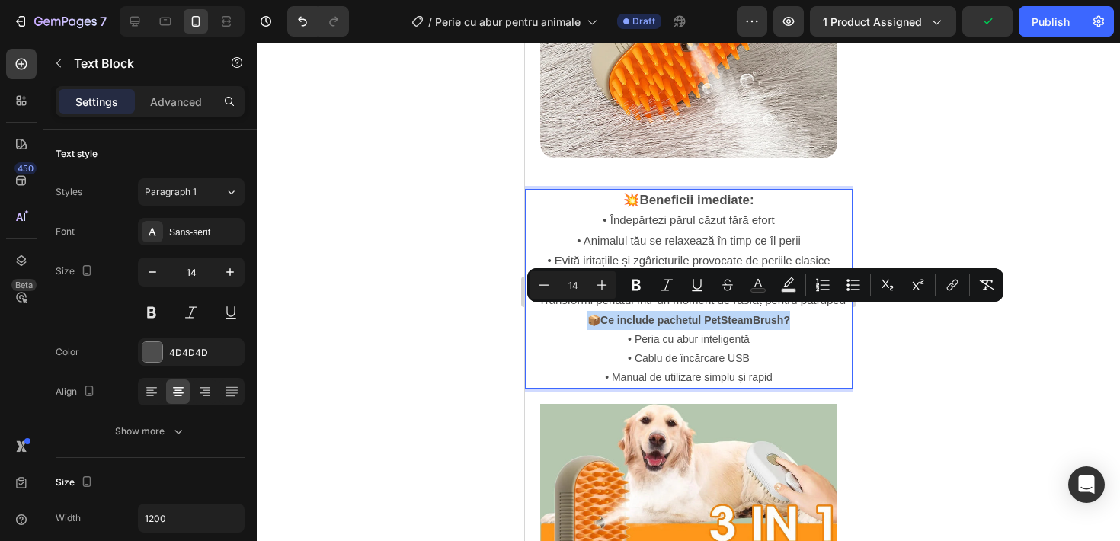
drag, startPoint x: 581, startPoint y: 311, endPoint x: 852, endPoint y: 315, distance: 271.2
click at [852, 315] on html "iPhone 15 Pro Max ( 430 px) iPhone 13 Mini iPhone 13 Pro iPhone 11 Pro Max iPho…" at bounding box center [688, 0] width 328 height 2920
click at [733, 330] on p "• Peria cu abur inteligentă • Cablu de încărcare USB • Manual de utilizare simp…" at bounding box center [688, 359] width 324 height 58
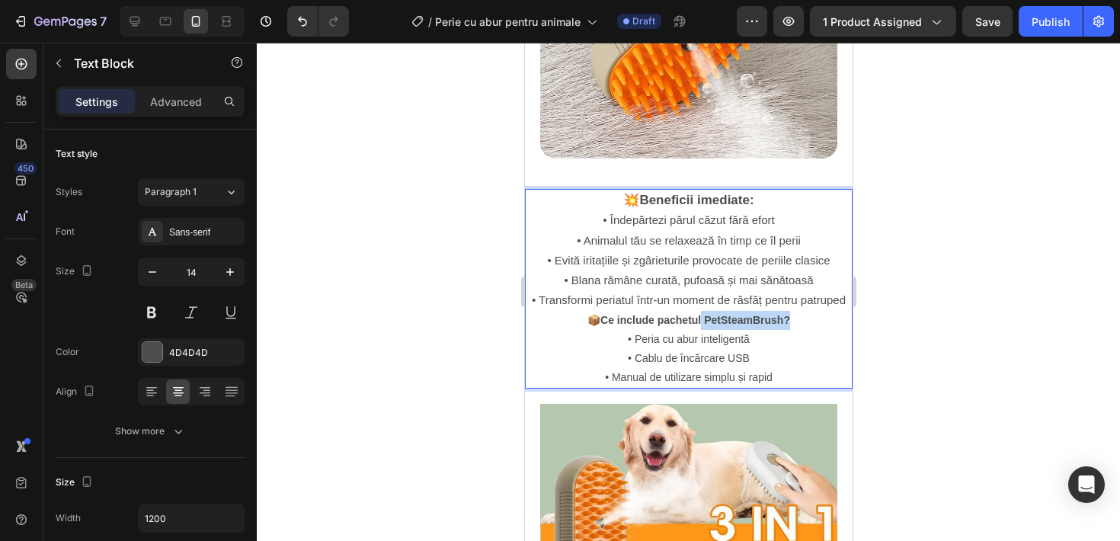
drag, startPoint x: 701, startPoint y: 312, endPoint x: 813, endPoint y: 315, distance: 112.0
click at [813, 315] on p "📦 Ce include pachetul PetSteamBrush?" at bounding box center [688, 320] width 324 height 19
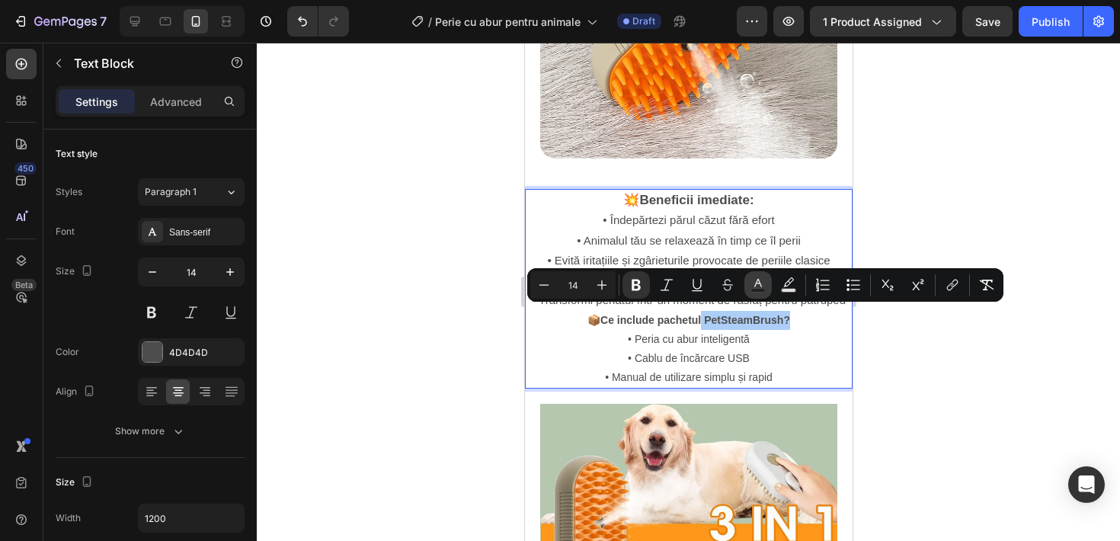
click at [764, 292] on button "Text Color" at bounding box center [757, 284] width 27 height 27
type input "4D4D4D"
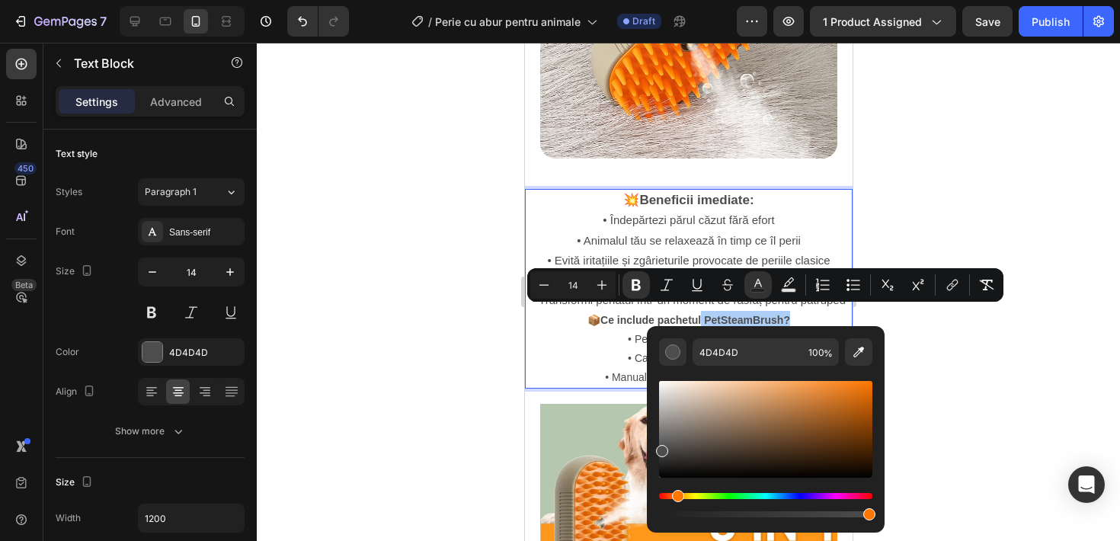
click at [676, 493] on div "Hue" at bounding box center [765, 496] width 213 height 6
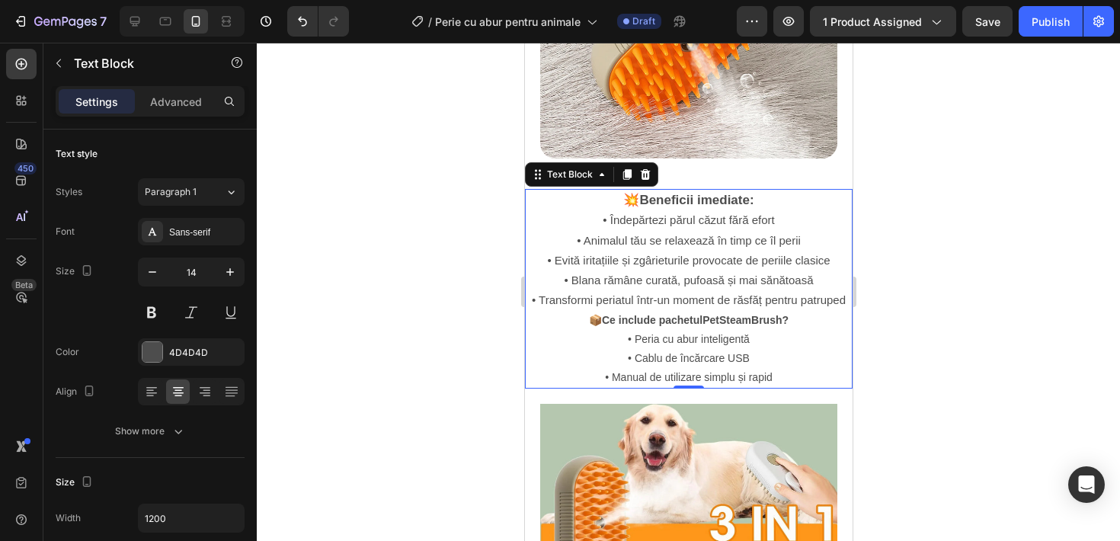
click at [727, 330] on p "• Peria cu abur inteligentă • Cablu de încărcare USB • Manual de utilizare simp…" at bounding box center [688, 359] width 324 height 58
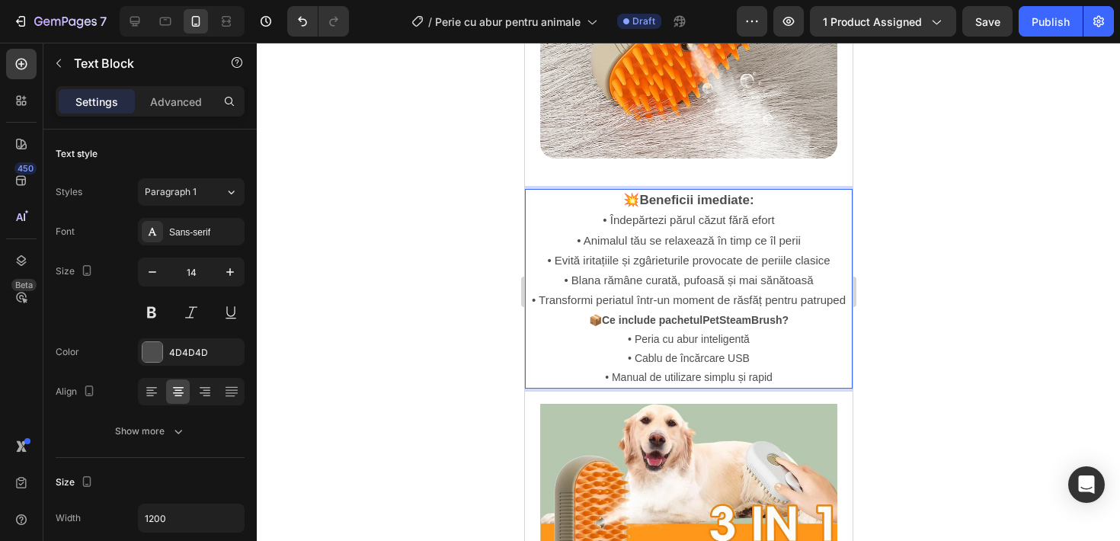
click at [726, 314] on strong "PetSteamBrush?" at bounding box center [745, 320] width 86 height 12
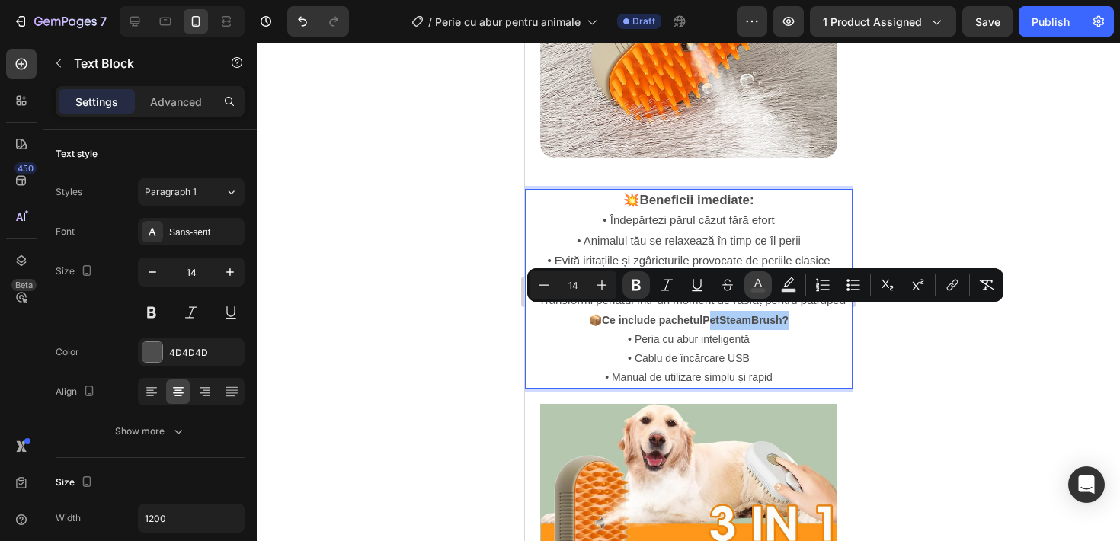
click at [753, 277] on icon "Editor contextual toolbar" at bounding box center [757, 284] width 15 height 15
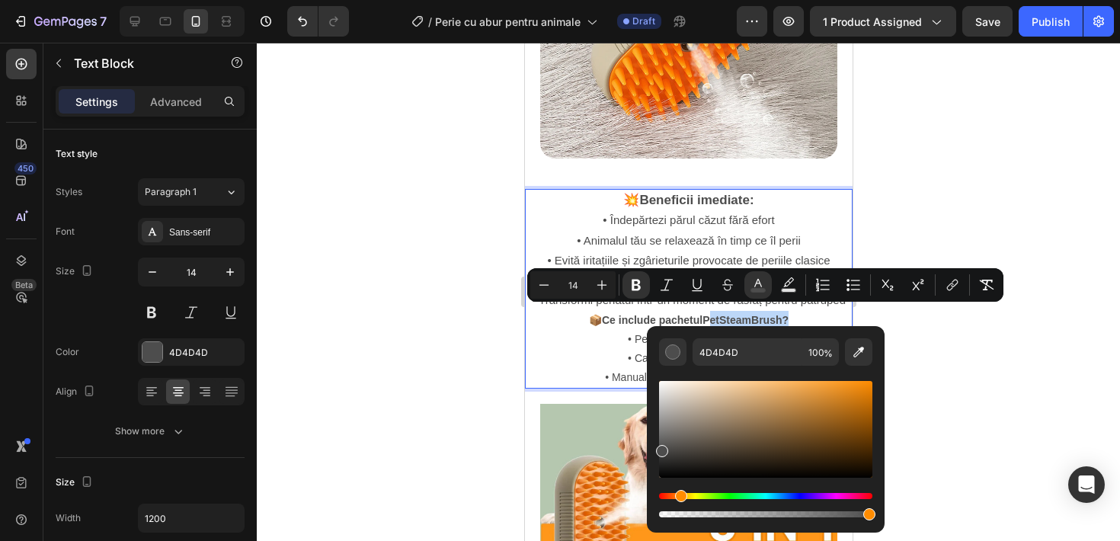
click at [679, 494] on div "Hue" at bounding box center [765, 496] width 213 height 6
drag, startPoint x: 860, startPoint y: 397, endPoint x: 867, endPoint y: 390, distance: 9.7
click at [867, 390] on div "Editor contextual toolbar" at bounding box center [765, 429] width 213 height 97
type input "E58106"
click at [541, 346] on p "• Peria cu abur inteligentă • Cablu de încărcare USB • Manual de utilizare simp…" at bounding box center [688, 359] width 324 height 58
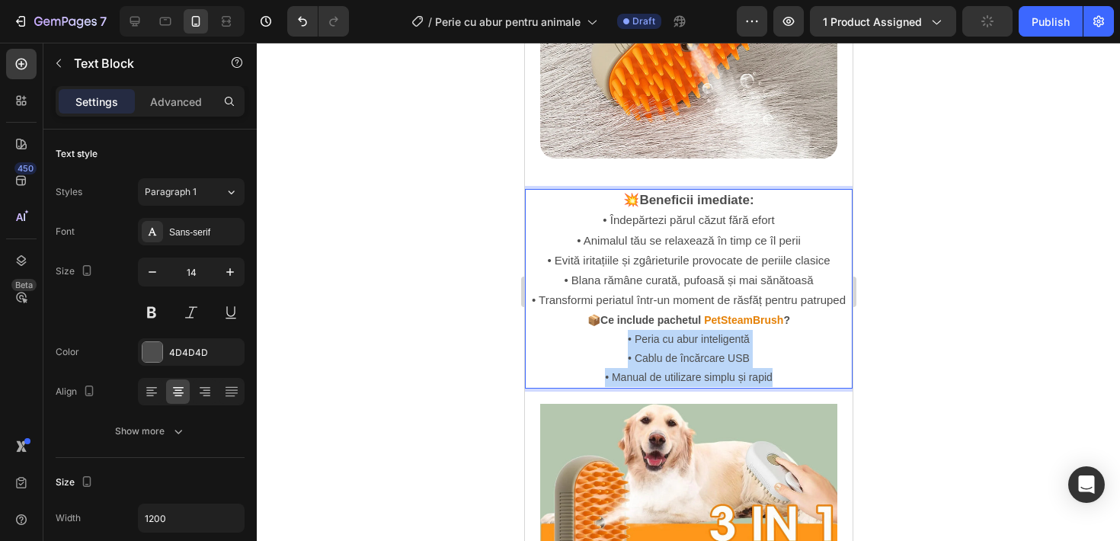
drag, startPoint x: 623, startPoint y: 331, endPoint x: 785, endPoint y: 377, distance: 167.8
click at [785, 377] on p "• Peria cu abur inteligentă • Cablu de încărcare USB • Manual de utilizare simp…" at bounding box center [688, 359] width 324 height 58
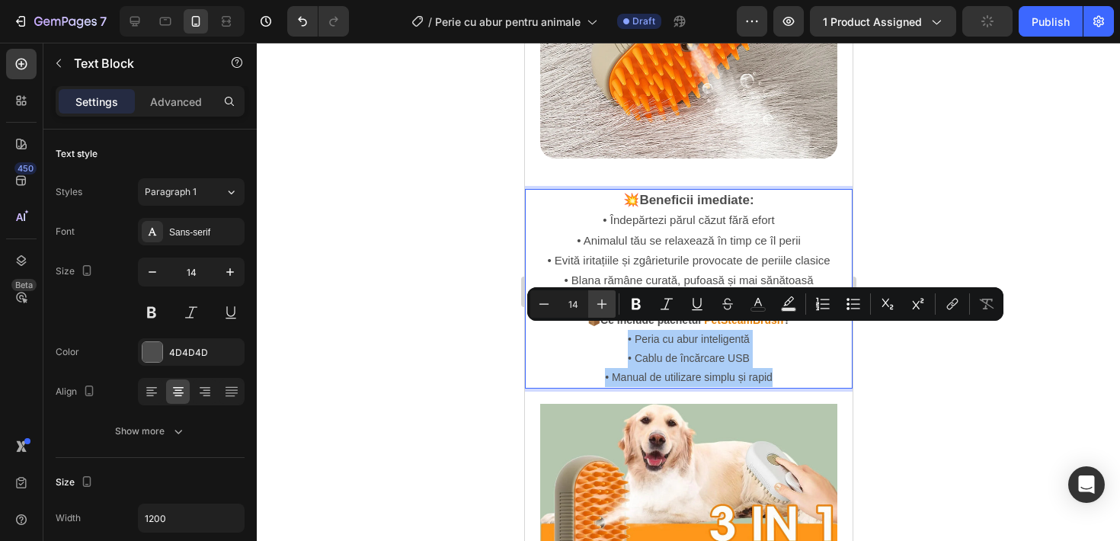
click at [602, 308] on icon "Editor contextual toolbar" at bounding box center [601, 303] width 15 height 15
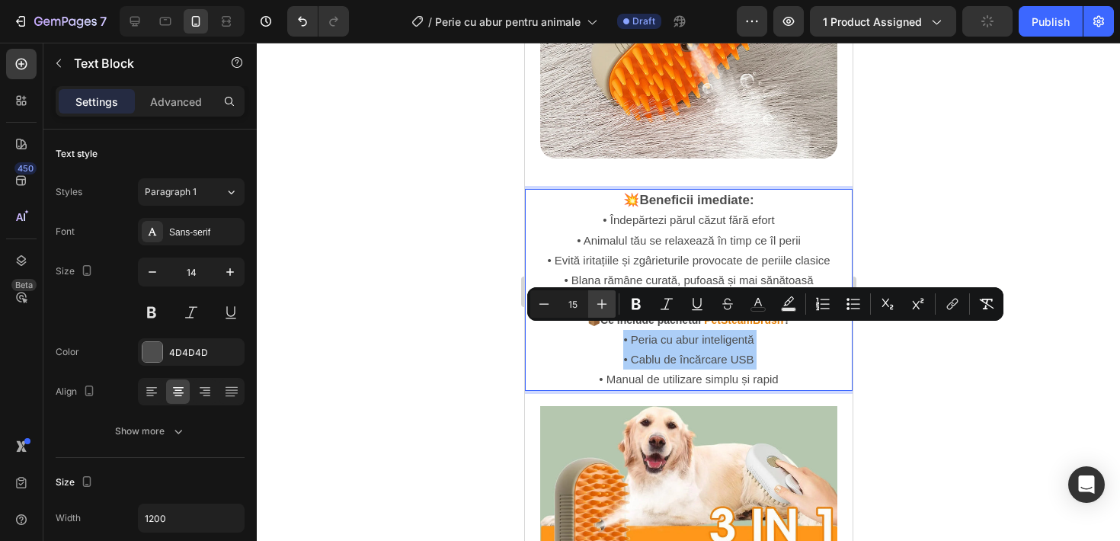
click at [602, 309] on icon "Editor contextual toolbar" at bounding box center [601, 303] width 15 height 15
type input "16"
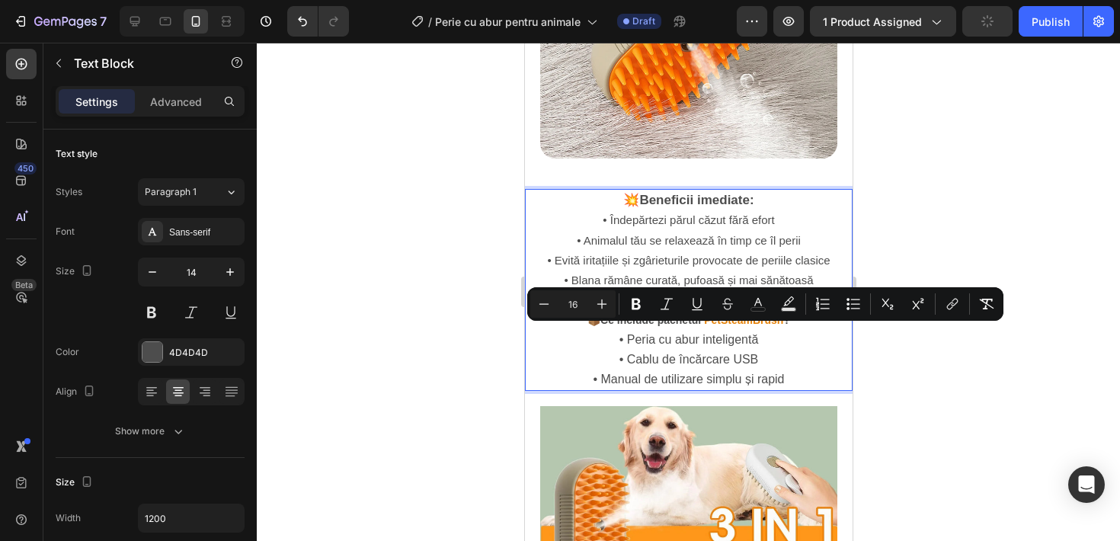
click at [544, 363] on p "• Peria cu abur inteligentă • Cablu de încărcare USB • Manual de utilizare simp…" at bounding box center [688, 360] width 324 height 60
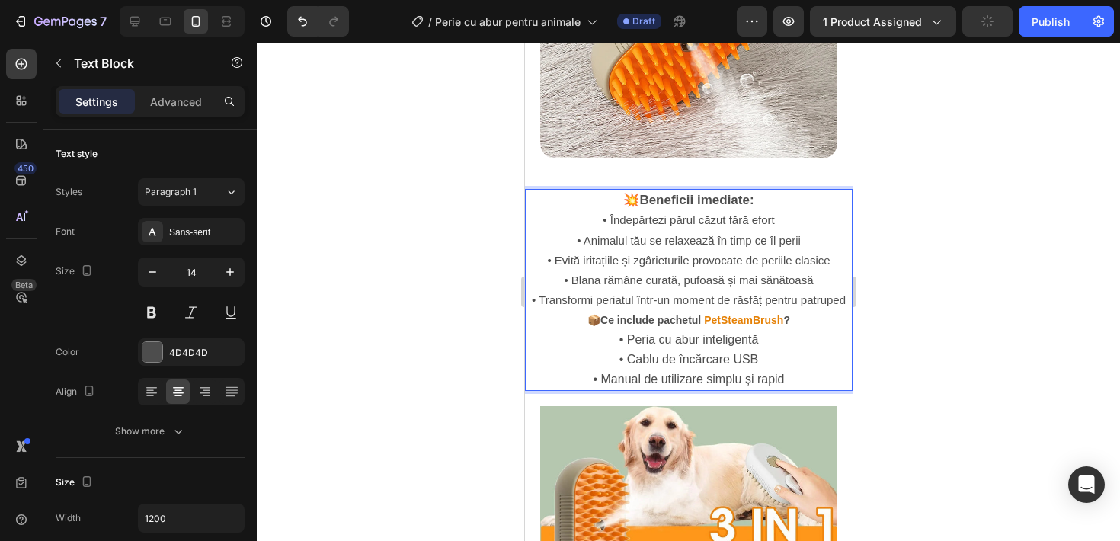
click at [649, 338] on span "• Peria cu abur inteligentă" at bounding box center [687, 339] width 139 height 13
drag, startPoint x: 620, startPoint y: 327, endPoint x: 766, endPoint y: 373, distance: 153.4
click at [791, 372] on p "• Peria cu abur inteligentă • Cablu de încărcare USB • Manual de utilizare simp…" at bounding box center [688, 360] width 324 height 60
click at [783, 372] on span "• Manual de utilizare simplu și rapid" at bounding box center [687, 378] width 191 height 13
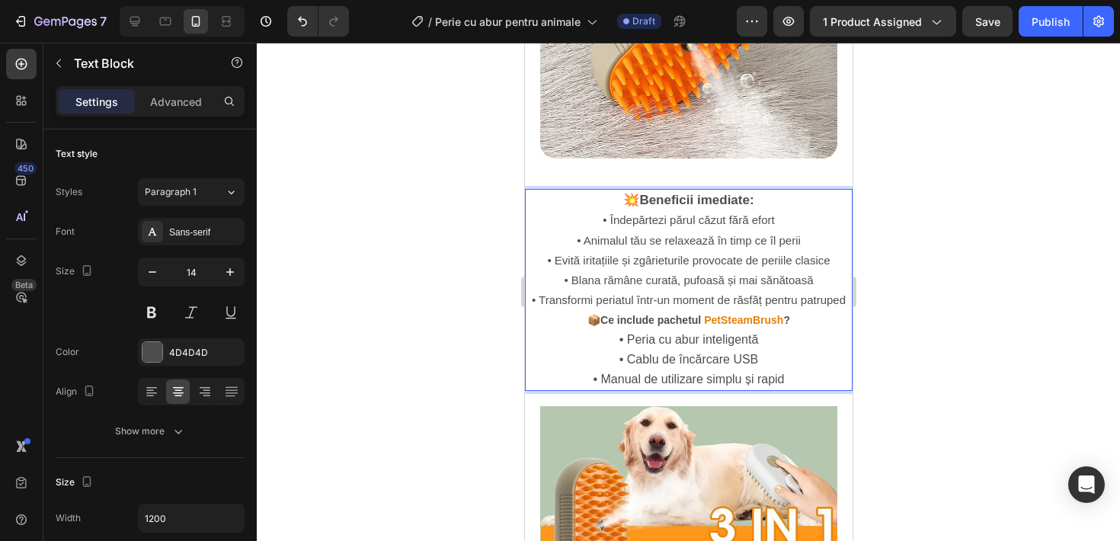
click at [783, 372] on span "• Manual de utilizare simplu și rapid" at bounding box center [687, 378] width 191 height 13
click at [781, 372] on span "• Manual de utilizare simplu și rapid" at bounding box center [687, 378] width 191 height 13
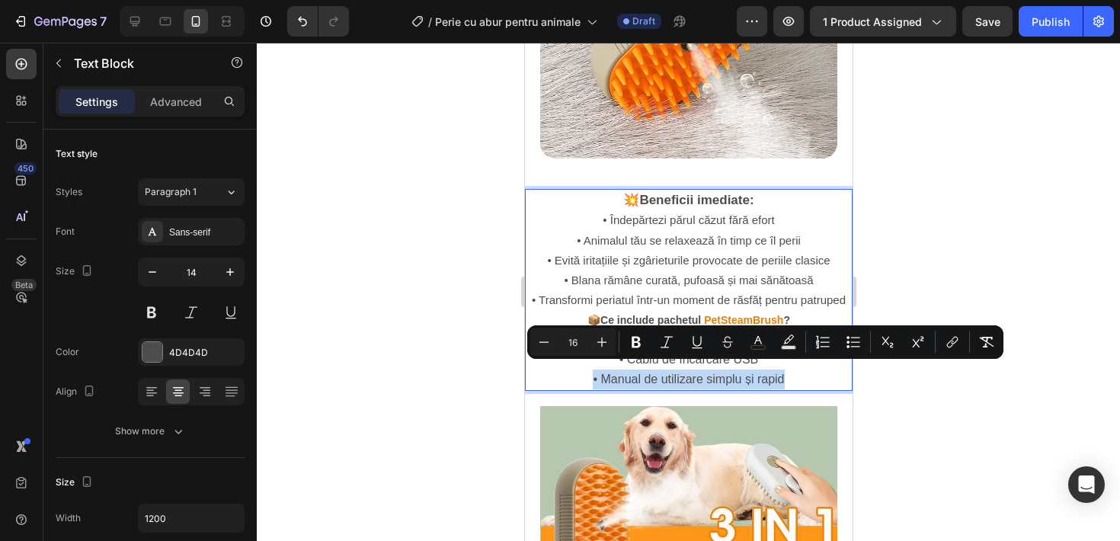
click at [781, 372] on span "• Manual de utilizare simplu și rapid" at bounding box center [687, 378] width 191 height 13
click at [622, 347] on button "Bold" at bounding box center [635, 341] width 27 height 27
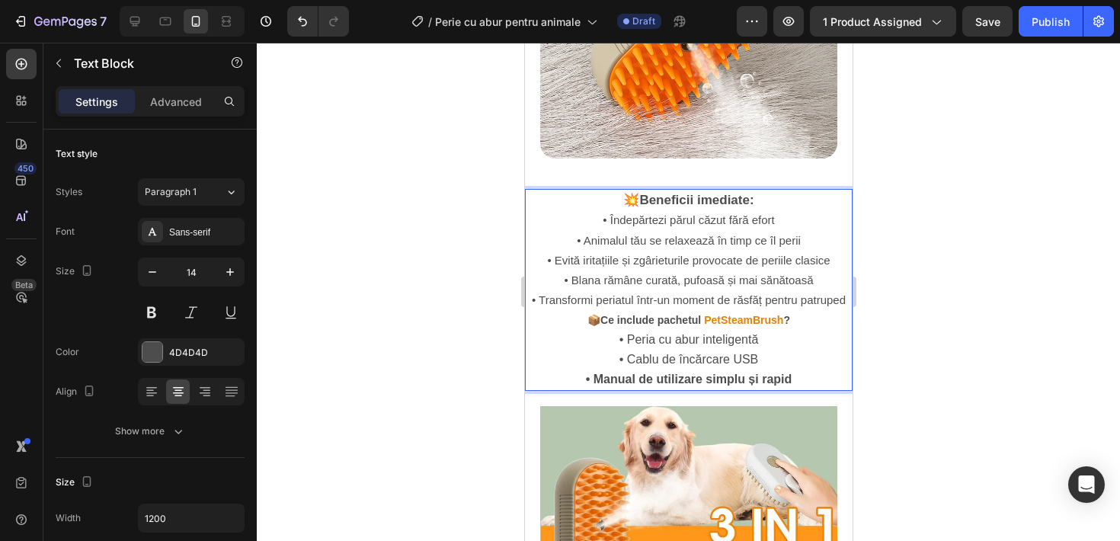
click at [666, 296] on span "• Transformi periatul într-un moment de răsfăț pentru patruped" at bounding box center [688, 299] width 314 height 13
click at [615, 330] on p "• Peria cu abur inteligentă • Cablu de încărcare USB • Manual de utilizare simp…" at bounding box center [688, 360] width 324 height 60
click at [617, 330] on p "• Peria cu abur inteligentă • Cablu de încărcare USB • Manual de utilizare simp…" at bounding box center [688, 360] width 324 height 60
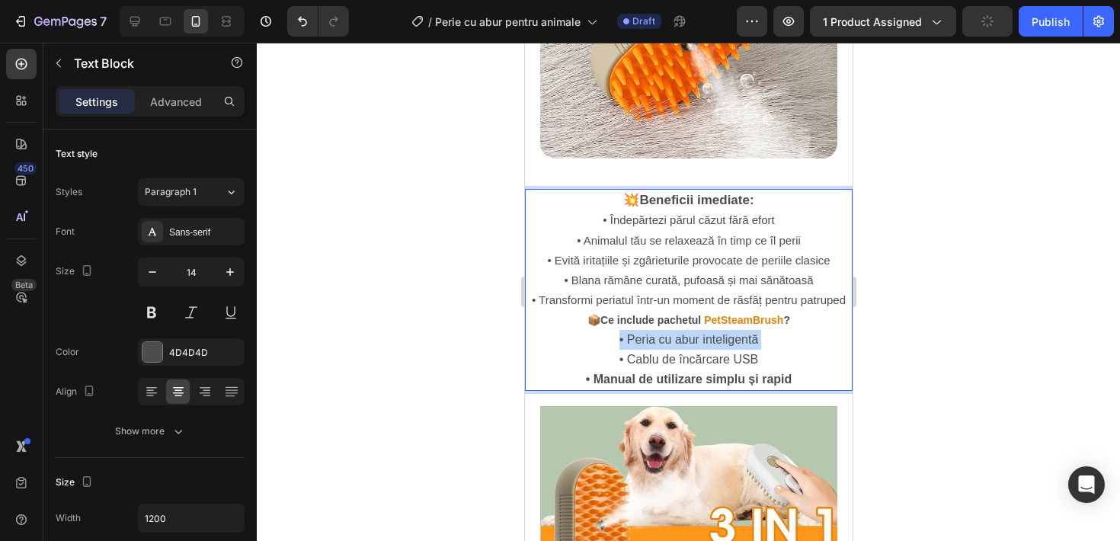
click at [617, 330] on p "• Peria cu abur inteligentă • Cablu de încărcare USB • Manual de utilizare simp…" at bounding box center [688, 360] width 324 height 60
click at [532, 330] on p "• Peria cu abur inteligentă • Cablu de încărcare USB • Manual de utilizare simp…" at bounding box center [688, 360] width 324 height 60
click at [465, 326] on div at bounding box center [688, 292] width 863 height 498
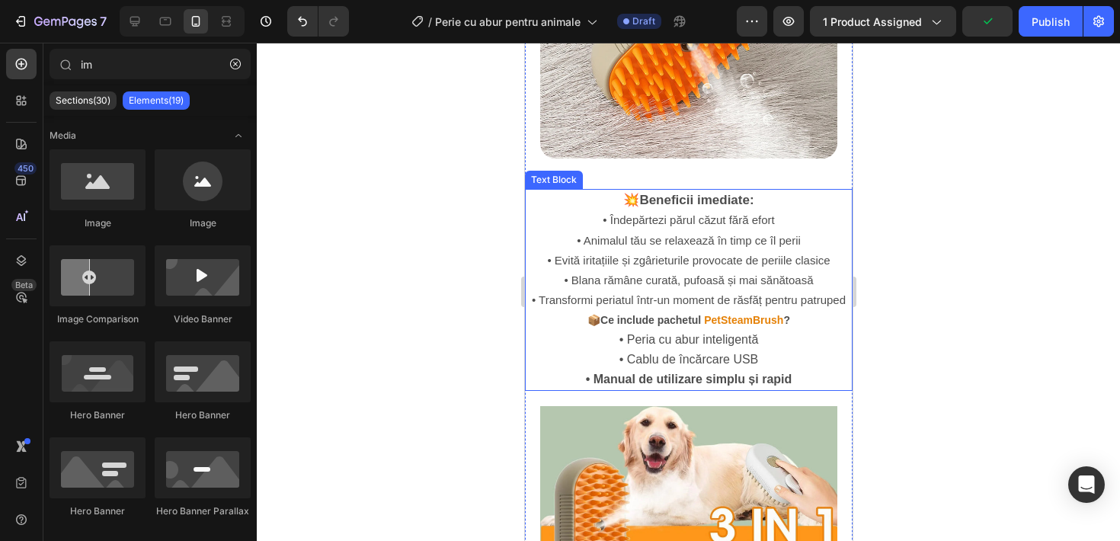
click at [627, 333] on span "• Peria cu abur inteligentă" at bounding box center [687, 339] width 139 height 13
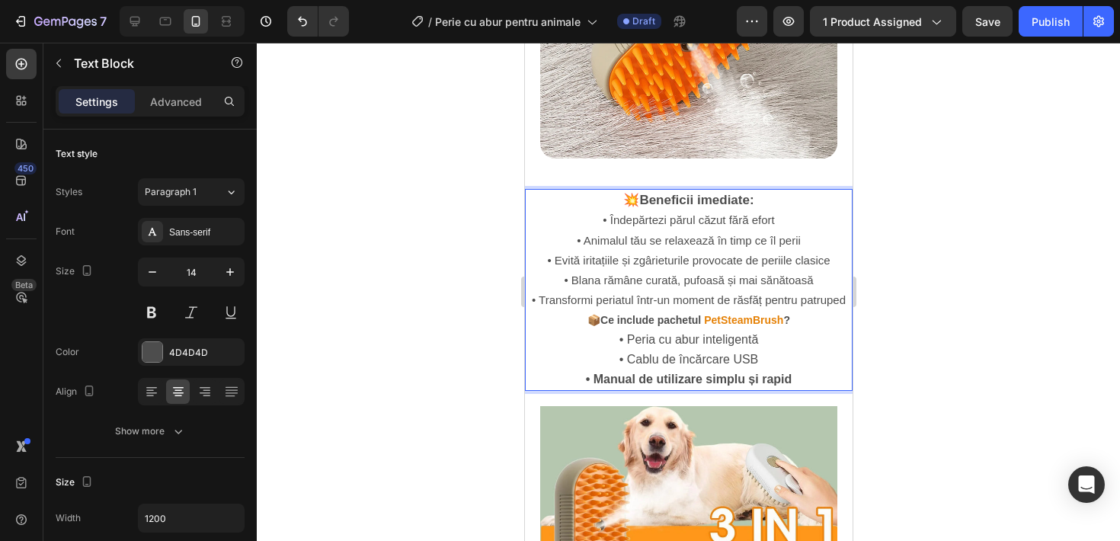
click at [622, 333] on span "• Peria cu abur inteligentă" at bounding box center [687, 339] width 139 height 13
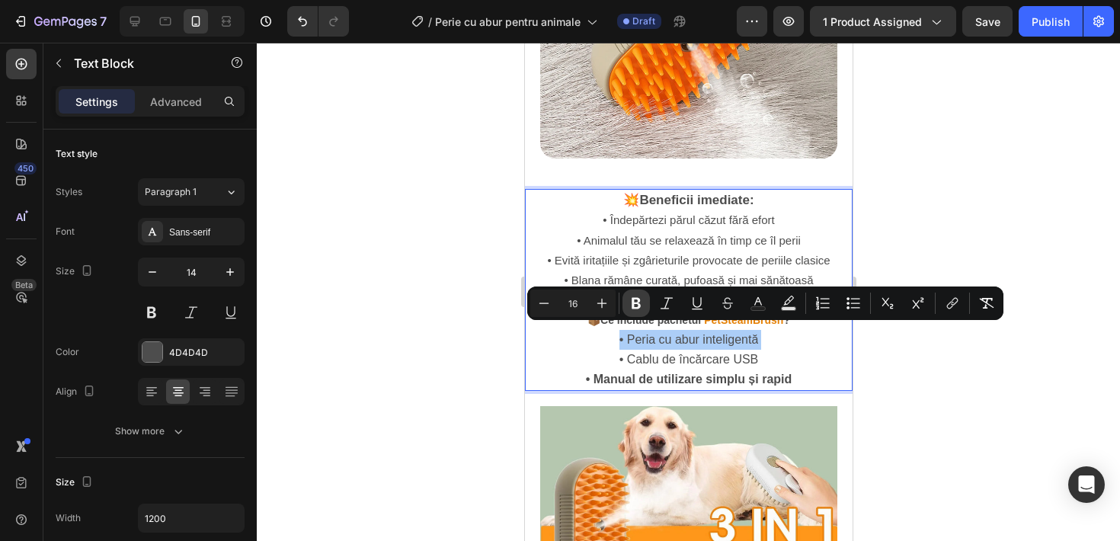
click at [641, 299] on icon "Editor contextual toolbar" at bounding box center [635, 303] width 15 height 15
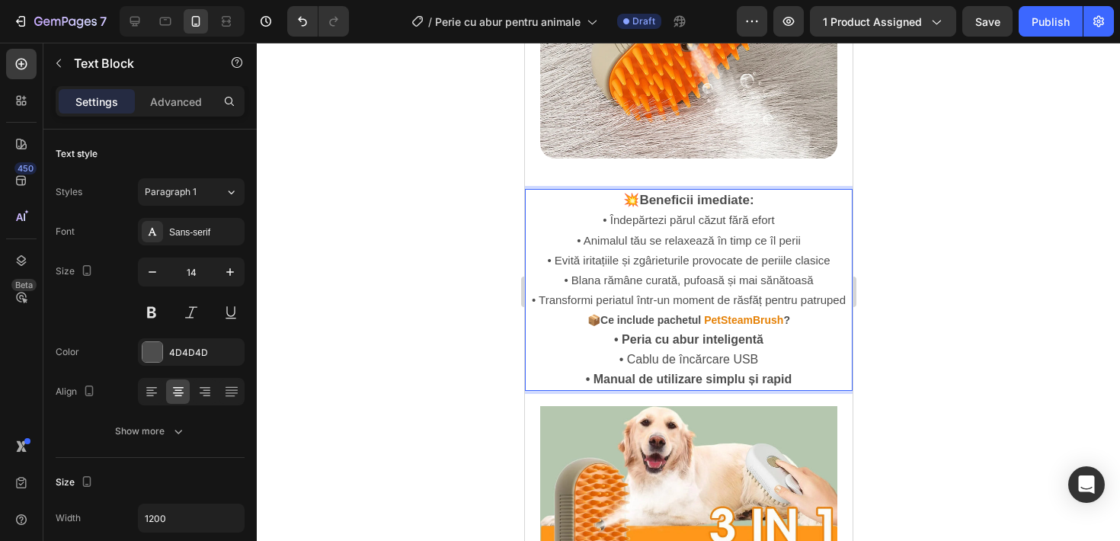
click at [626, 353] on span "• Cablu de încărcare USB" at bounding box center [687, 359] width 139 height 13
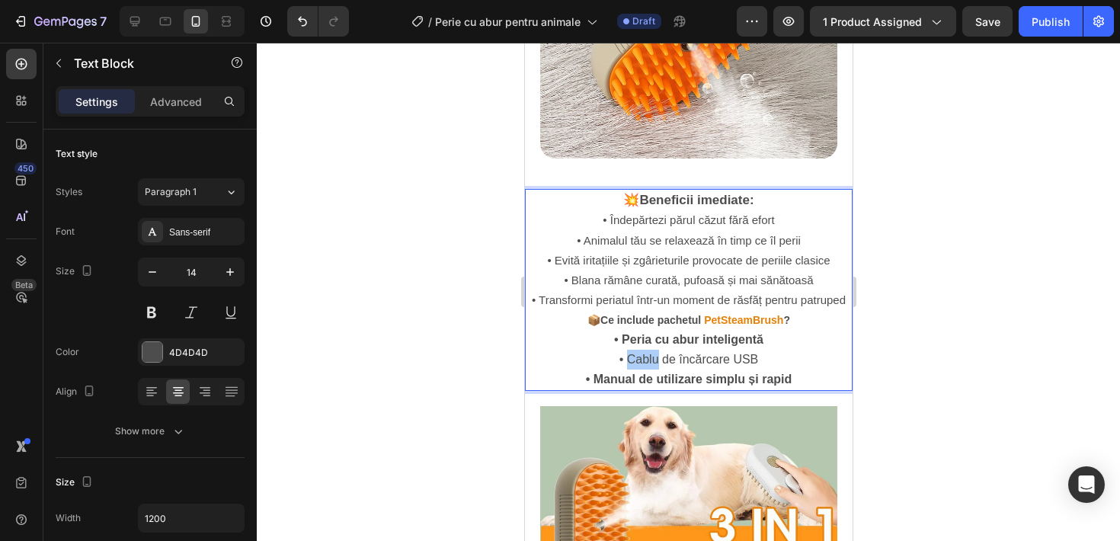
click at [358, 381] on div at bounding box center [688, 292] width 863 height 498
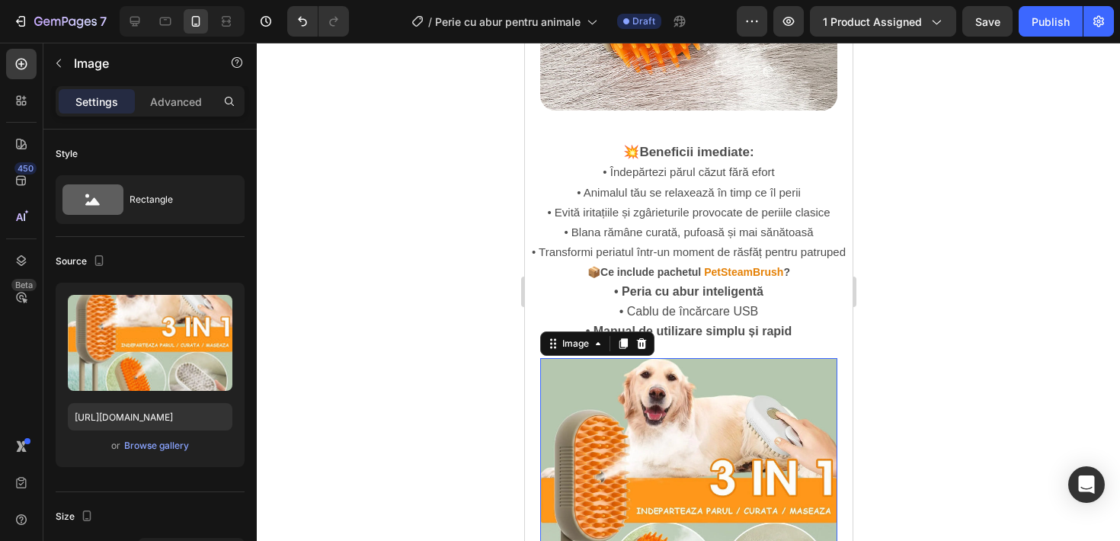
scroll to position [1555, 0]
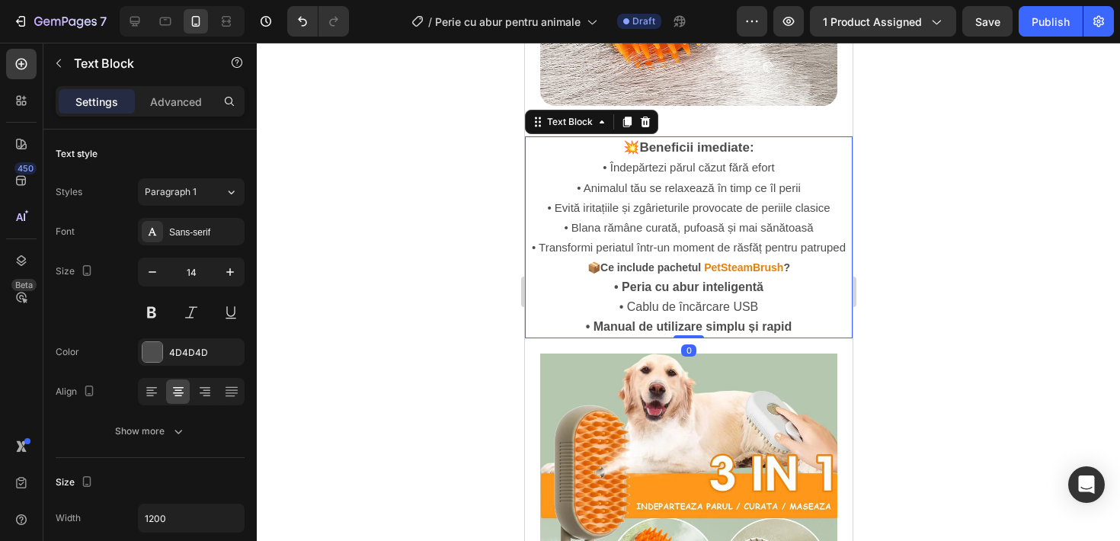
click at [703, 308] on p "• Peria cu abur inteligentă • Cablu de încărcare USB • Manual de utilizare simp…" at bounding box center [688, 307] width 324 height 60
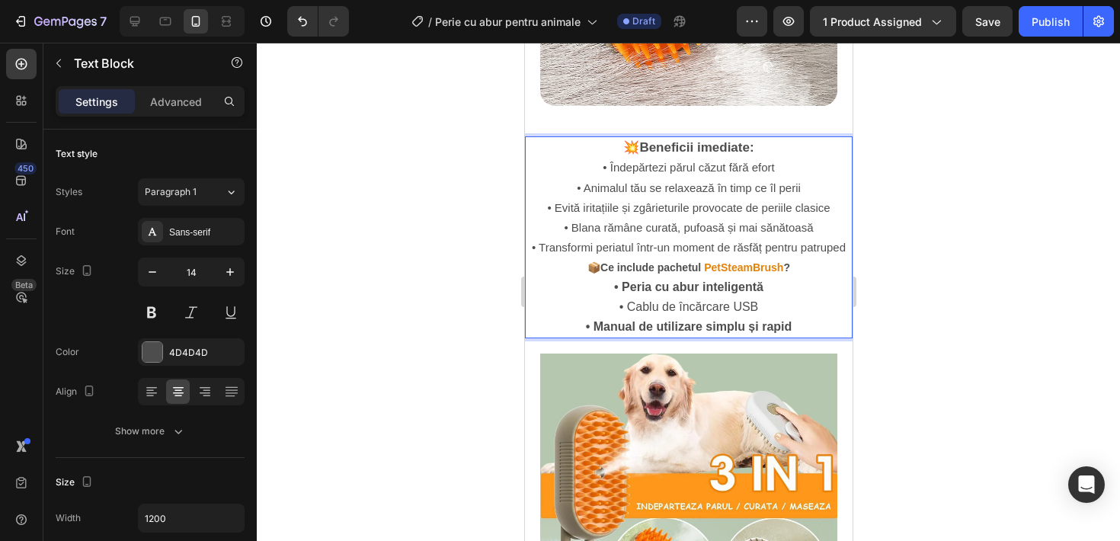
click at [660, 308] on p "• Peria cu abur inteligentă • Cablu de încărcare USB • Manual de utilizare simp…" at bounding box center [688, 307] width 324 height 60
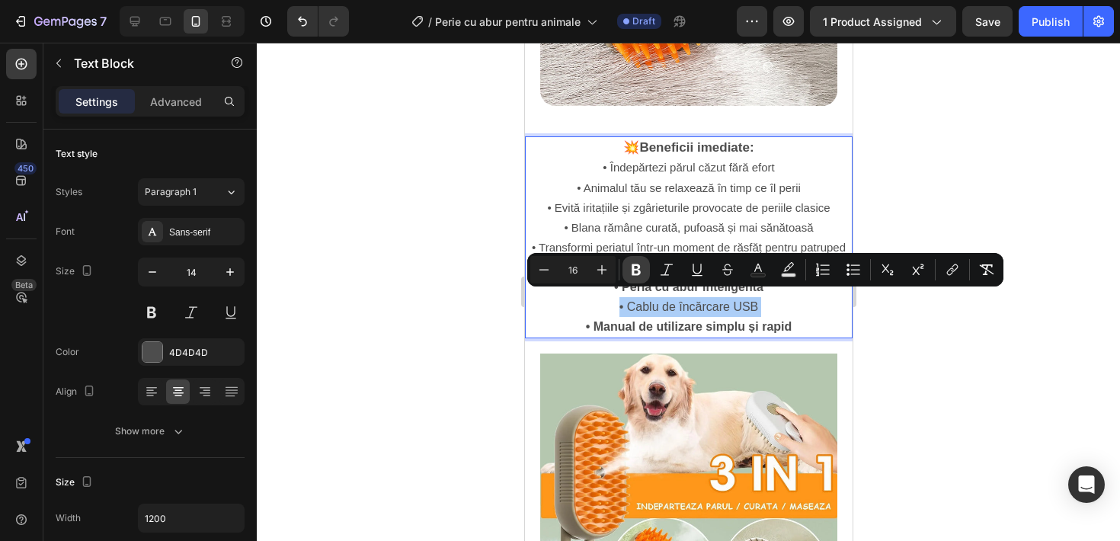
click at [635, 279] on button "Bold" at bounding box center [635, 269] width 27 height 27
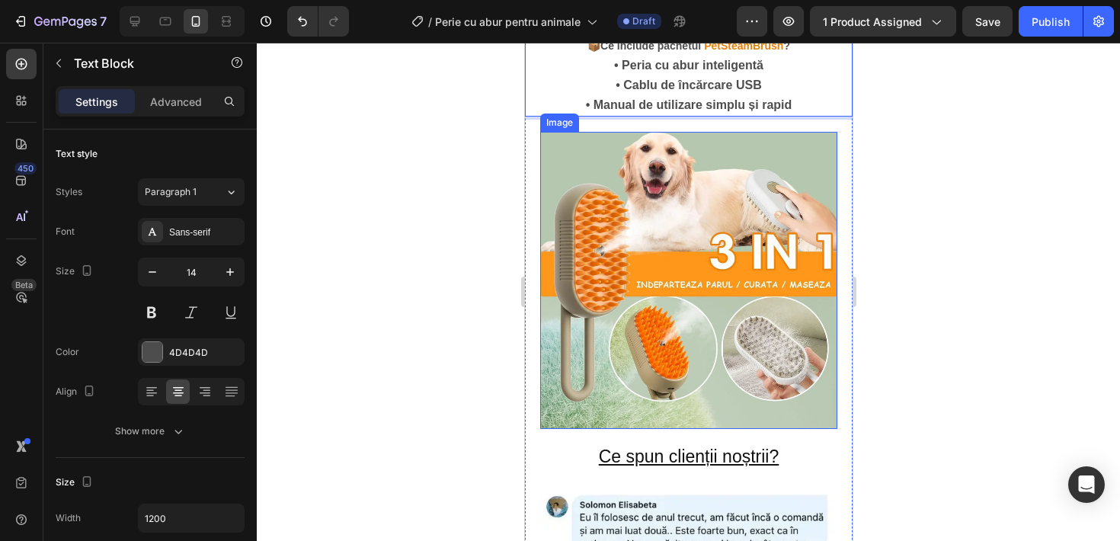
scroll to position [1785, 0]
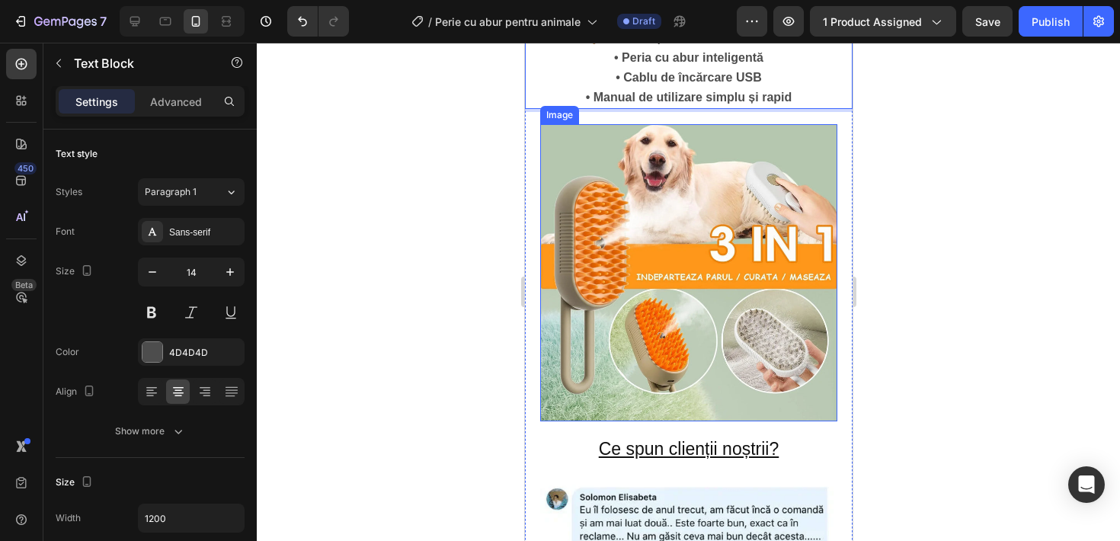
click at [667, 340] on img at bounding box center [687, 272] width 297 height 297
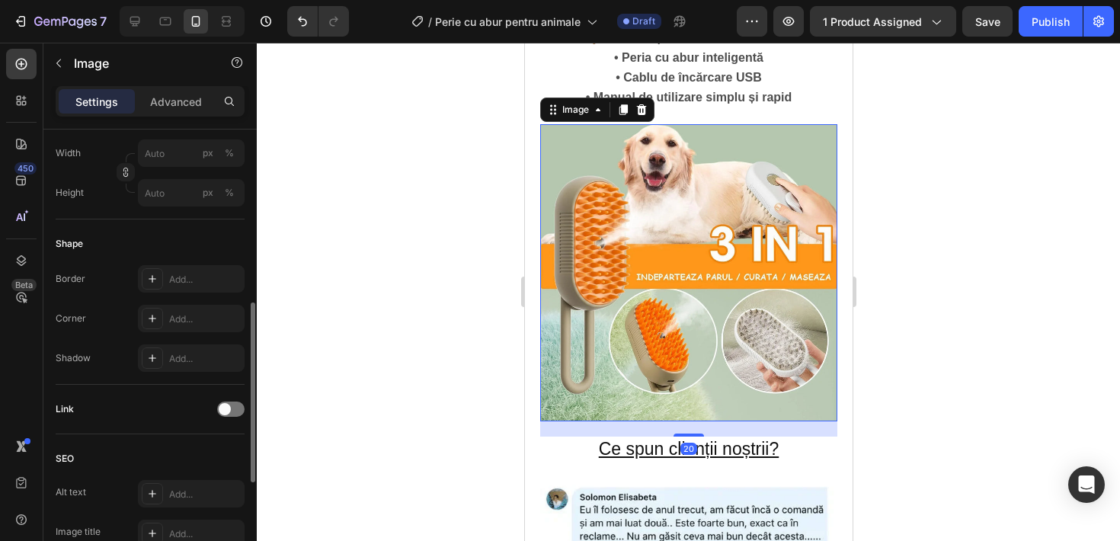
scroll to position [452, 0]
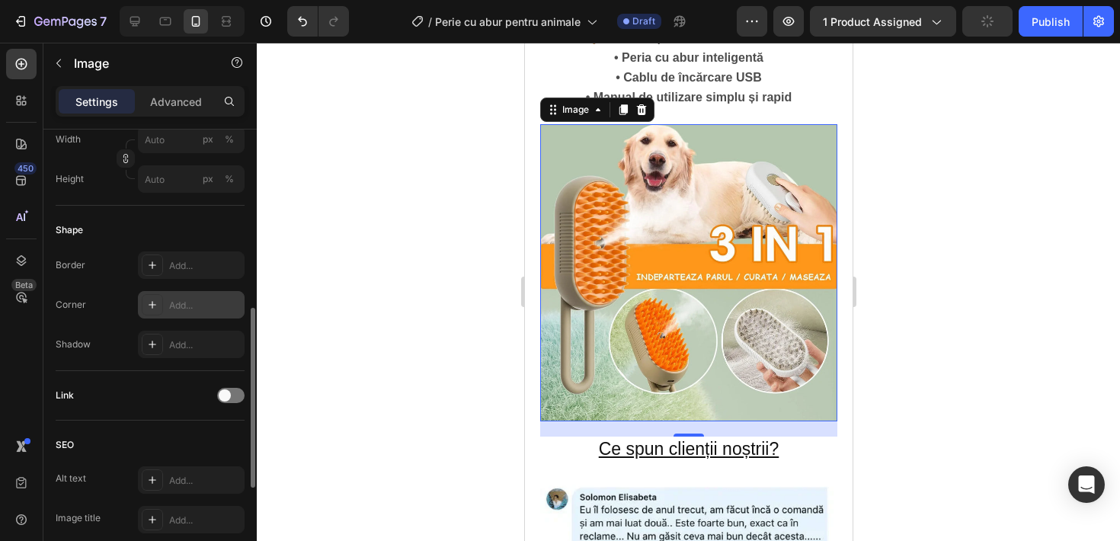
click at [190, 304] on div "Add..." at bounding box center [205, 306] width 72 height 14
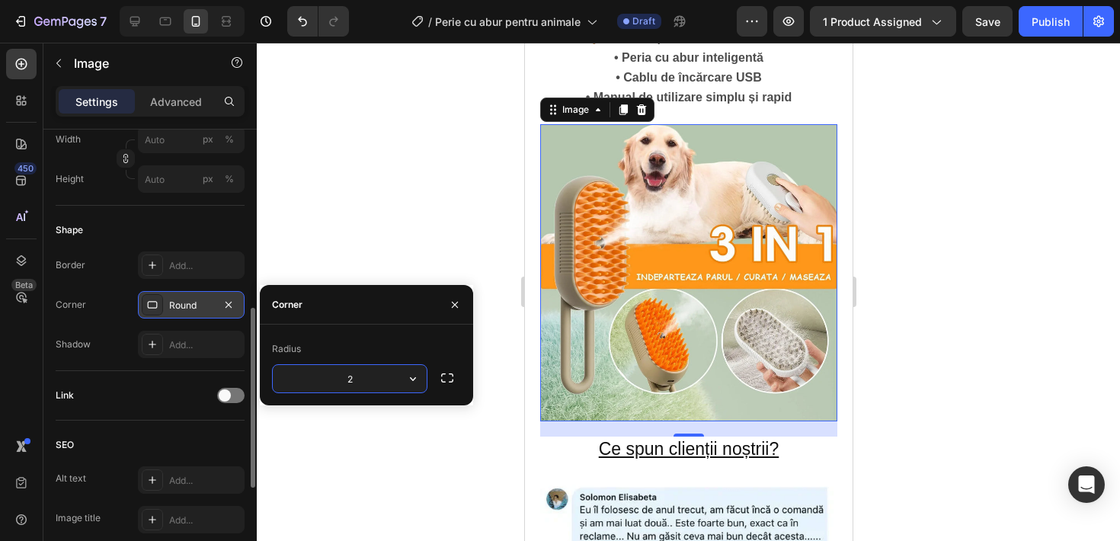
type input "20"
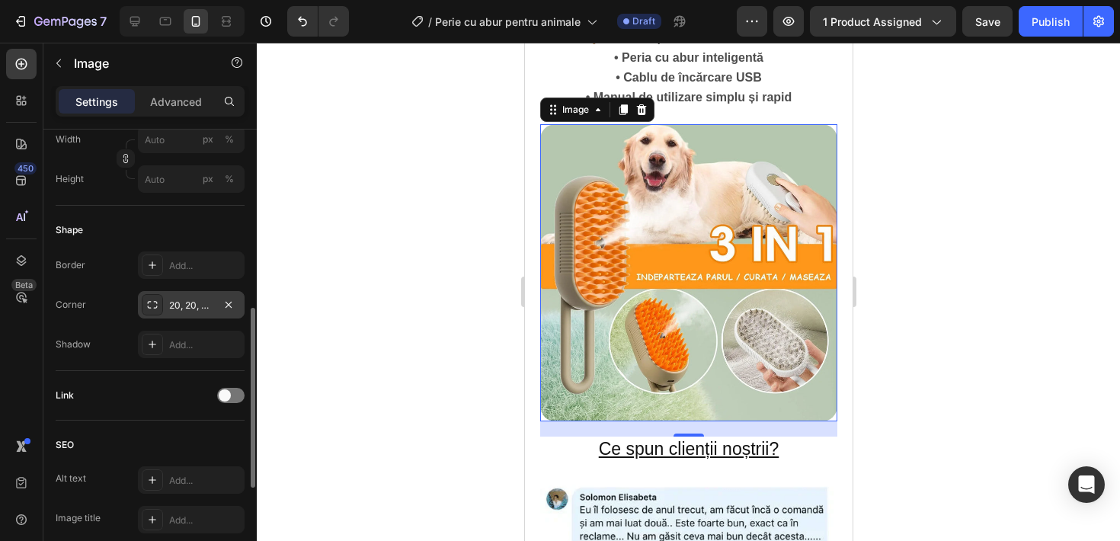
click at [262, 215] on div at bounding box center [688, 292] width 863 height 498
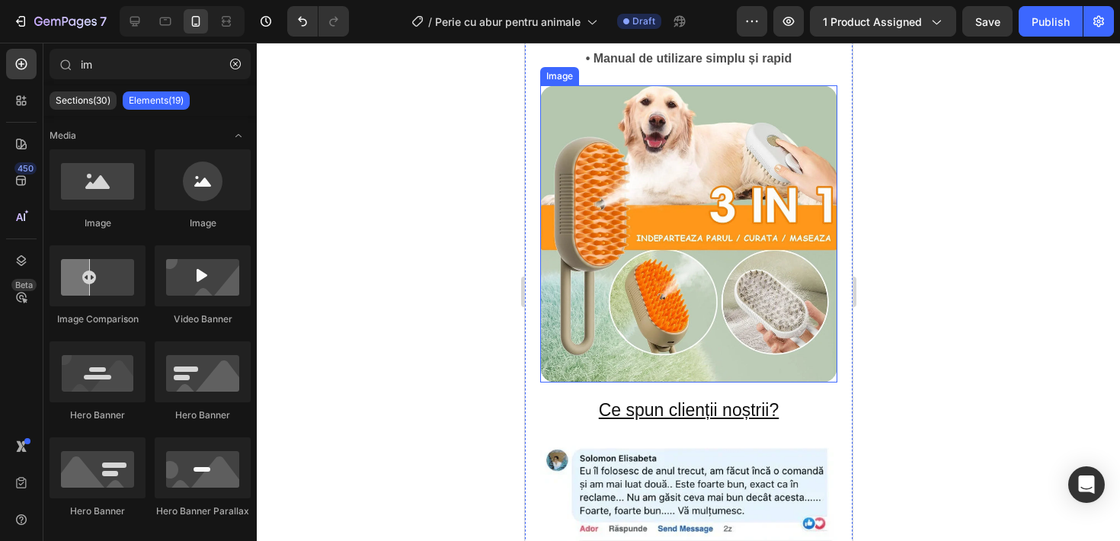
scroll to position [1926, 0]
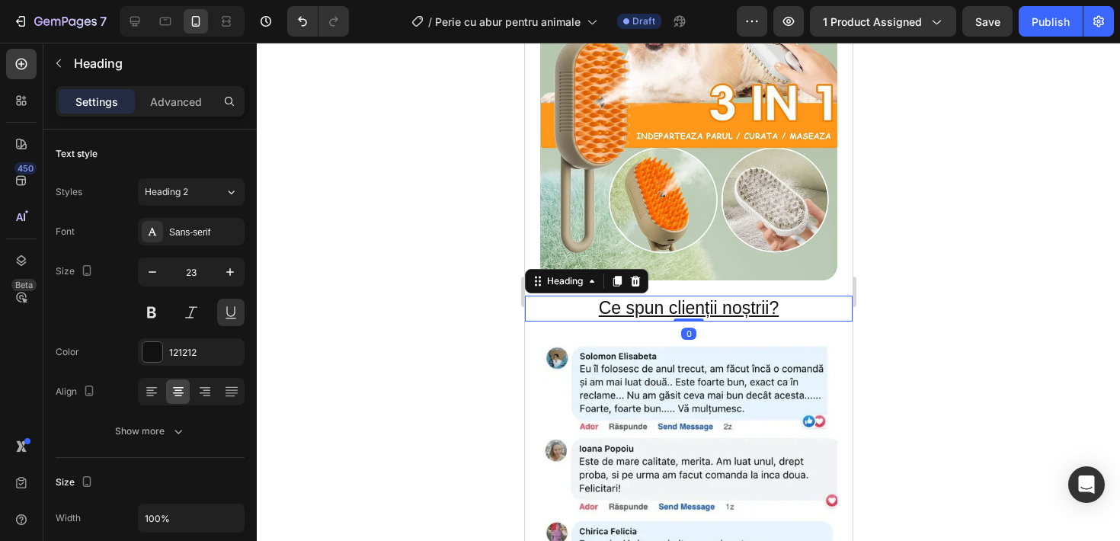
click at [679, 304] on h2 "Ce spun clienții noștrii?" at bounding box center [688, 309] width 328 height 26
click at [603, 307] on h2 "Ce spun clienții noștrii?" at bounding box center [688, 309] width 328 height 26
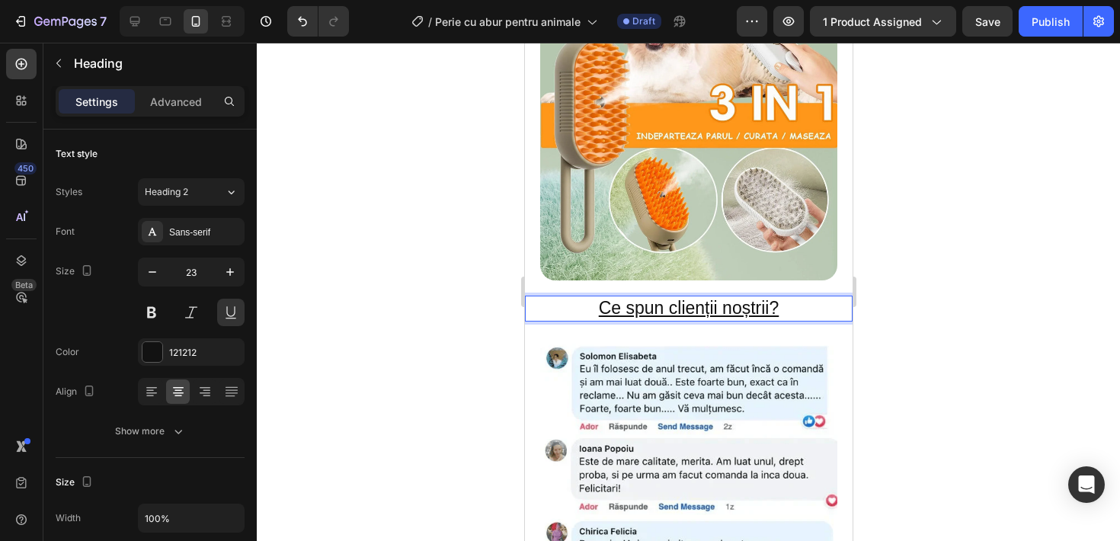
click at [603, 304] on p "Ce spun clienții noștrii?" at bounding box center [688, 308] width 324 height 23
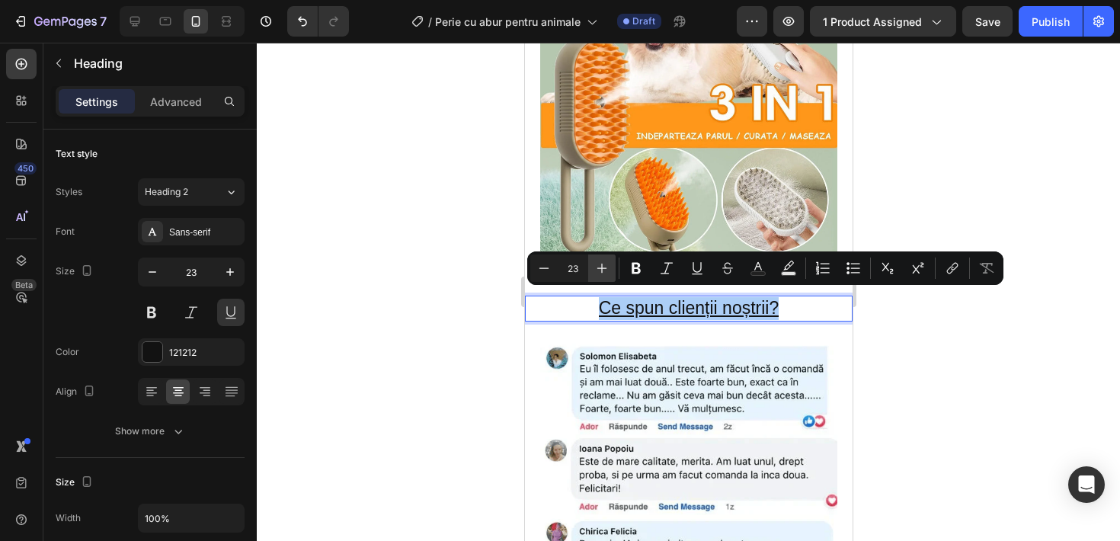
click at [610, 269] on button "Plus" at bounding box center [601, 267] width 27 height 27
type input "25"
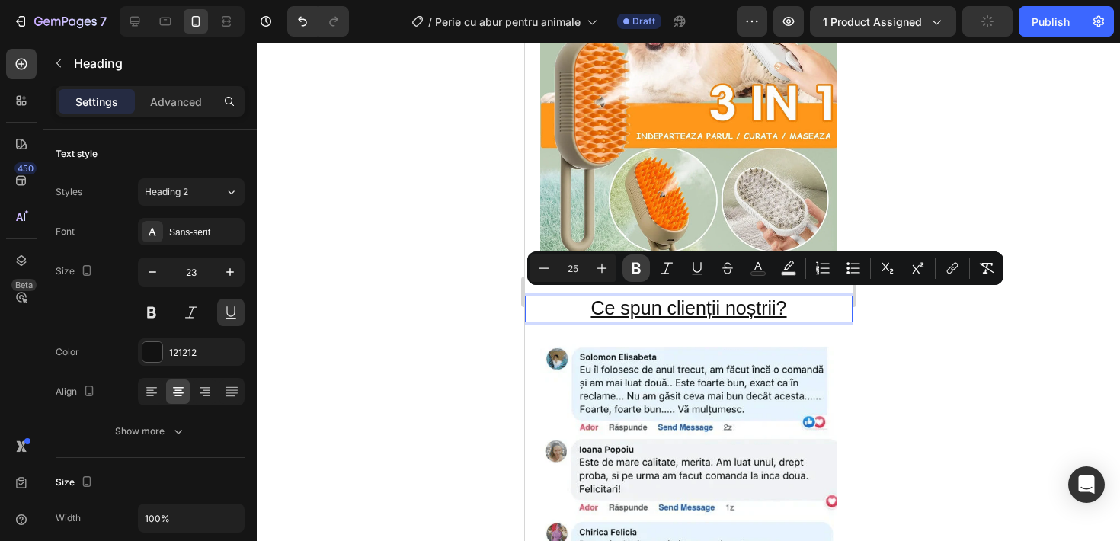
click at [628, 267] on icon "Editor contextual toolbar" at bounding box center [635, 267] width 15 height 15
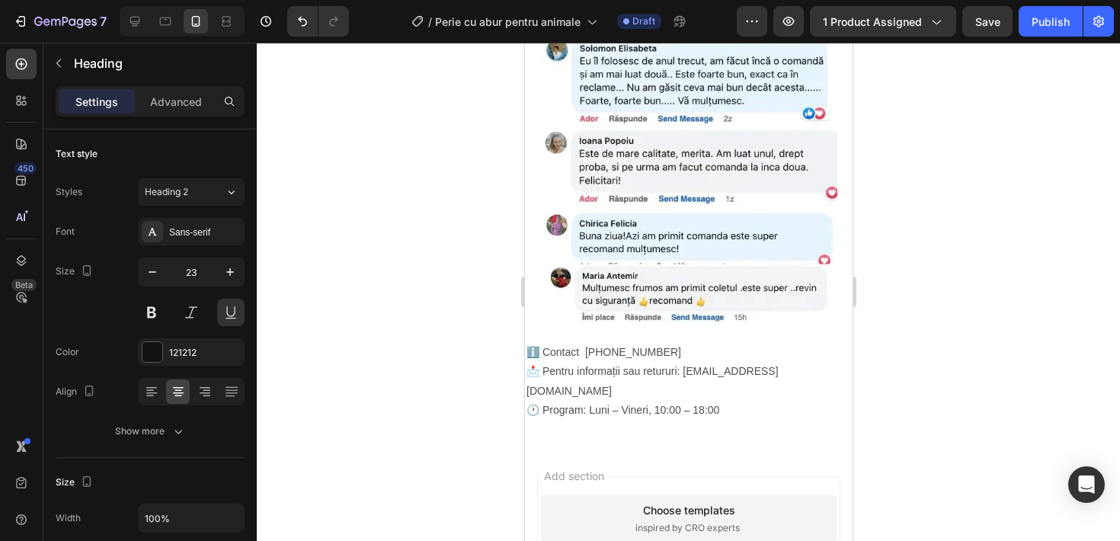
scroll to position [2249, 0]
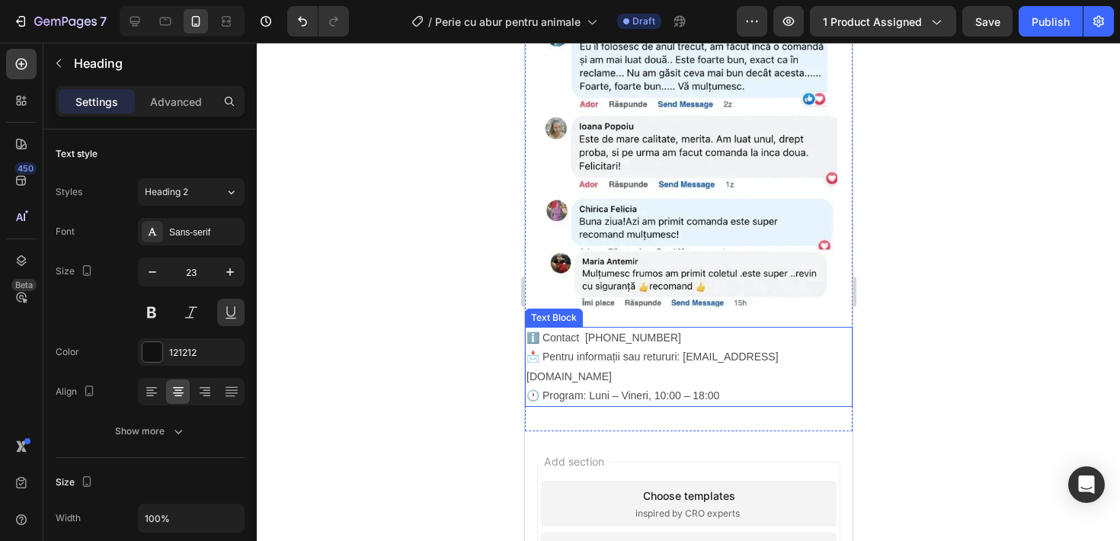
click at [624, 350] on p "📩 Pentru informații sau retururi: [EMAIL_ADDRESS][DOMAIN_NAME] 🕐 Program: Luni …" at bounding box center [688, 376] width 324 height 58
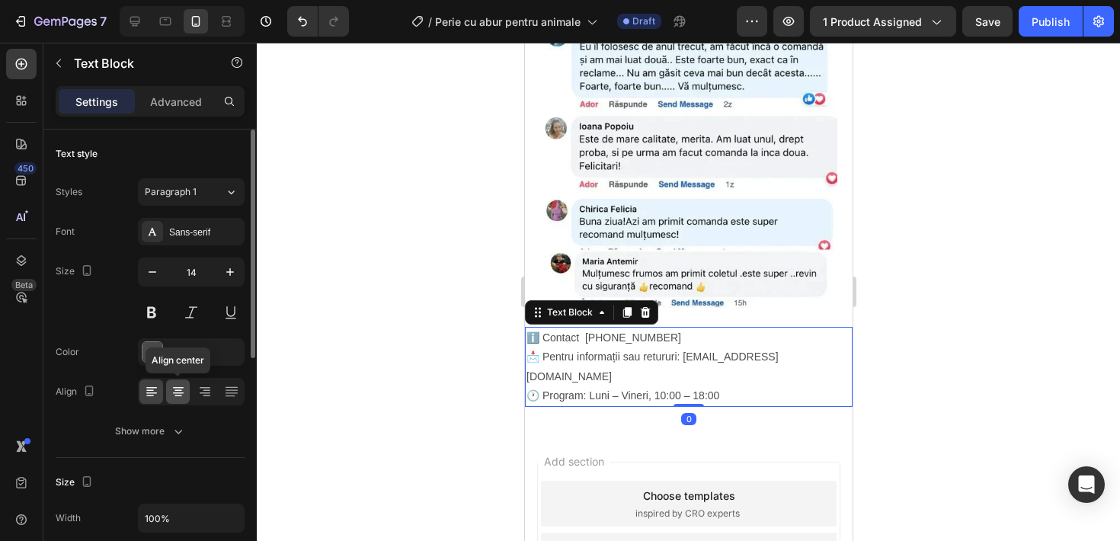
click at [173, 390] on icon at bounding box center [178, 391] width 15 height 15
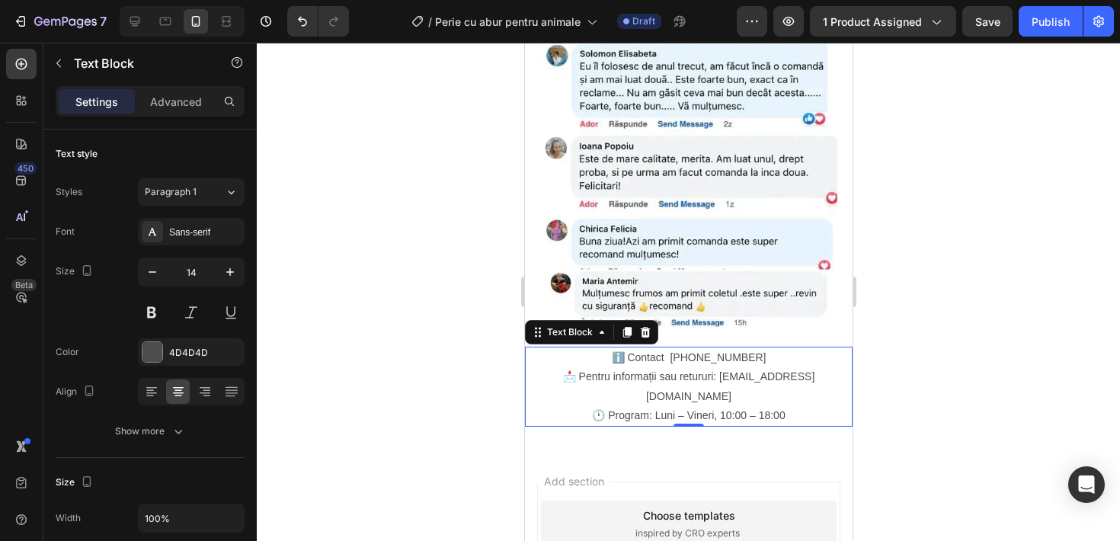
scroll to position [2399, 0]
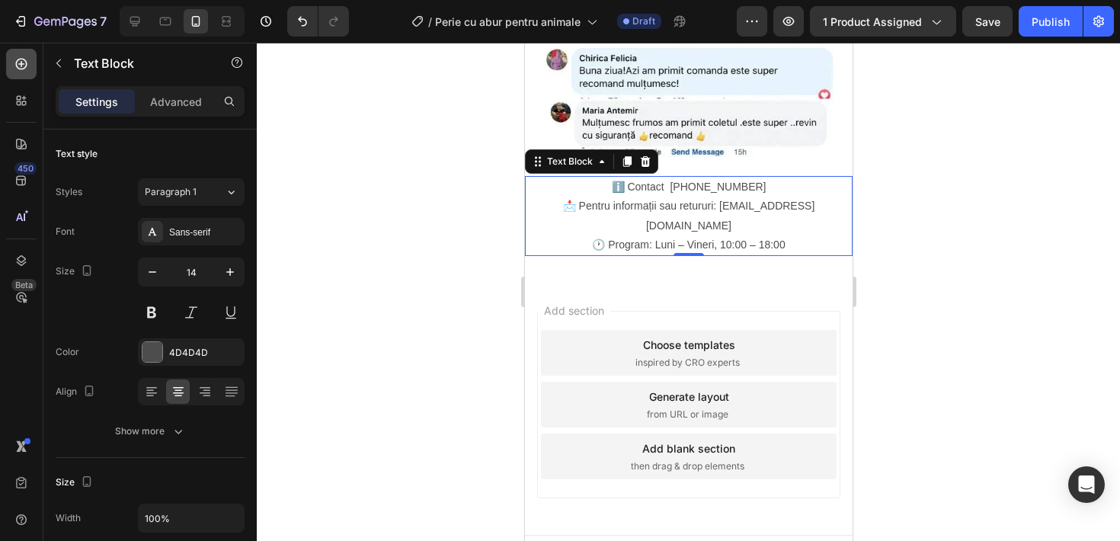
click at [18, 62] on icon at bounding box center [21, 63] width 15 height 15
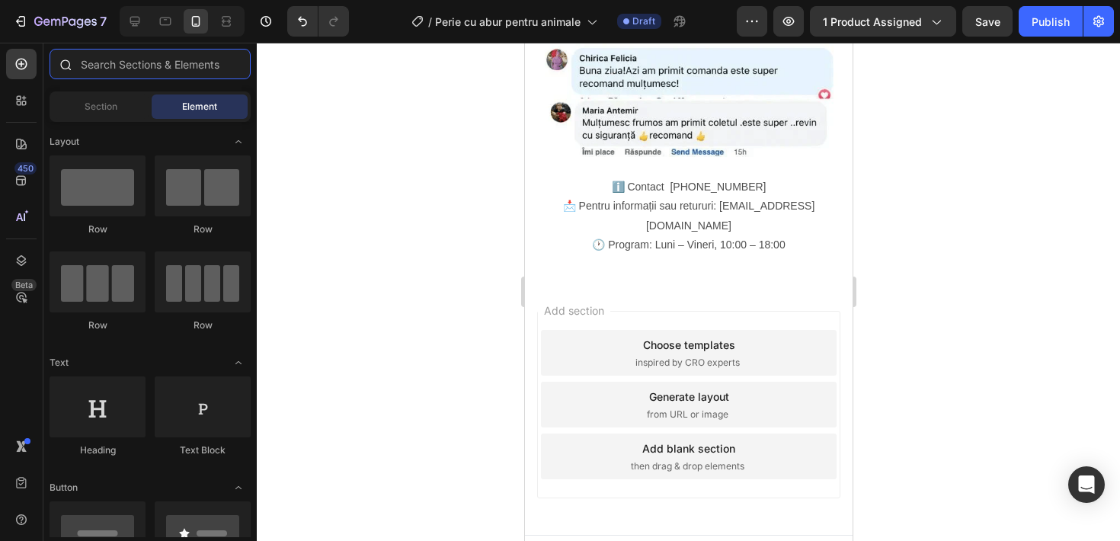
click at [93, 59] on input "text" at bounding box center [150, 64] width 201 height 30
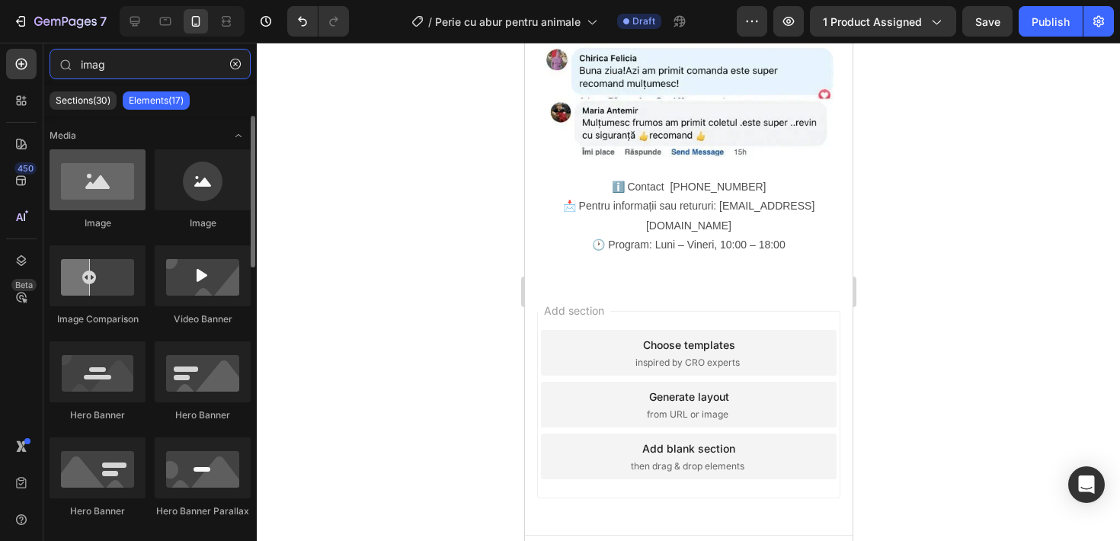
type input "imag"
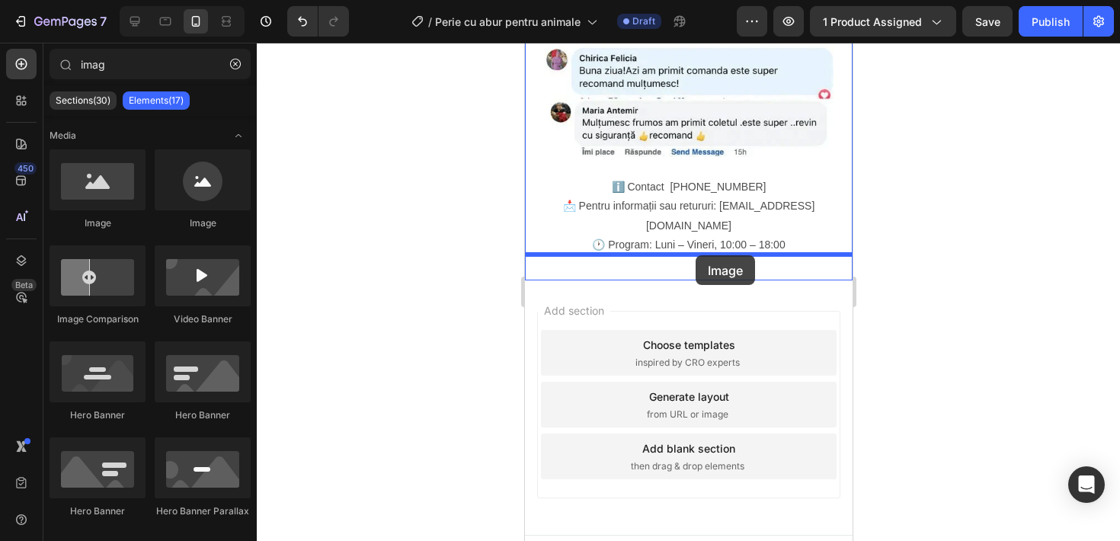
drag, startPoint x: 639, startPoint y: 216, endPoint x: 695, endPoint y: 254, distance: 67.4
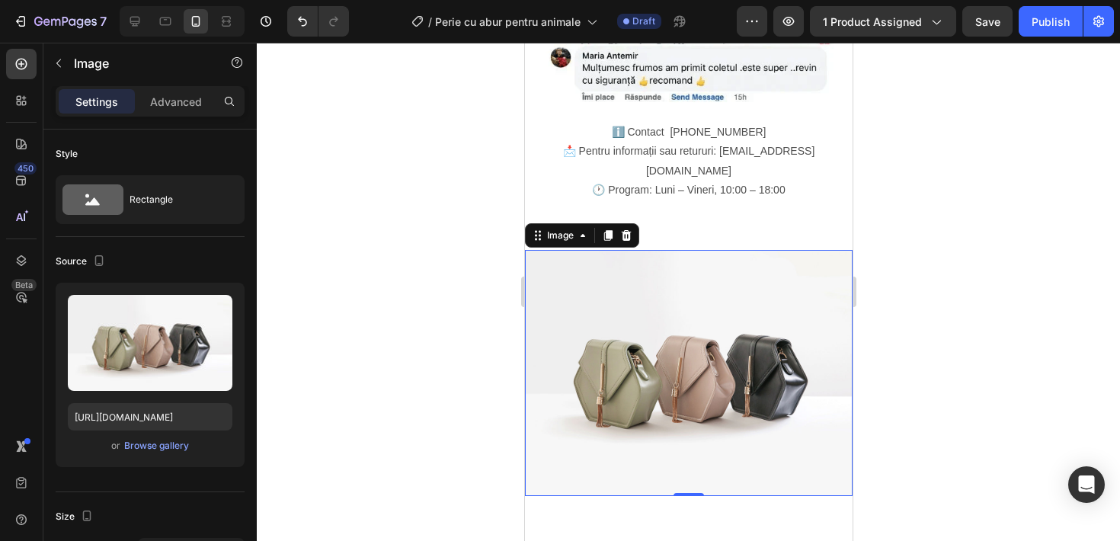
scroll to position [2452, 0]
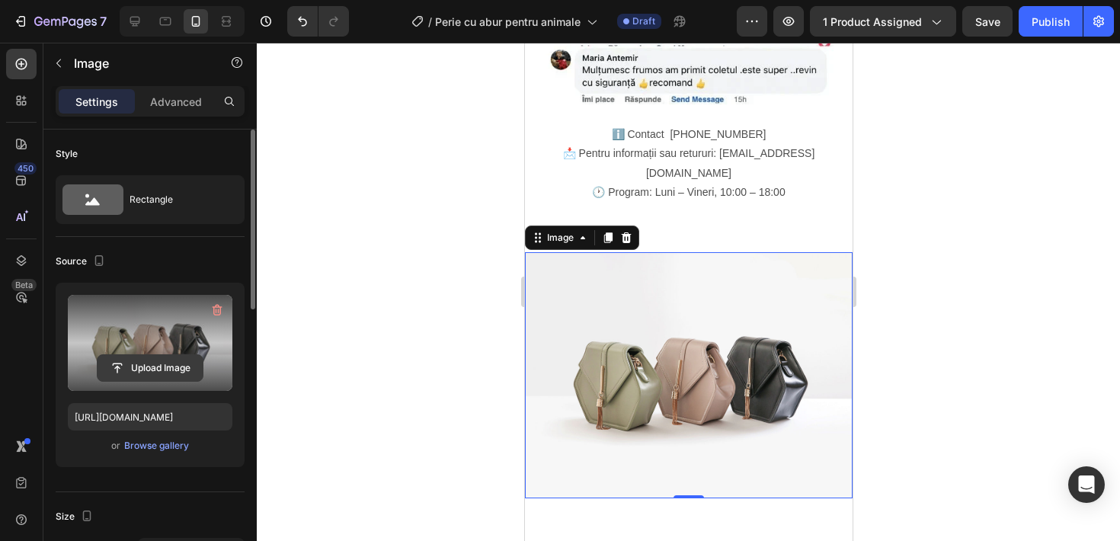
click at [165, 376] on input "file" at bounding box center [149, 368] width 105 height 26
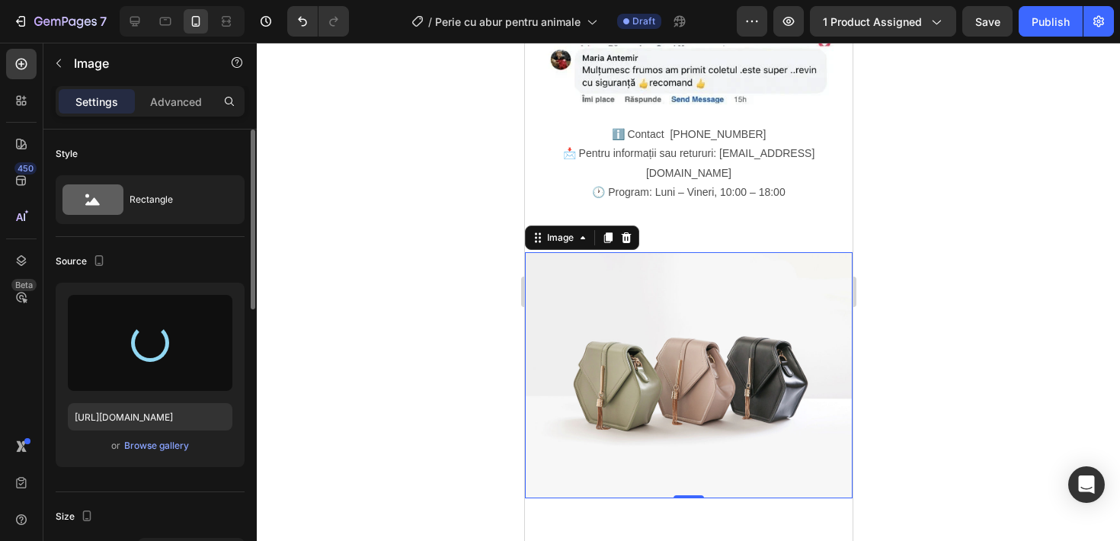
type input "[URL][DOMAIN_NAME]"
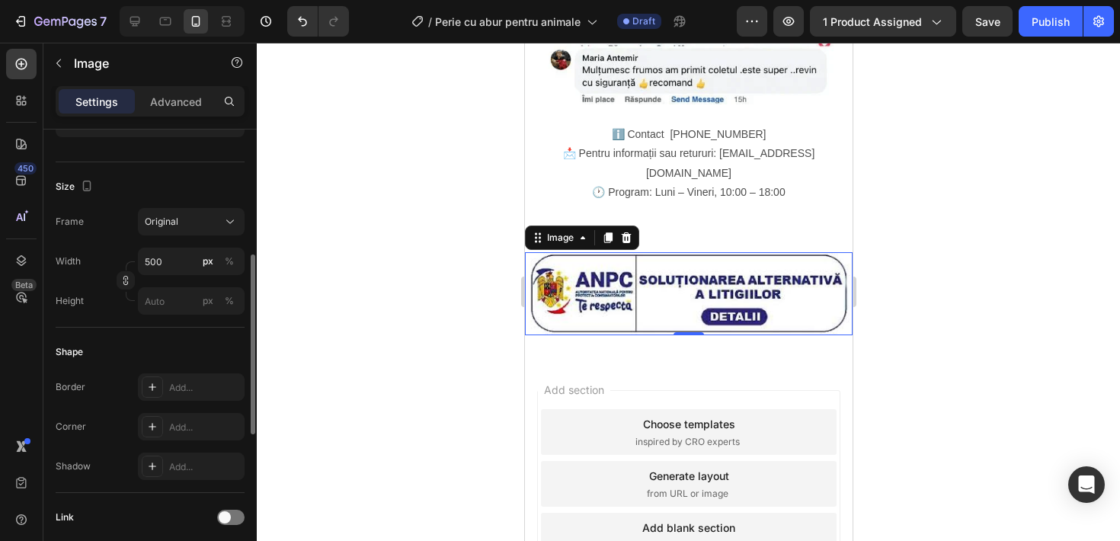
scroll to position [331, 0]
click at [170, 257] on input "500" at bounding box center [191, 260] width 107 height 27
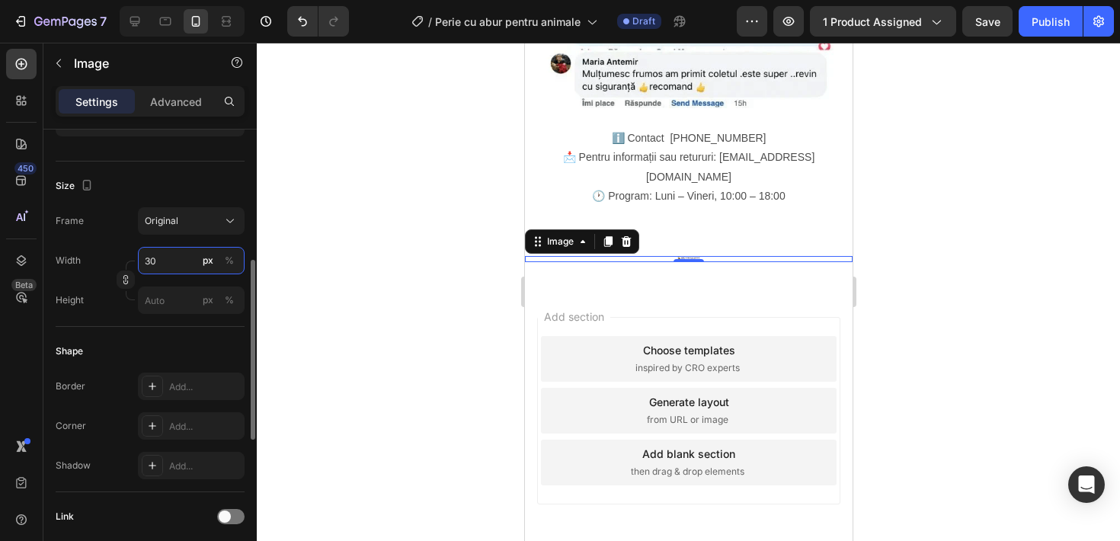
scroll to position [2452, 0]
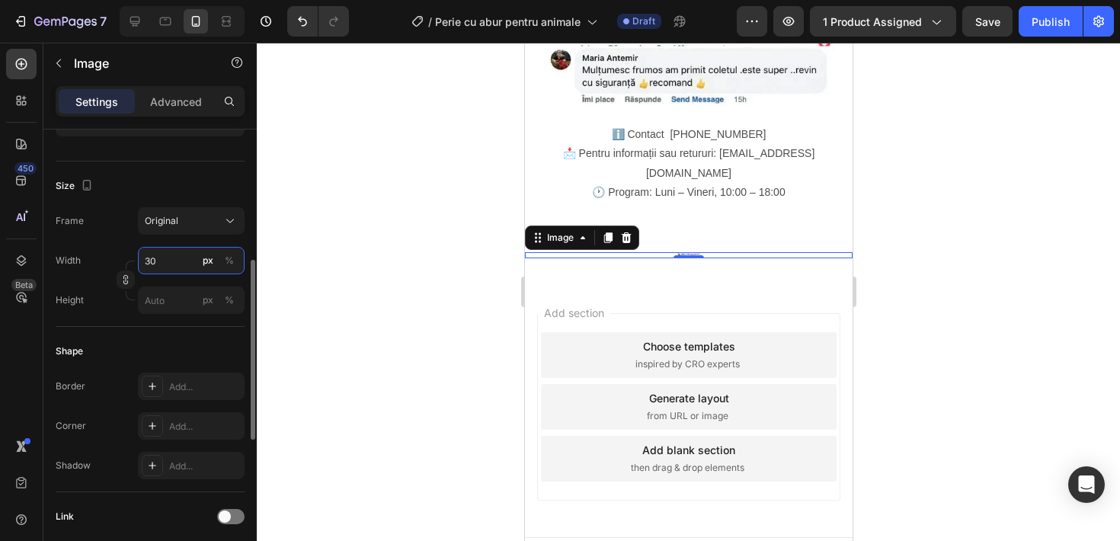
type input "3"
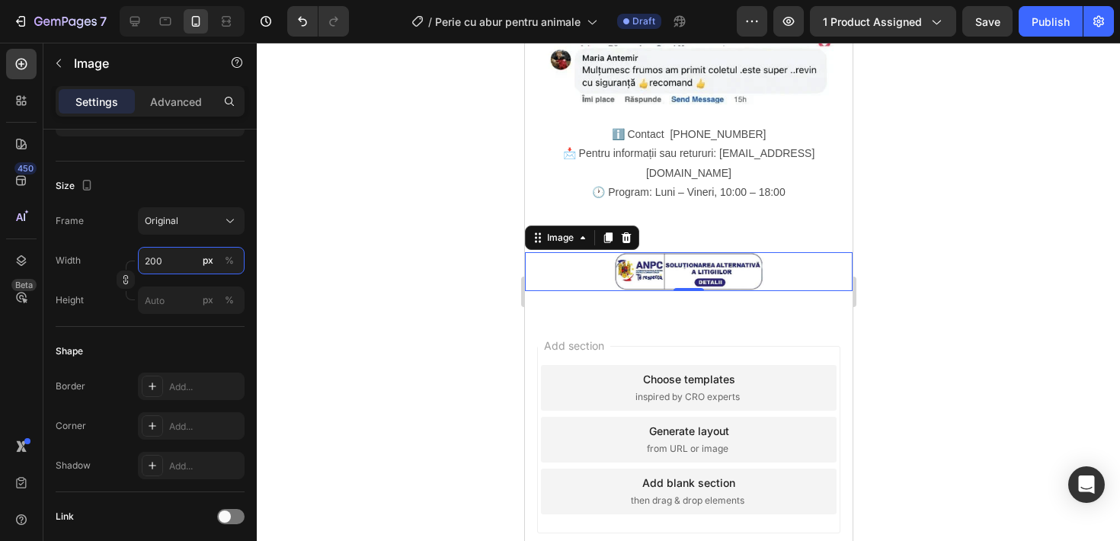
type input "200"
click at [307, 247] on div at bounding box center [688, 292] width 863 height 498
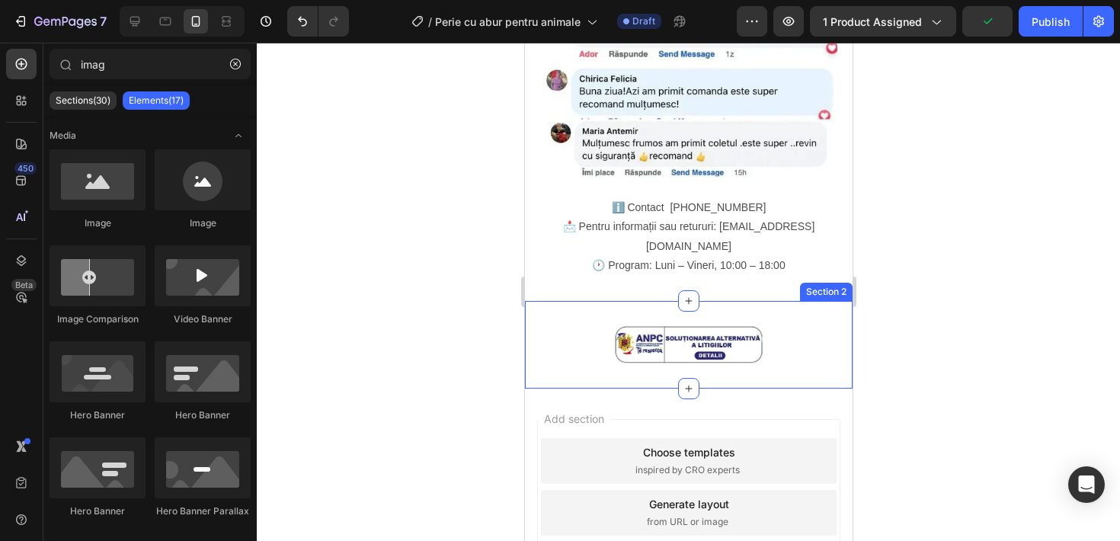
scroll to position [2372, 0]
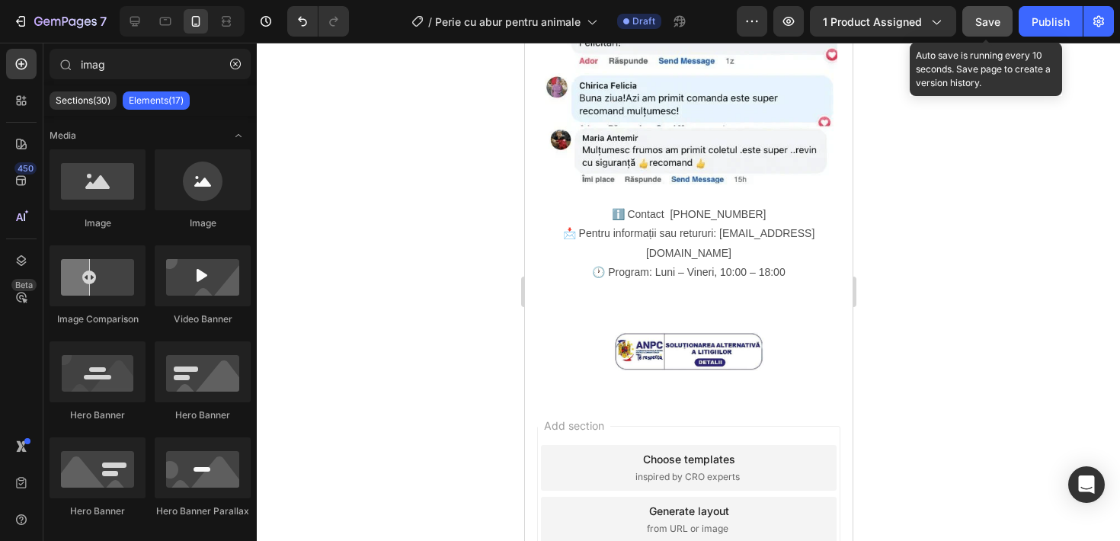
click at [999, 21] on span "Save" at bounding box center [987, 21] width 25 height 13
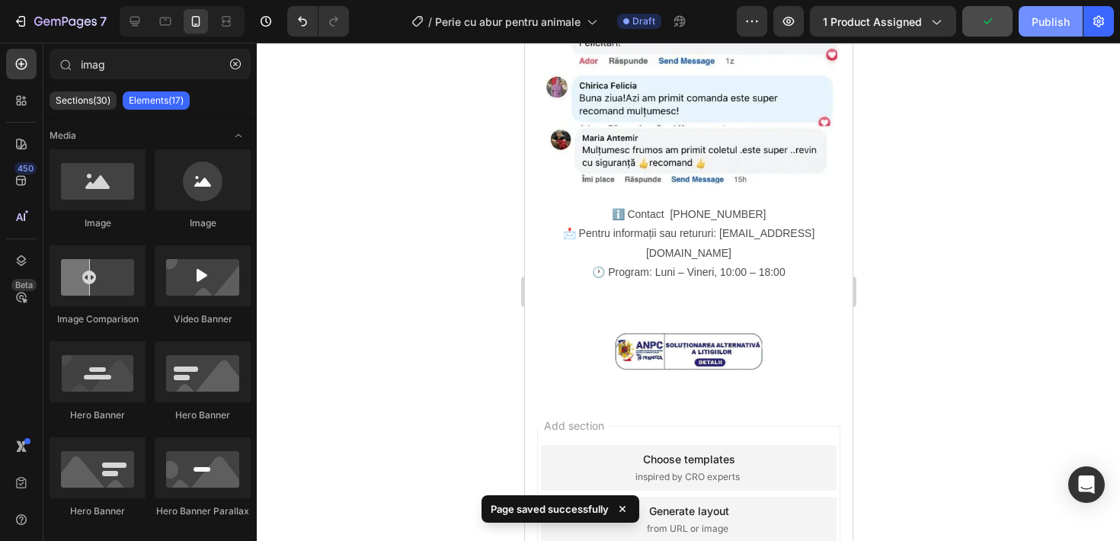
click at [1077, 26] on button "Publish" at bounding box center [1050, 21] width 64 height 30
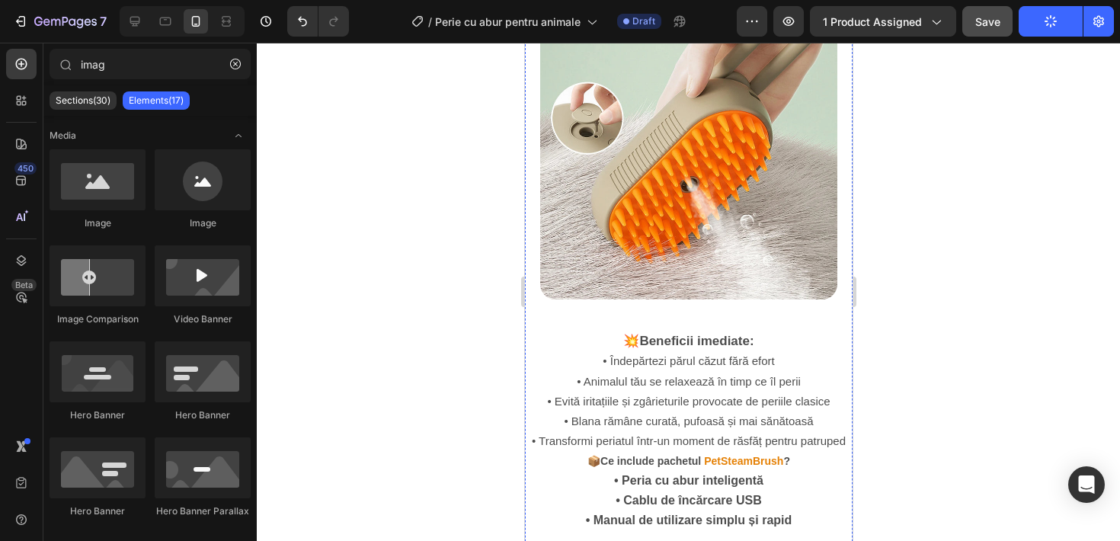
scroll to position [1413, 0]
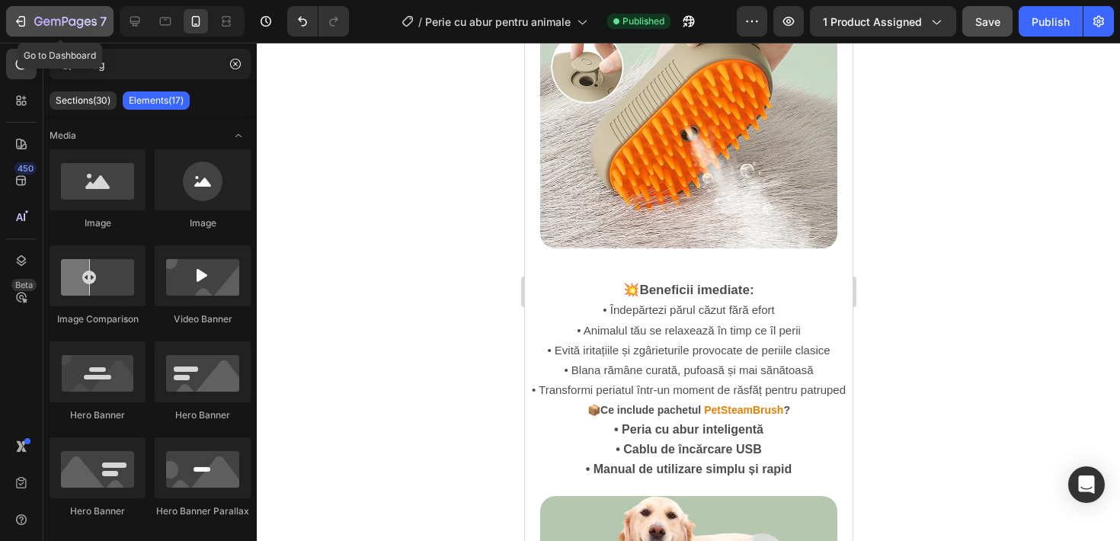
click at [24, 19] on icon "button" at bounding box center [22, 21] width 7 height 11
